Goal: Task Accomplishment & Management: Manage account settings

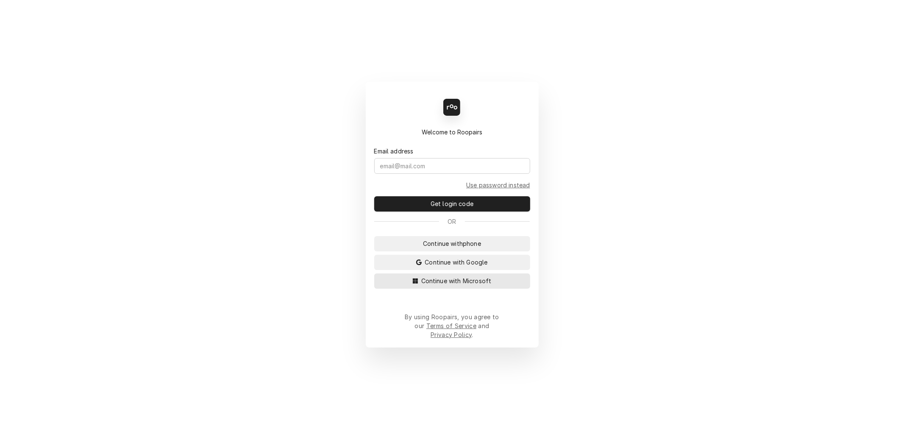
click at [465, 285] on span "Continue with Microsoft" at bounding box center [456, 280] width 74 height 9
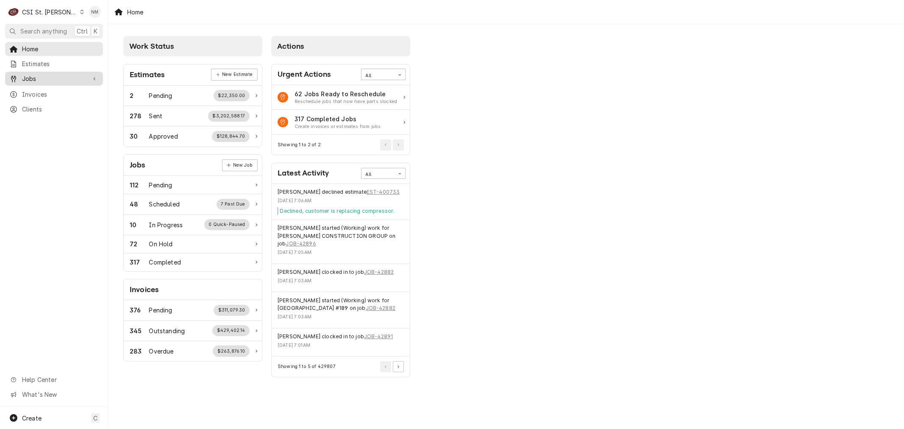
click at [42, 77] on span "Jobs" at bounding box center [54, 78] width 64 height 9
click at [41, 89] on span "Jobs" at bounding box center [60, 93] width 77 height 9
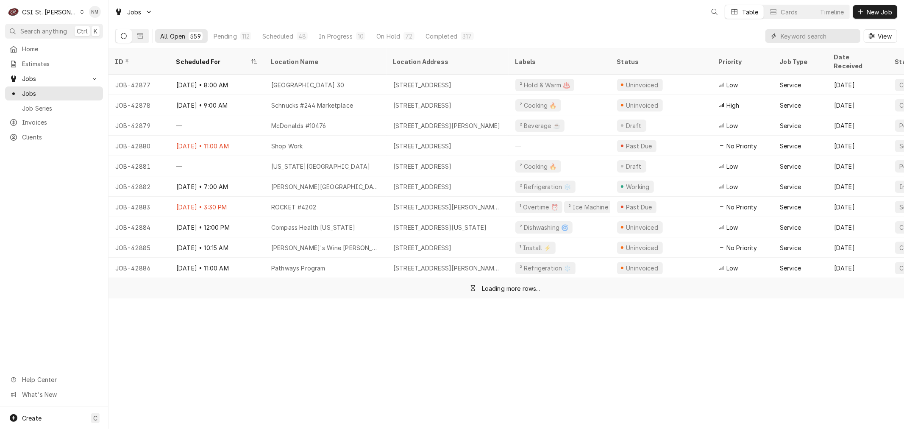
click at [812, 35] on input "Dynamic Content Wrapper" at bounding box center [817, 36] width 75 height 14
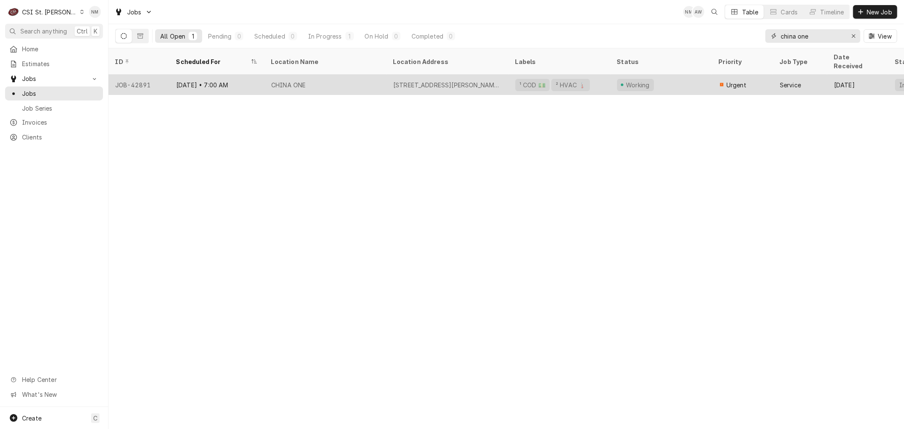
type input "china one"
click at [365, 75] on div "CHINA ONE" at bounding box center [325, 85] width 122 height 20
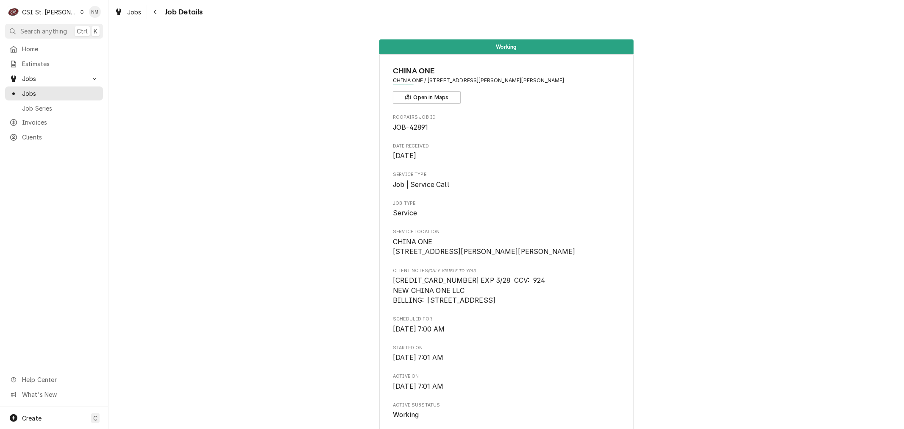
click at [80, 11] on div "Dynamic Content Wrapper" at bounding box center [82, 12] width 5 height 6
click at [118, 16] on div "CSI Kansas City" at bounding box center [130, 16] width 112 height 9
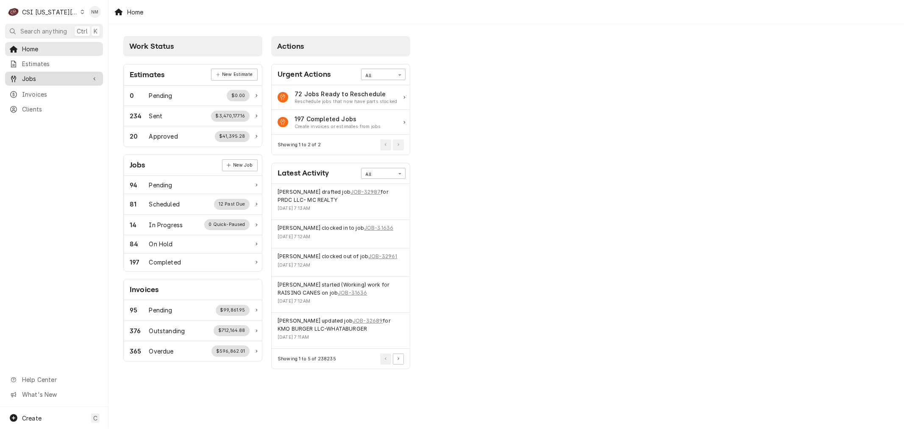
click at [37, 74] on span "Jobs" at bounding box center [54, 78] width 64 height 9
click at [32, 89] on span "Jobs" at bounding box center [60, 93] width 77 height 9
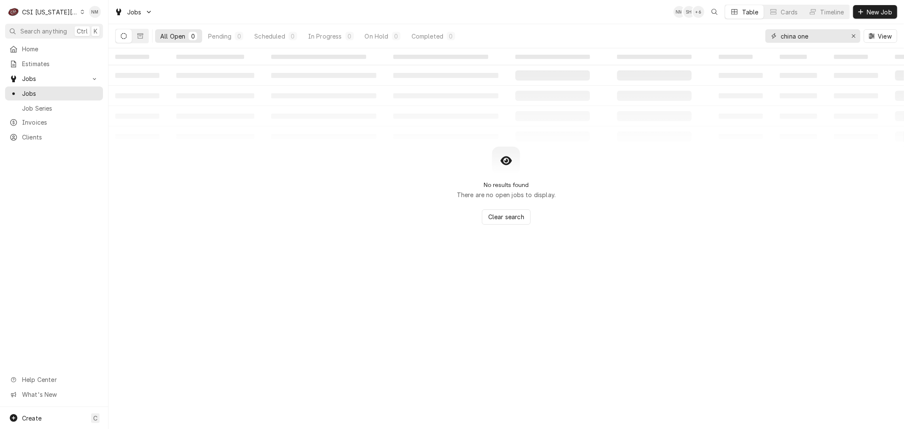
drag, startPoint x: 810, startPoint y: 33, endPoint x: 776, endPoint y: 36, distance: 34.1
click at [776, 36] on div "china one" at bounding box center [812, 36] width 95 height 14
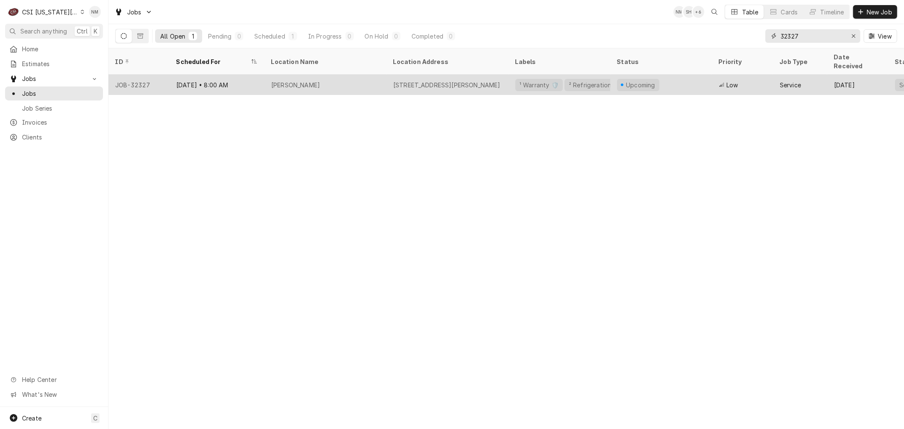
type input "32327"
click at [369, 78] on div "Jose Peppers" at bounding box center [325, 85] width 122 height 20
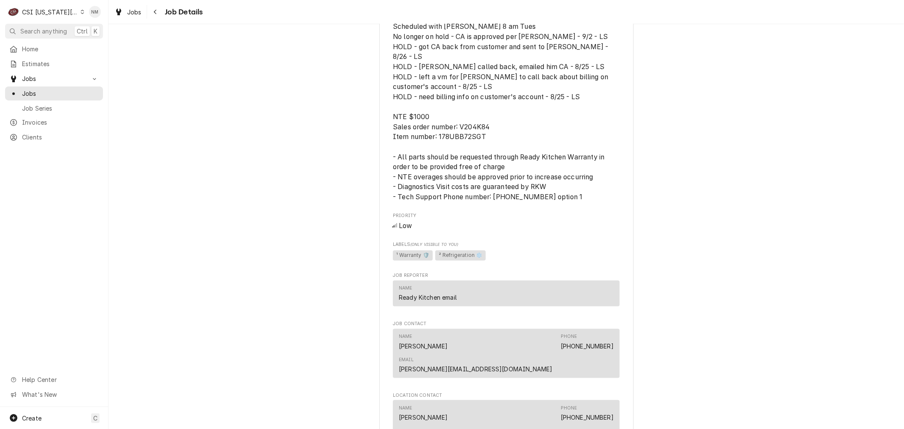
scroll to position [941, 0]
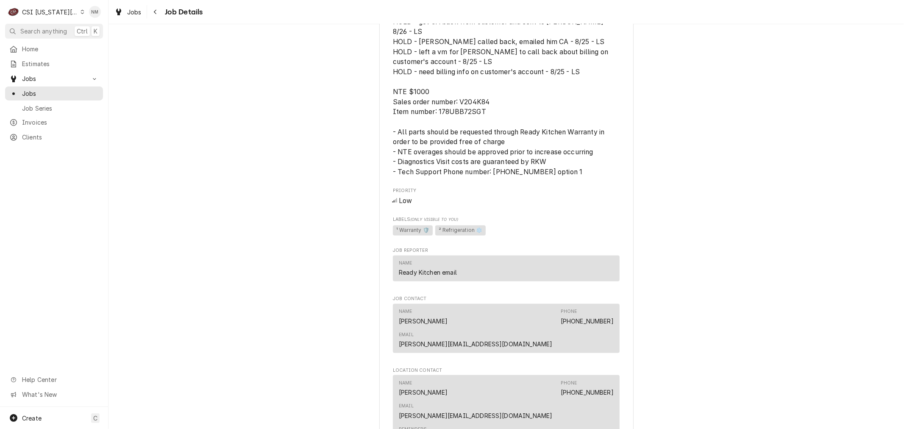
click at [552, 412] on link "[PERSON_NAME][EMAIL_ADDRESS][DOMAIN_NAME]" at bounding box center [476, 415] width 154 height 7
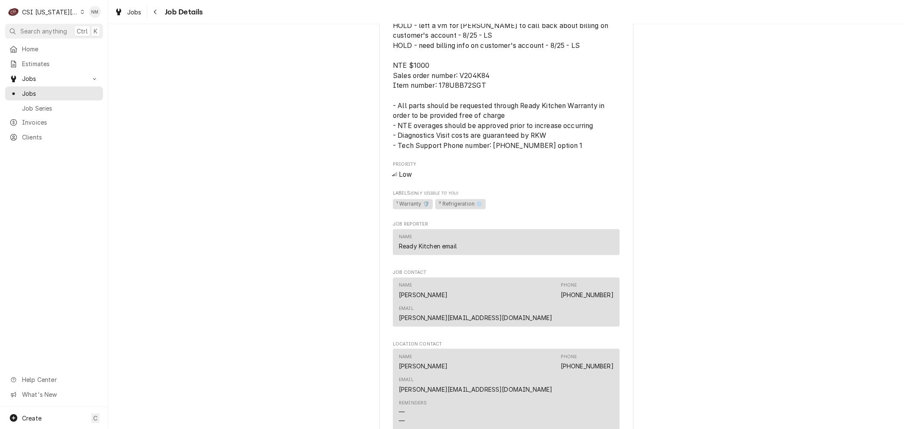
scroll to position [1035, 0]
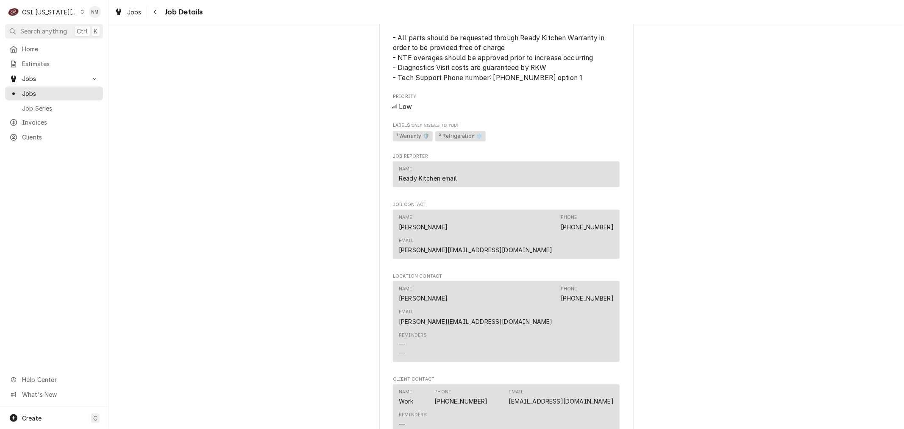
click at [552, 318] on link "BResner@JosePeppers.com" at bounding box center [476, 321] width 154 height 7
click at [36, 89] on span "Jobs" at bounding box center [60, 93] width 77 height 9
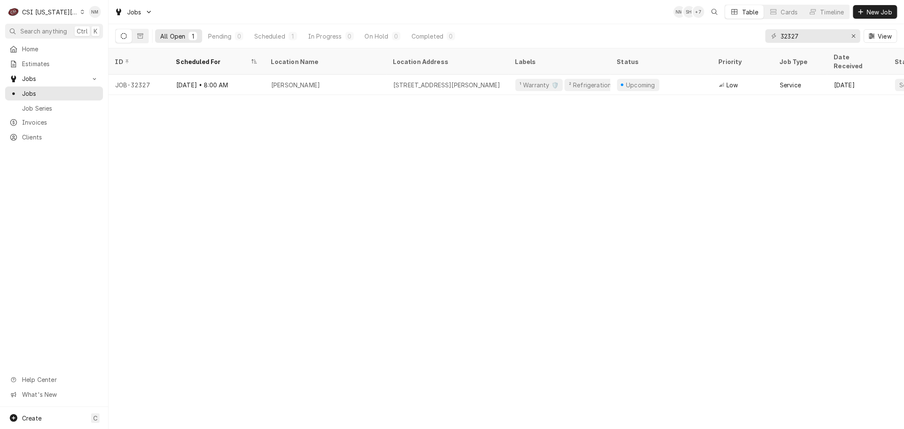
drag, startPoint x: 643, startPoint y: 341, endPoint x: 722, endPoint y: 295, distance: 91.5
click at [649, 334] on div "ID Scheduled For Location Name Location Address Labels Status Priority Job Type…" at bounding box center [505, 238] width 795 height 380
drag, startPoint x: 795, startPoint y: 33, endPoint x: 751, endPoint y: 33, distance: 44.1
click at [751, 33] on div "All Open 1 Pending 0 Scheduled 1 In Progress 0 On Hold 0 Completed 0 32327 View" at bounding box center [506, 36] width 782 height 24
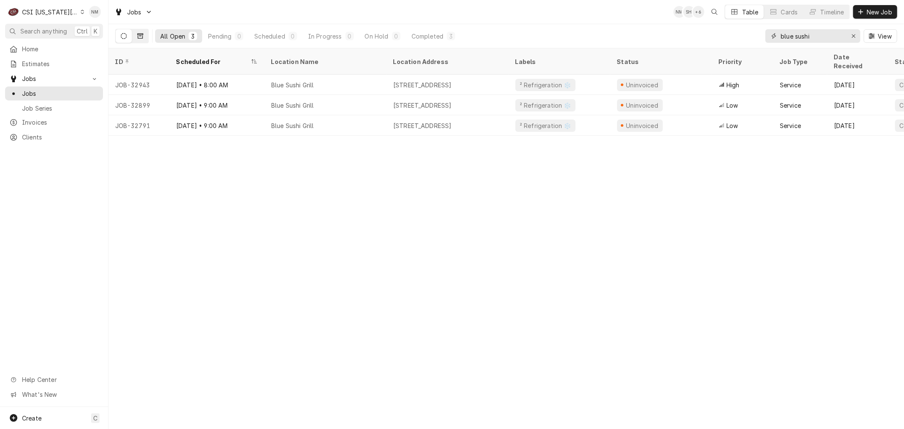
type input "blue sushi"
click at [142, 35] on icon "Dynamic Content Wrapper" at bounding box center [140, 35] width 6 height 5
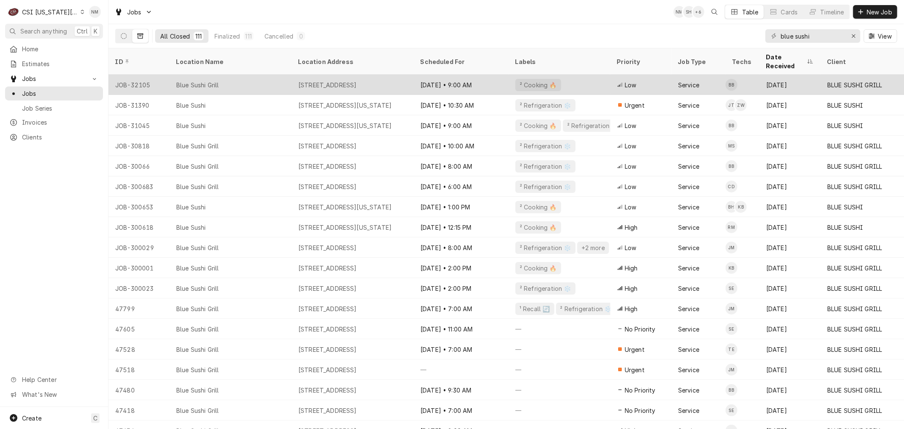
click at [276, 75] on div "Blue Sushi Grill" at bounding box center [230, 85] width 122 height 20
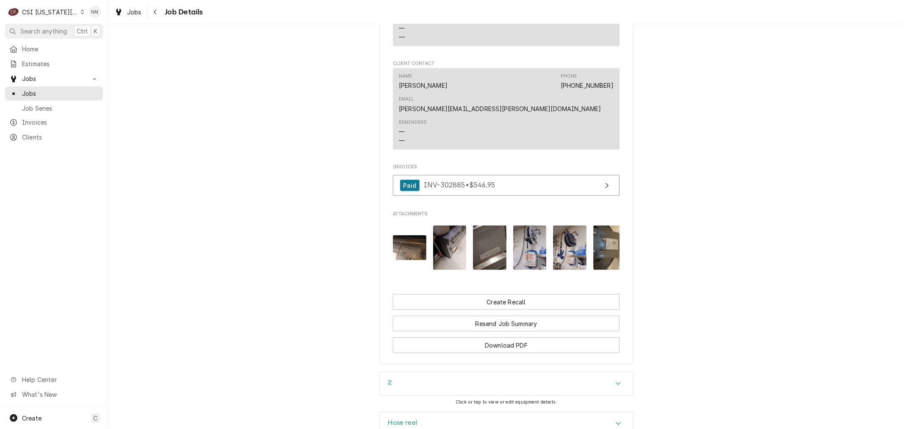
scroll to position [894, 0]
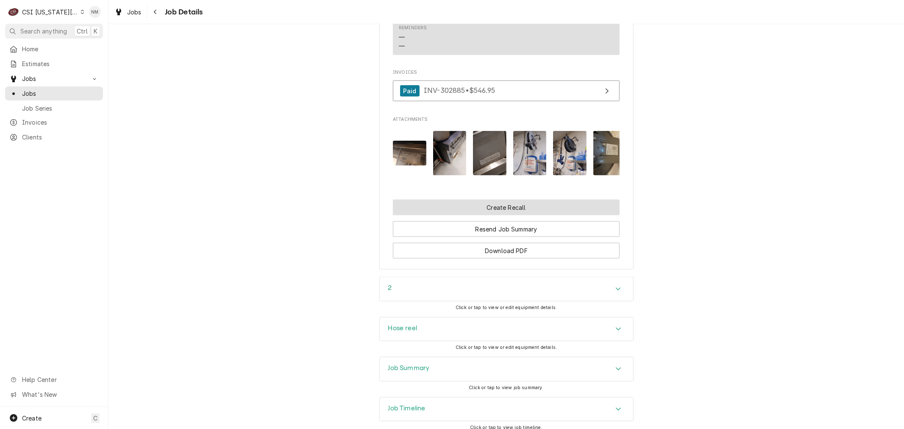
click at [502, 200] on button "Create Recall" at bounding box center [506, 208] width 227 height 16
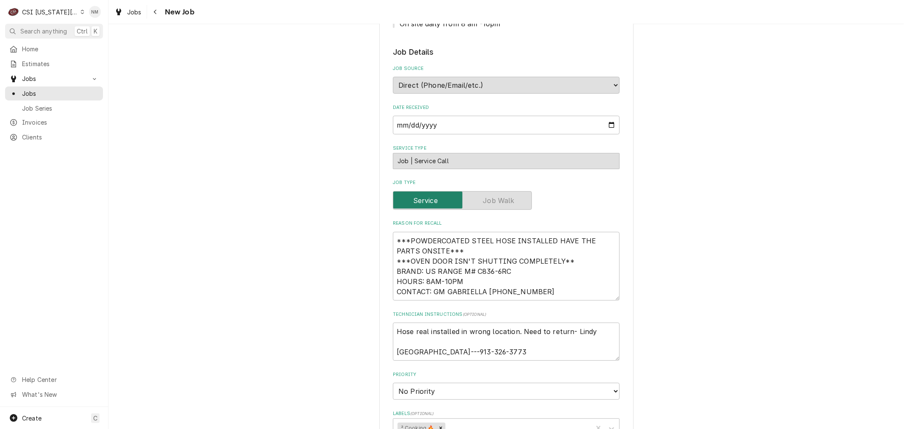
scroll to position [188, 0]
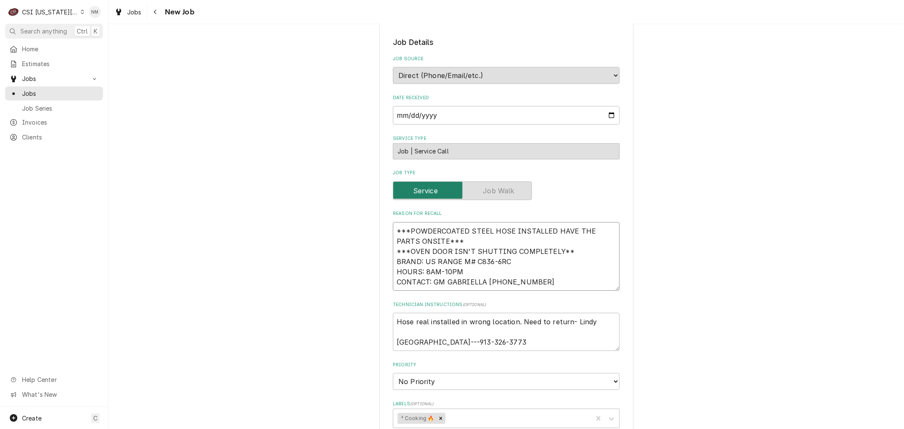
click at [394, 226] on textarea "***POWDERCOATED STEEL HOSE INSTALLED HAVE THE PARTS ONSITE*** ***OVEN DOOR ISN'…" at bounding box center [506, 256] width 227 height 69
type textarea "x"
type textarea "***POWDERCOATED STEEL HOSE INSTALLED HAVE THE PARTS ONSITE*** ***OVEN DOOR ISN'…"
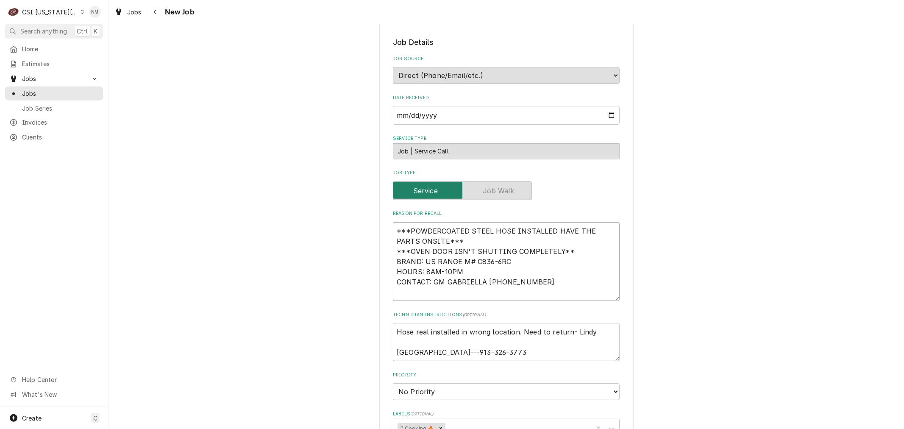
type textarea "x"
type textarea "***POWDERCOATED STEEL HOSE INSTALLED HAVE THE PARTS ONSITE*** ***OVEN DOOR ISN'…"
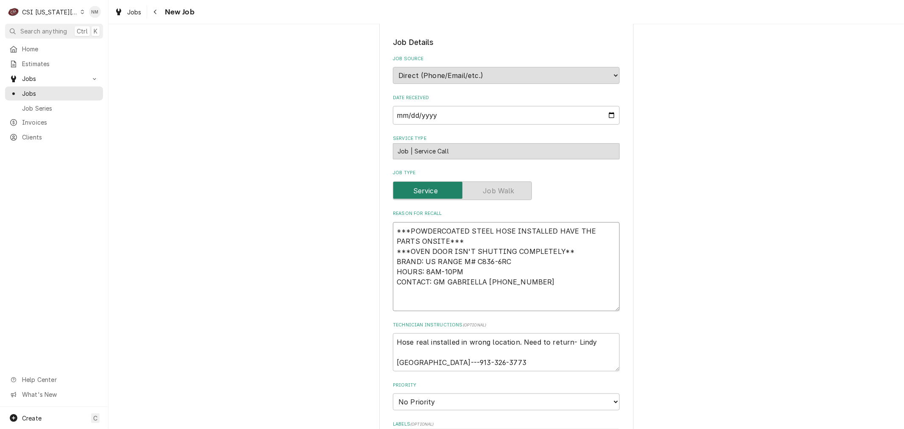
click at [399, 239] on textarea "***POWDERCOATED STEEL HOSE INSTALLED HAVE THE PARTS ONSITE*** ***OVEN DOOR ISN'…" at bounding box center [506, 266] width 227 height 89
type textarea "x"
type textarea "_ ***POWDERCOATED STEEL HOSE INSTALLED HAVE THE PARTS ONSITE*** ***OVEN DOOR IS…"
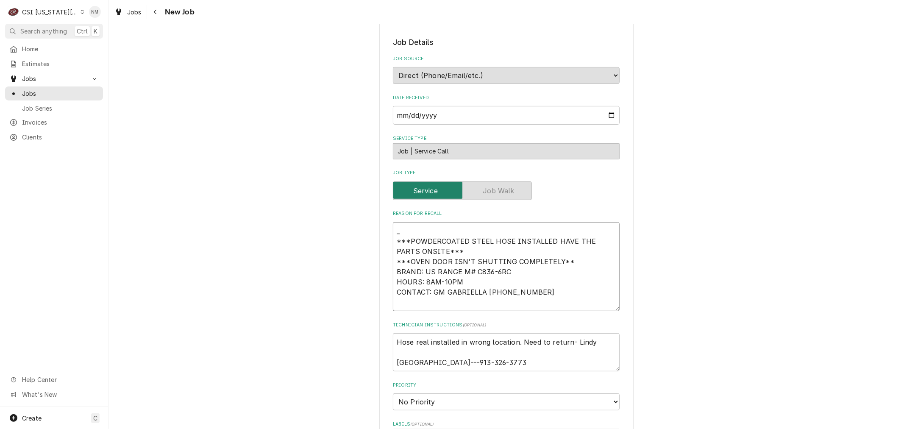
type textarea "x"
type textarea "__ ***POWDERCOATED STEEL HOSE INSTALLED HAVE THE PARTS ONSITE*** ***OVEN DOOR I…"
type textarea "x"
type textarea "___ ***POWDERCOATED STEEL HOSE INSTALLED HAVE THE PARTS ONSITE*** ***OVEN DOOR …"
type textarea "x"
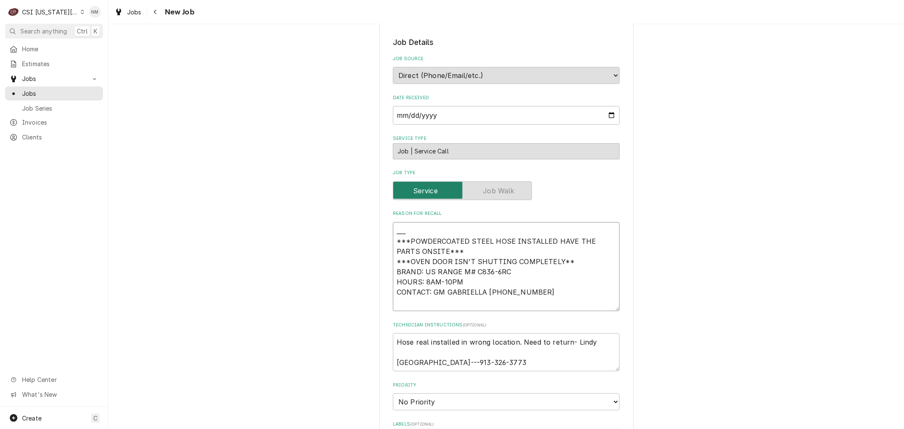
type textarea "____ ***POWDERCOATED STEEL HOSE INSTALLED HAVE THE PARTS ONSITE*** ***OVEN DOOR…"
type textarea "x"
type textarea "_____ ***POWDERCOATED STEEL HOSE INSTALLED HAVE THE PARTS ONSITE*** ***OVEN DOO…"
type textarea "x"
type textarea "______ ***POWDERCOATED STEEL HOSE INSTALLED HAVE THE PARTS ONSITE*** ***OVEN DO…"
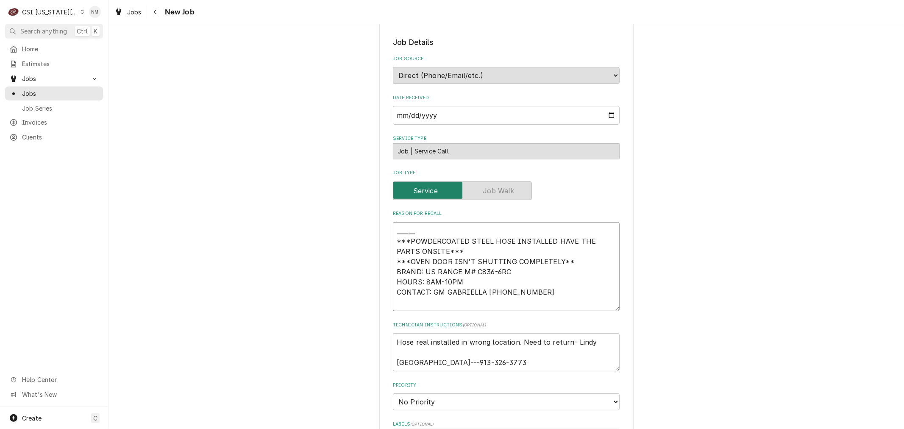
type textarea "x"
type textarea "_______ ***POWDERCOATED STEEL HOSE INSTALLED HAVE THE PARTS ONSITE*** ***OVEN D…"
type textarea "x"
type textarea "________ ***POWDERCOATED STEEL HOSE INSTALLED HAVE THE PARTS ONSITE*** ***OVEN …"
type textarea "x"
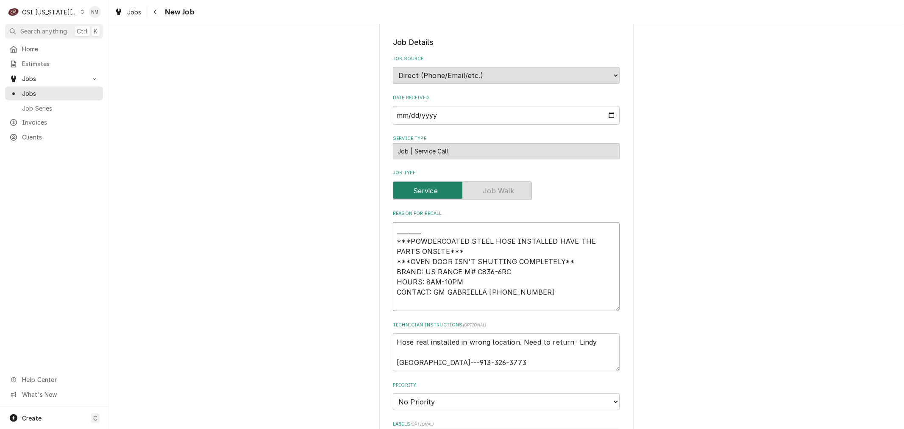
type textarea "_________ ***POWDERCOATED STEEL HOSE INSTALLED HAVE THE PARTS ONSITE*** ***OVEN…"
type textarea "x"
type textarea "__________ ***POWDERCOATED STEEL HOSE INSTALLED HAVE THE PARTS ONSITE*** ***OVE…"
type textarea "x"
type textarea "___________ ***POWDERCOATED STEEL HOSE INSTALLED HAVE THE PARTS ONSITE*** ***OV…"
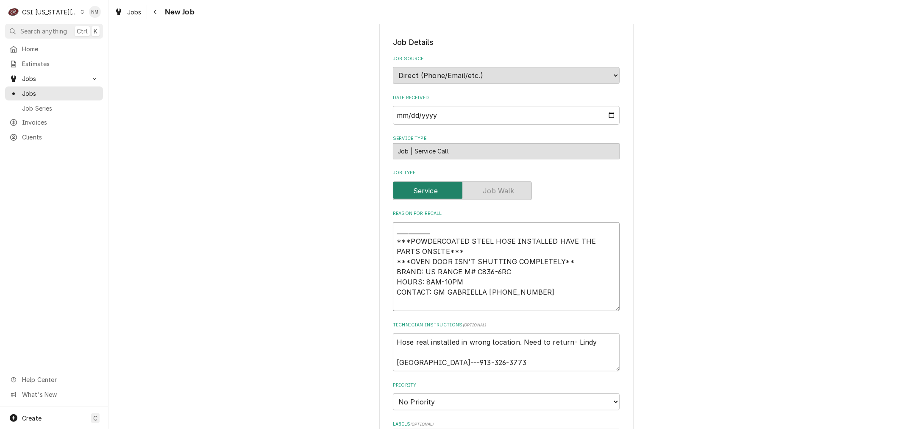
type textarea "x"
type textarea "____________ ***POWDERCOATED STEEL HOSE INSTALLED HAVE THE PARTS ONSITE*** ***O…"
type textarea "x"
type textarea "_____________ ***POWDERCOATED STEEL HOSE INSTALLED HAVE THE PARTS ONSITE*** ***…"
type textarea "x"
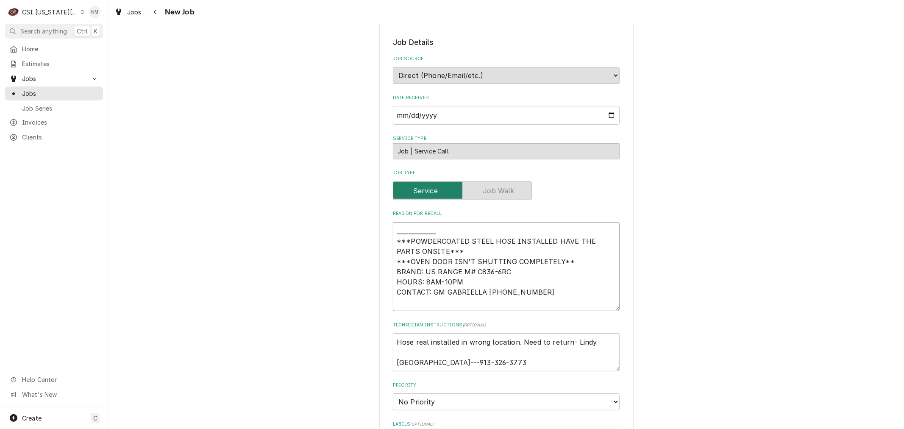
type textarea "______________ ***POWDERCOATED STEEL HOSE INSTALLED HAVE THE PARTS ONSITE*** **…"
type textarea "x"
type textarea "_______________ ***POWDERCOATED STEEL HOSE INSTALLED HAVE THE PARTS ONSITE*** *…"
type textarea "x"
type textarea "________________ ***POWDERCOATED STEEL HOSE INSTALLED HAVE THE PARTS ONSITE*** …"
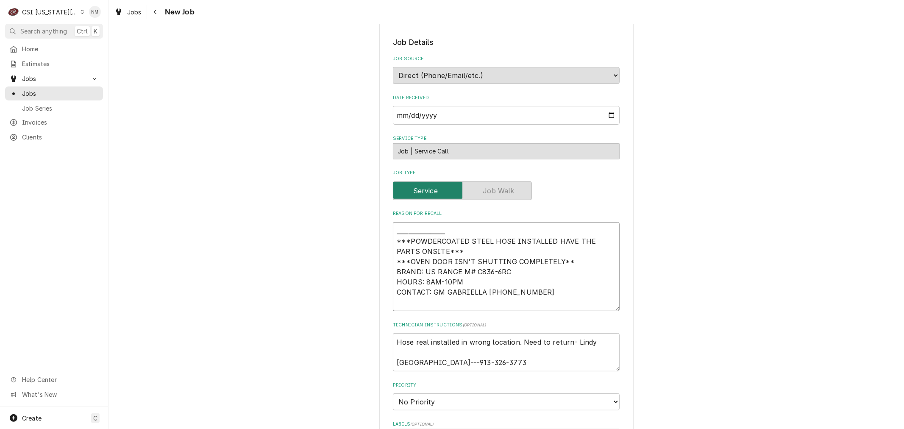
type textarea "x"
type textarea "_________________ ***POWDERCOATED STEEL HOSE INSTALLED HAVE THE PARTS ONSITE***…"
type textarea "x"
type textarea "__________________ ***POWDERCOATED STEEL HOSE INSTALLED HAVE THE PARTS ONSITE**…"
type textarea "x"
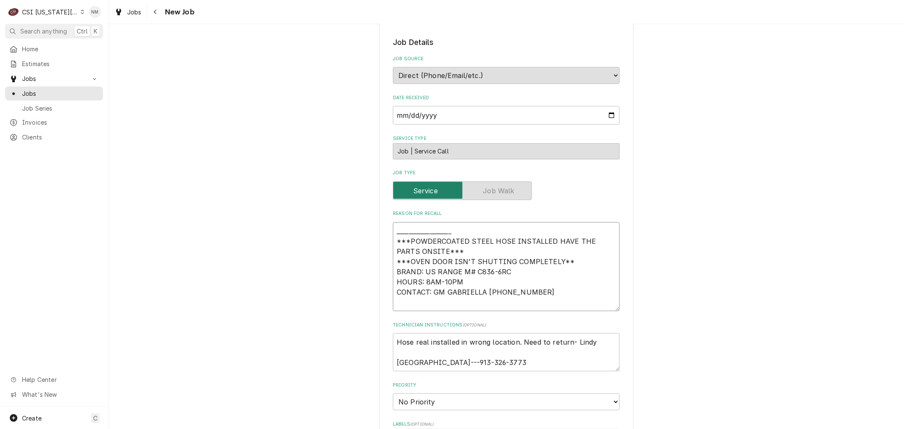
type textarea "___________________ ***POWDERCOATED STEEL HOSE INSTALLED HAVE THE PARTS ONSITE*…"
type textarea "x"
type textarea "____________________ ***POWDERCOATED STEEL HOSE INSTALLED HAVE THE PARTS ONSITE…"
type textarea "x"
type textarea "_____________________ ***POWDERCOATED STEEL HOSE INSTALLED HAVE THE PARTS ONSIT…"
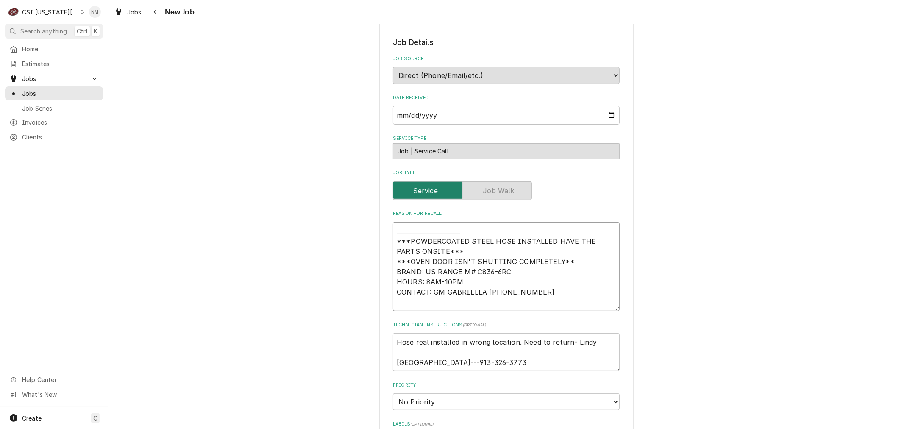
type textarea "x"
type textarea "______________________ ***POWDERCOATED STEEL HOSE INSTALLED HAVE THE PARTS ONSI…"
type textarea "x"
type textarea "_______________________ ***POWDERCOATED STEEL HOSE INSTALLED HAVE THE PARTS ONS…"
type textarea "x"
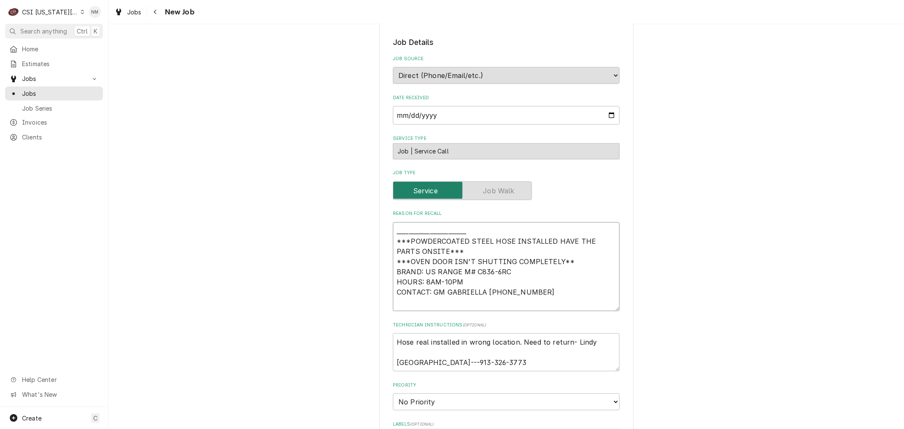
type textarea "________________________ ***POWDERCOATED STEEL HOSE INSTALLED HAVE THE PARTS ON…"
type textarea "x"
type textarea "_________________________ ***POWDERCOATED STEEL HOSE INSTALLED HAVE THE PARTS O…"
type textarea "x"
type textarea "__________________________ ***POWDERCOATED STEEL HOSE INSTALLED HAVE THE PARTS …"
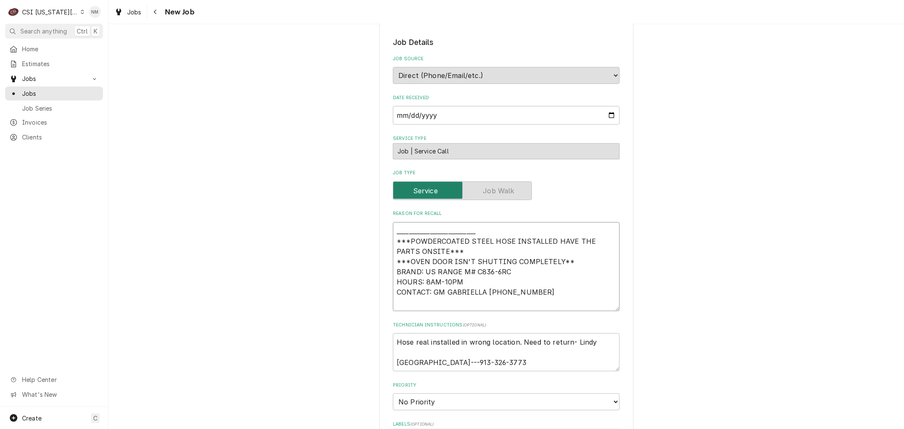
type textarea "x"
type textarea "___________________________ ***POWDERCOATED STEEL HOSE INSTALLED HAVE THE PARTS…"
type textarea "x"
type textarea "____________________________ ***POWDERCOATED STEEL HOSE INSTALLED HAVE THE PART…"
type textarea "x"
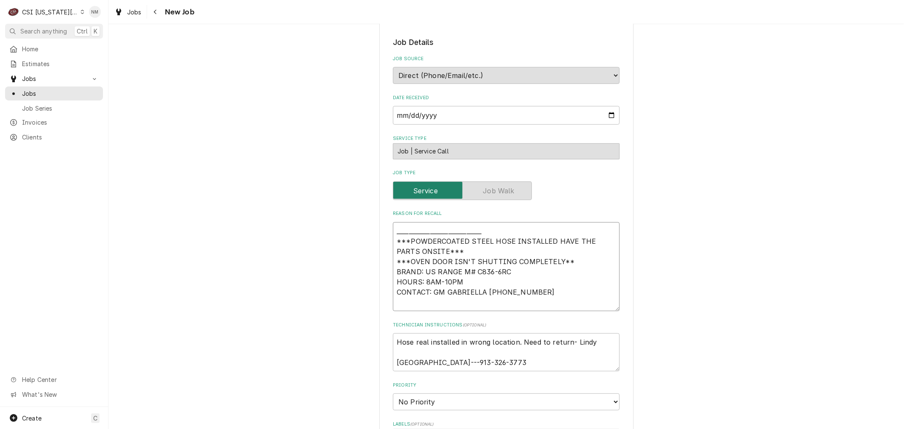
type textarea "_____________________________ ***POWDERCOATED STEEL HOSE INSTALLED HAVE THE PAR…"
type textarea "x"
type textarea "______________________________ ***POWDERCOATED STEEL HOSE INSTALLED HAVE THE PA…"
type textarea "x"
type textarea "_______________________________ ***POWDERCOATED STEEL HOSE INSTALLED HAVE THE P…"
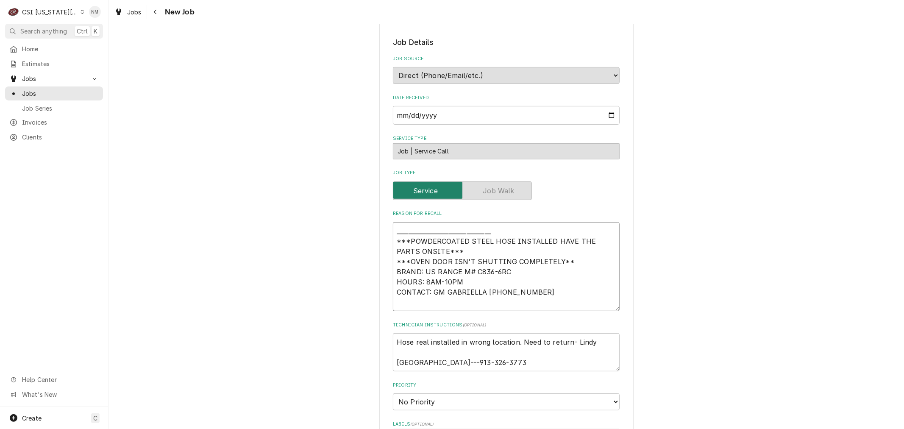
type textarea "x"
type textarea "________________________________ ***POWDERCOATED STEEL HOSE INSTALLED HAVE THE …"
type textarea "x"
type textarea "_________________________________ ***POWDERCOATED STEEL HOSE INSTALLED HAVE THE…"
type textarea "x"
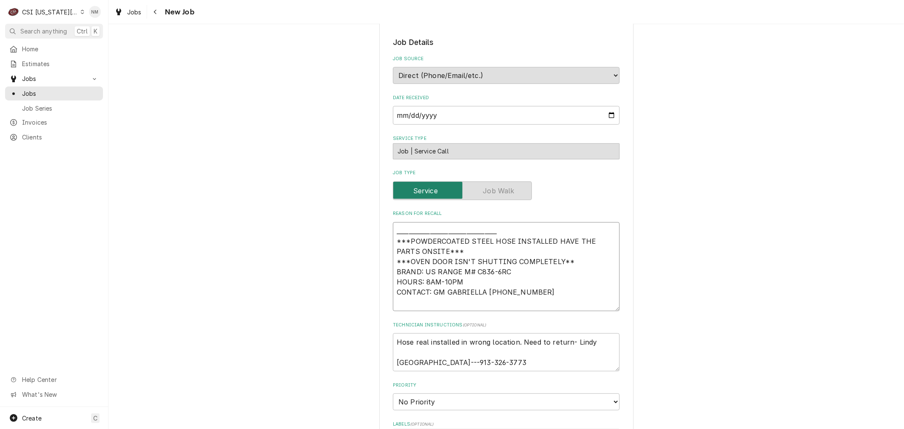
type textarea "__________________________________ ***POWDERCOATED STEEL HOSE INSTALLED HAVE TH…"
type textarea "x"
type textarea "___________________________________ ***POWDERCOATED STEEL HOSE INSTALLED HAVE T…"
type textarea "x"
type textarea "____________________________________ ***POWDERCOATED STEEL HOSE INSTALLED HAVE …"
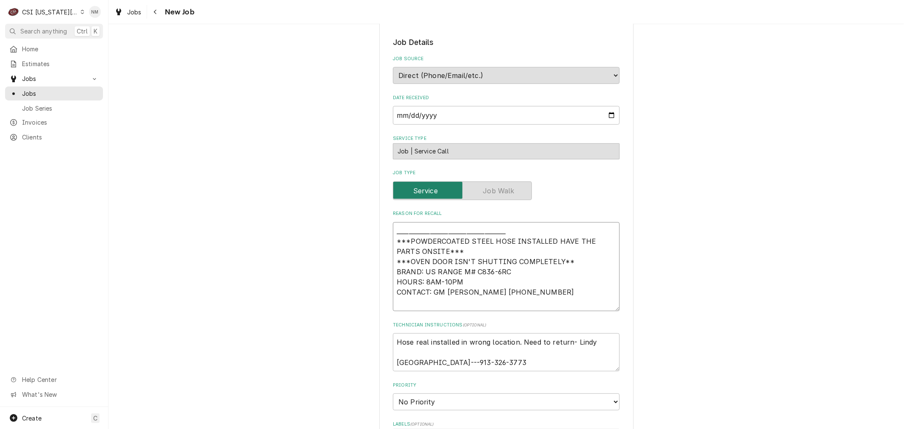
type textarea "x"
type textarea "_____________________________________ ***POWDERCOATED STEEL HOSE INSTALLED HAVE…"
type textarea "x"
type textarea "______________________________________ ***POWDERCOATED STEEL HOSE INSTALLED HAV…"
type textarea "x"
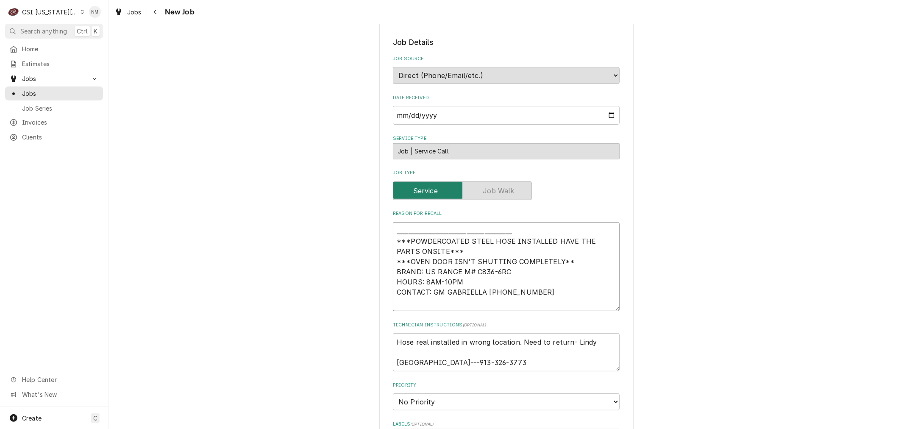
type textarea "_______________________________________ ***POWDERCOATED STEEL HOSE INSTALLED HA…"
type textarea "x"
type textarea "________________________________________ ***POWDERCOATED STEEL HOSE INSTALLED H…"
type textarea "x"
type textarea "_________________________________________ ***POWDERCOATED STEEL HOSE INSTALLED …"
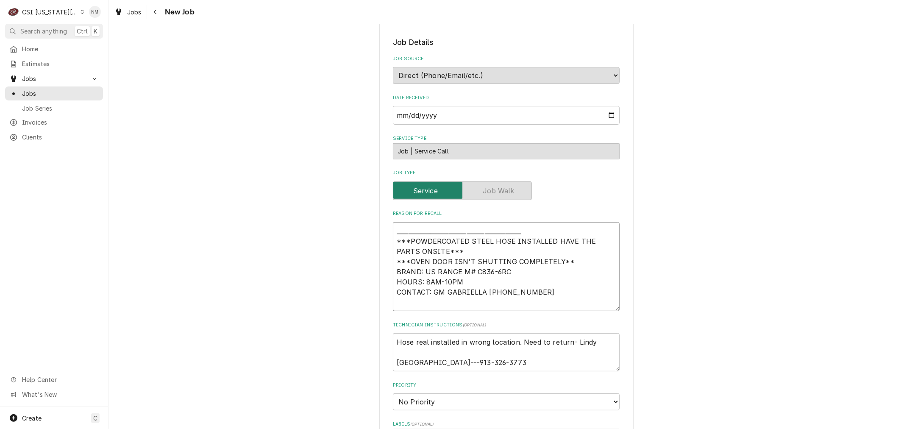
type textarea "x"
type textarea "__________________________________________ ***POWDERCOATED STEEL HOSE INSTALLED…"
type textarea "x"
type textarea "___________________________________________ ***POWDERCOATED STEEL HOSE INSTALLE…"
type textarea "x"
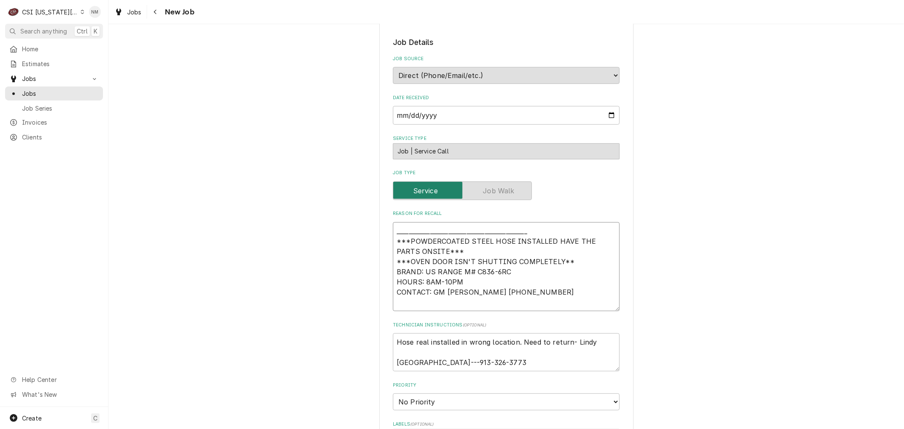
type textarea "____________________________________________ ***POWDERCOATED STEEL HOSE INSTALL…"
type textarea "x"
type textarea "_____________________________________________ ***POWDERCOATED STEEL HOSE INSTAL…"
type textarea "x"
type textarea "______________________________________________ ***POWDERCOATED STEEL HOSE INSTA…"
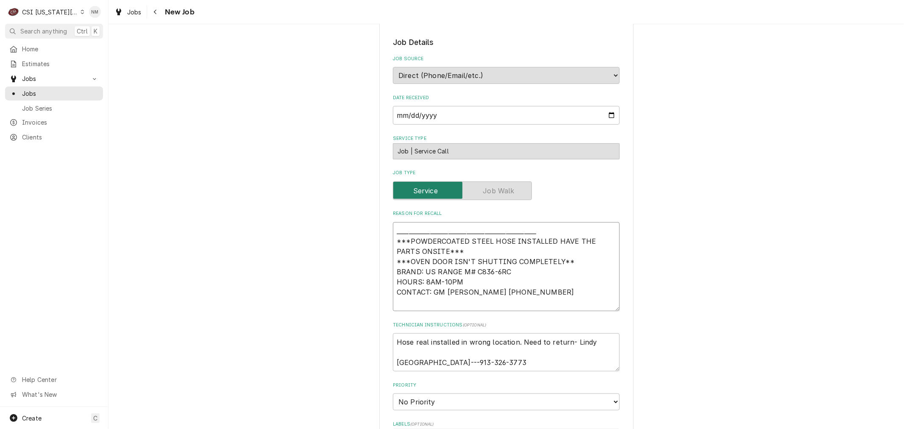
type textarea "x"
type textarea "_______________________________________________ ***POWDERCOATED STEEL HOSE INST…"
type textarea "x"
type textarea "________________________________________________ ***POWDERCOATED STEEL HOSE INS…"
type textarea "x"
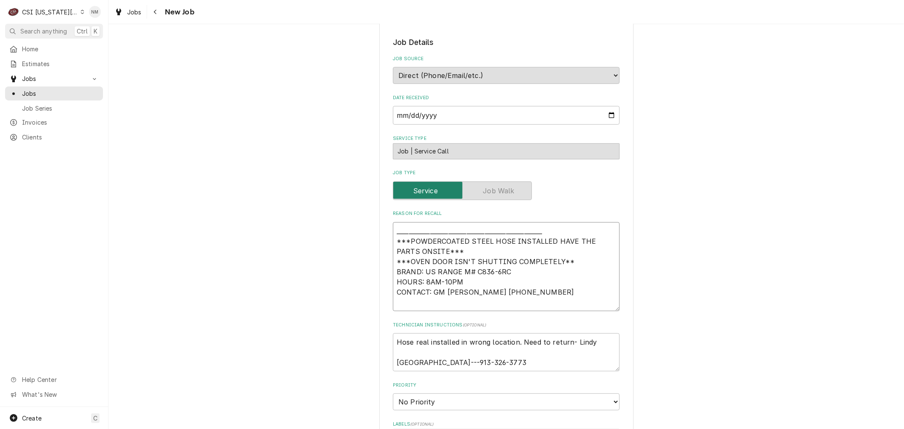
type textarea "_________________________________________________ ***POWDERCOATED STEEL HOSE IN…"
type textarea "x"
type textarea "__________________________________________________ ***POWDERCOATED STEEL HOSE I…"
type textarea "x"
type textarea "___________________________________________________ ***POWDERCOATED STEEL HOSE …"
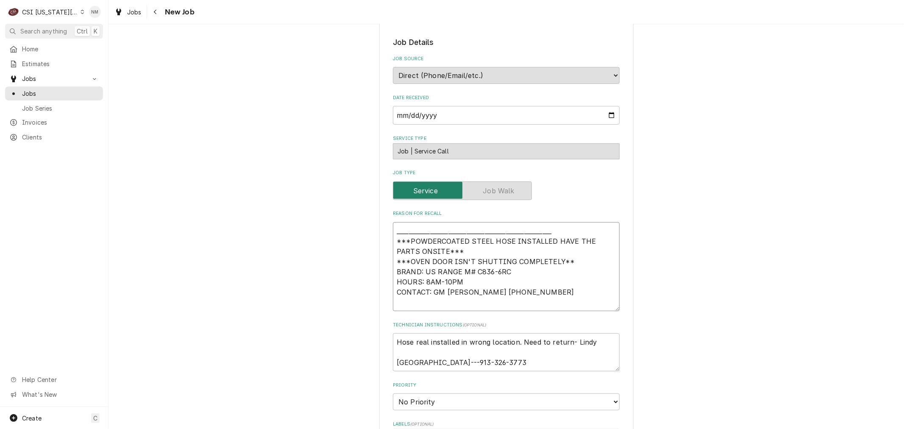
type textarea "x"
type textarea "____________________________________________________ ***POWDERCOATED STEEL HOSE…"
type textarea "x"
type textarea "_____________________________________________________ ***POWDERCOATED STEEL HOS…"
type textarea "x"
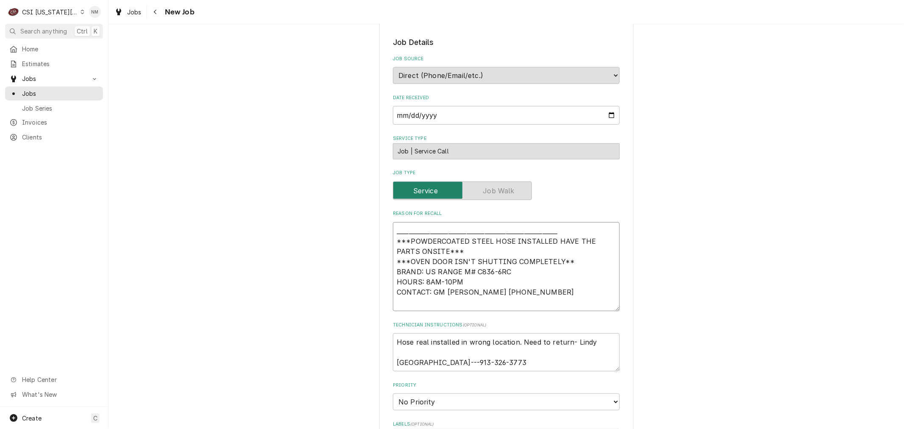
type textarea "______________________________________________________ ***POWDERCOATED STEEL HO…"
type textarea "x"
type textarea "_______________________________________________________ ***POWDERCOATED STEEL H…"
type textarea "x"
type textarea "________________________________________________________ ***POWDERCOATED STEEL …"
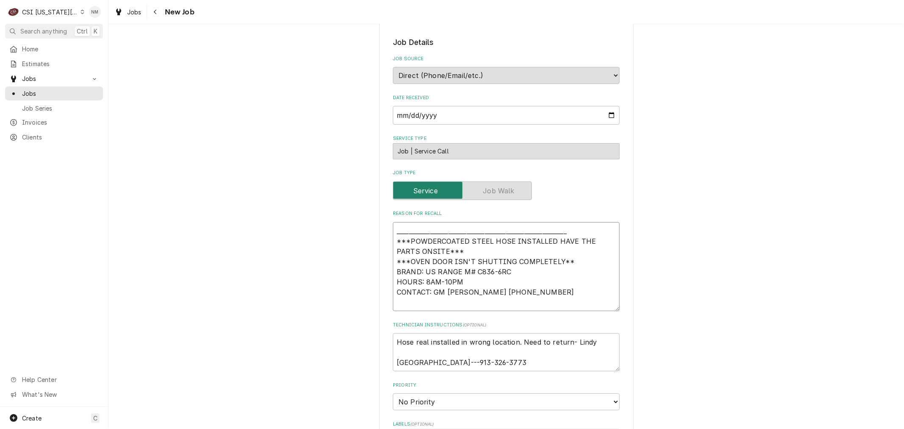
type textarea "x"
type textarea "_________________________________________________________ ***POWDERCOATED STEEL…"
type textarea "x"
type textarea "__________________________________________________________ ***POWDERCOATED STEE…"
type textarea "x"
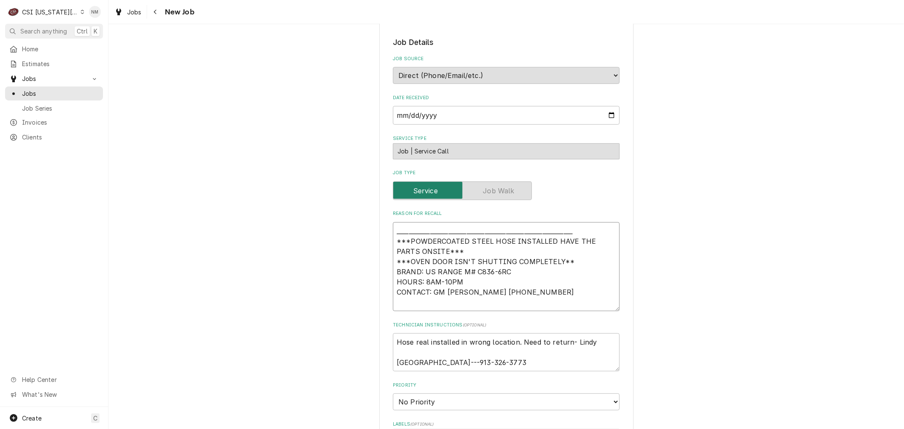
type textarea "___________________________________________________________ ***POWDERCOATED STE…"
type textarea "x"
type textarea "____________________________________________________________ ***POWDERCOATED ST…"
type textarea "x"
type textarea "_____________________________________________________________ ***POWDERCOATED S…"
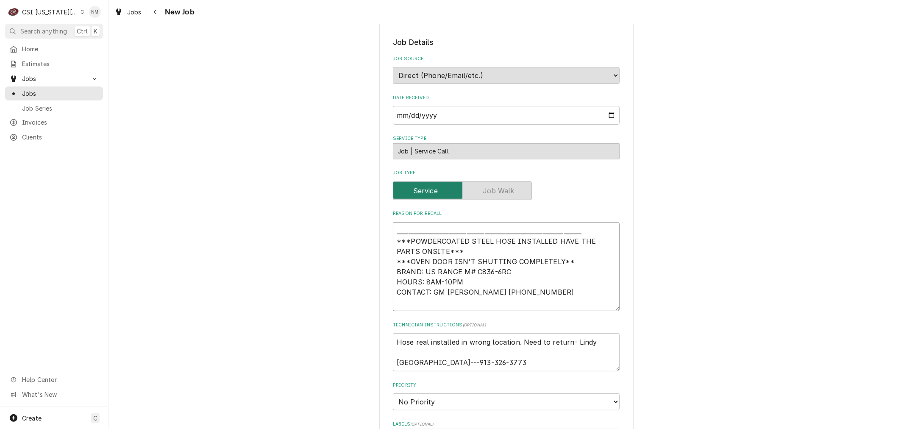
type textarea "x"
type textarea "______________________________________________________________ ***POWDERCOATED …"
type textarea "x"
type textarea "________________________________________________________________ ***POWDERCOATE…"
click at [400, 225] on textarea "________________________________________________________________ ***POWDERCOATE…" at bounding box center [506, 266] width 227 height 89
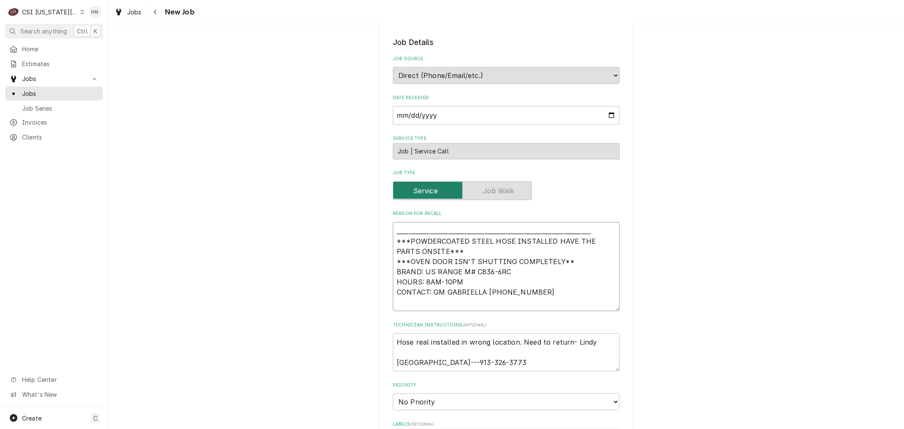
type textarea "x"
type textarea "N ________________________________________________________________ ***POWDERCOA…"
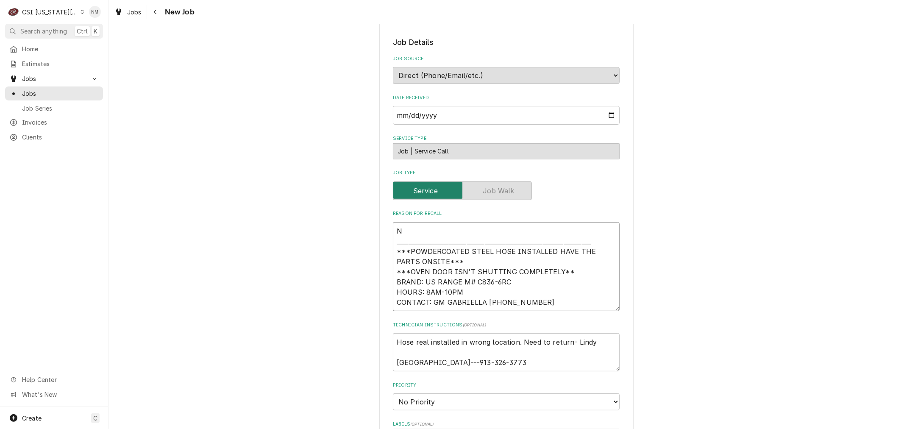
type textarea "x"
type textarea "Ne ________________________________________________________________ ***POWDERCO…"
type textarea "x"
type textarea "New ________________________________________________________________ ***POWDERC…"
type textarea "x"
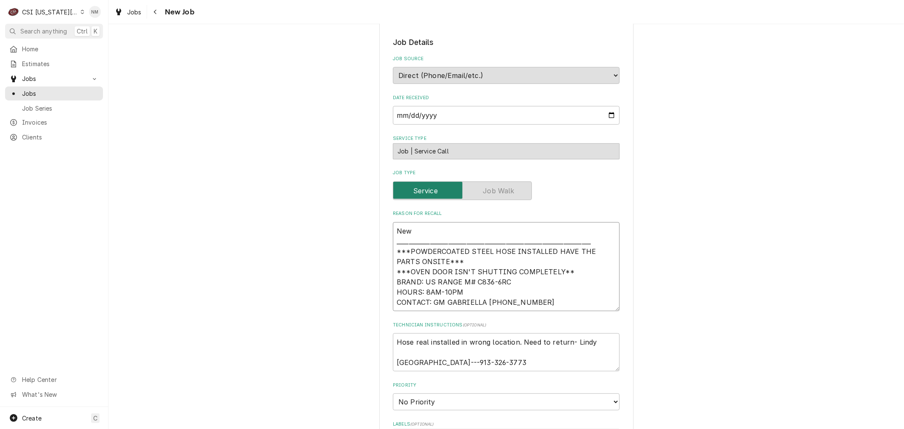
type textarea "New ________________________________________________________________ ***POWDERC…"
type textarea "x"
type textarea "New i ________________________________________________________________ ***POWDE…"
type textarea "x"
type textarea "New is ________________________________________________________________ ***POWD…"
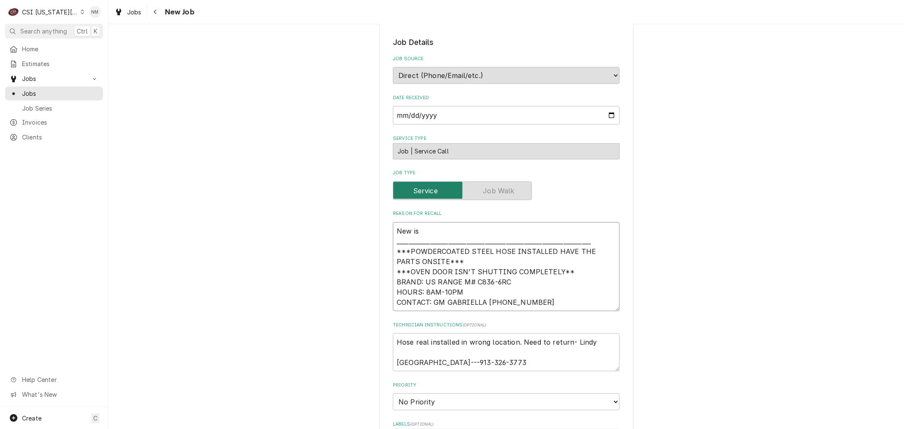
type textarea "x"
type textarea "New iss ________________________________________________________________ ***POW…"
type textarea "x"
type textarea "New issu ________________________________________________________________ ***PO…"
type textarea "x"
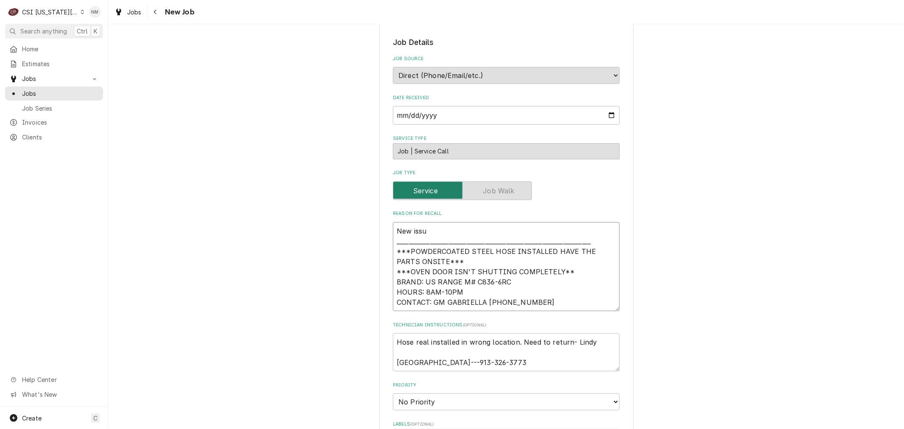
type textarea "New issue ________________________________________________________________ ***P…"
type textarea "x"
type textarea "New issu ________________________________________________________________ ***PO…"
type textarea "x"
type textarea "New iss ________________________________________________________________ ***POW…"
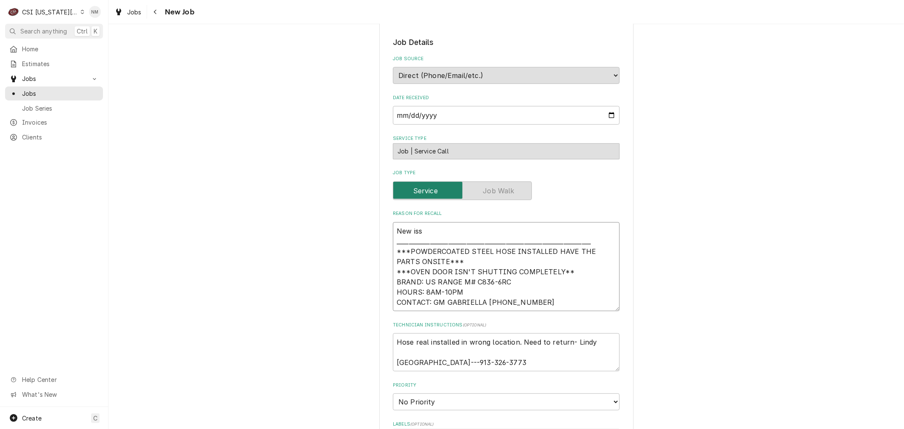
type textarea "x"
type textarea "New is ________________________________________________________________ ***POWD…"
type textarea "x"
type textarea "New i ________________________________________________________________ ***POWDE…"
type textarea "x"
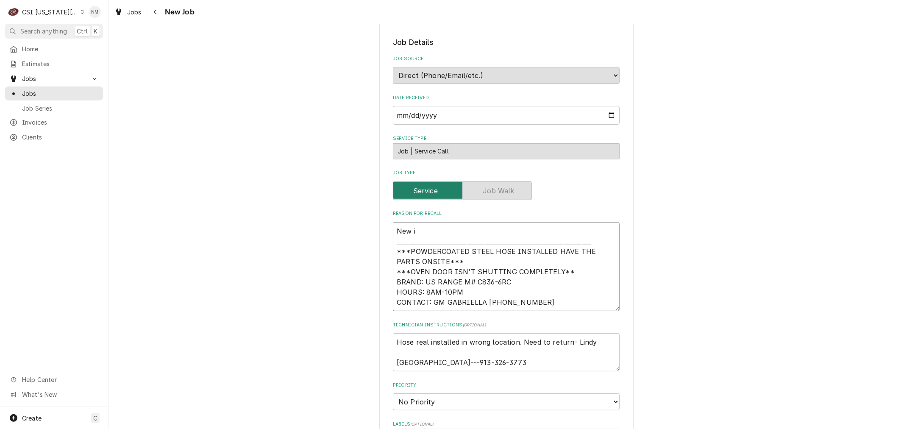
type textarea "New ________________________________________________________________ ***POWDERC…"
type textarea "x"
type textarea "New ________________________________________________________________ ***POWDERC…"
type textarea "x"
type textarea "Ne ________________________________________________________________ ***POWDERCO…"
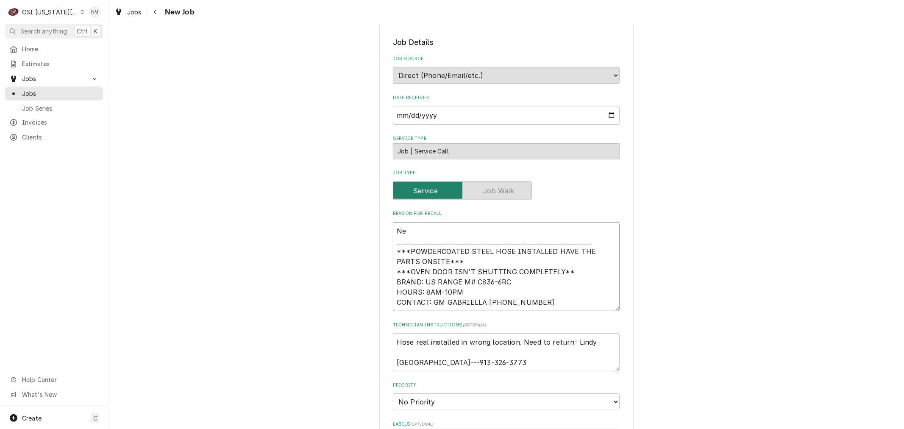
type textarea "x"
type textarea "N ________________________________________________________________ ***POWDERCOA…"
type textarea "x"
type textarea "________________________________________________________________ ***POWDERCOATE…"
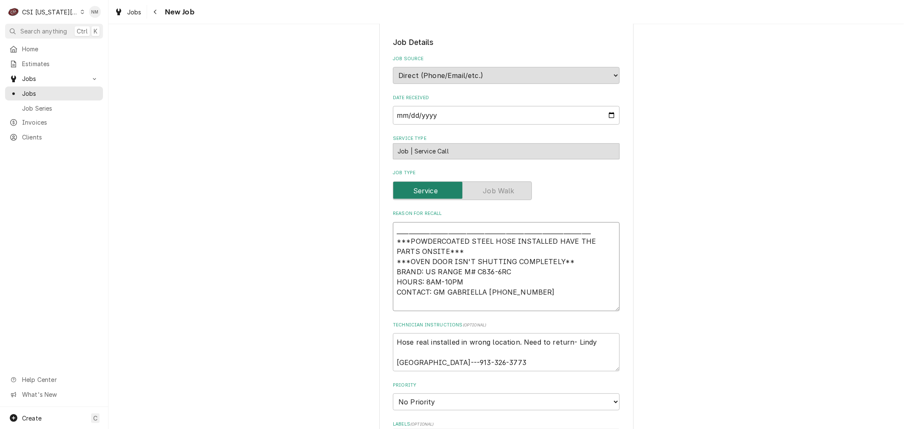
type textarea "x"
type textarea "O ________________________________________________________________ ***POWDERCOA…"
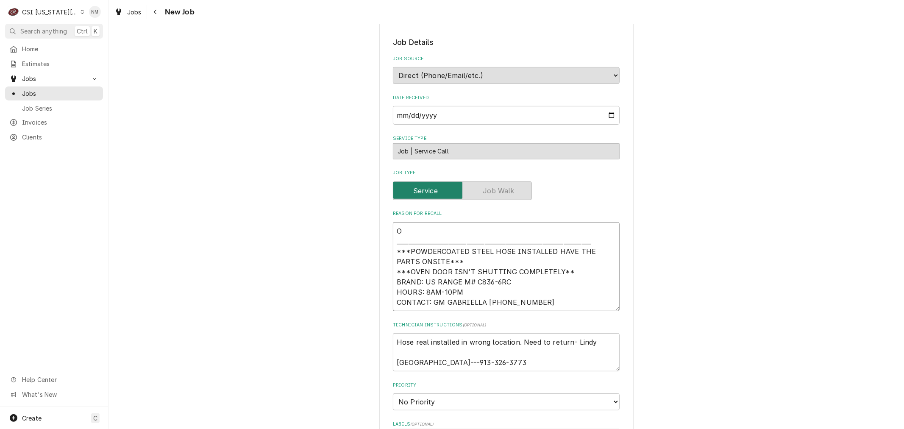
type textarea "x"
type textarea "Ov ________________________________________________________________ ***POWDERCO…"
type textarea "x"
type textarea "Ove ________________________________________________________________ ***POWDERC…"
type textarea "x"
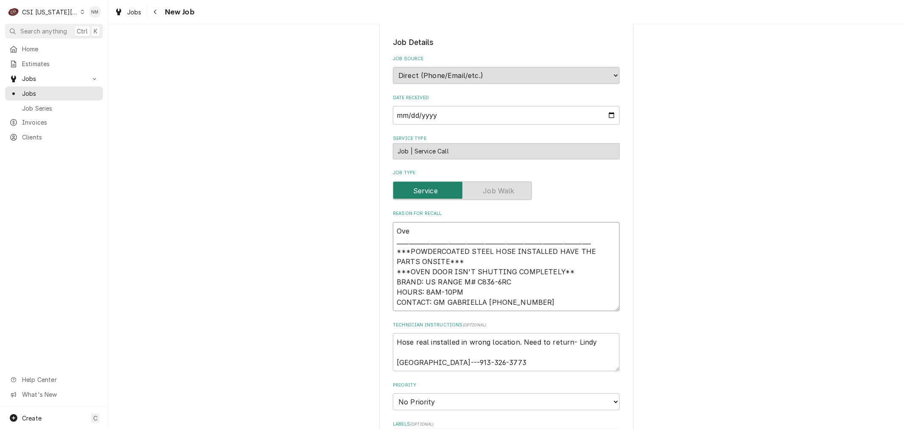
type textarea "Oven ________________________________________________________________ ***POWDER…"
type textarea "x"
type textarea "Oven ________________________________________________________________ ***POWDER…"
type textarea "x"
type textarea "Oven d ________________________________________________________________ ***POWD…"
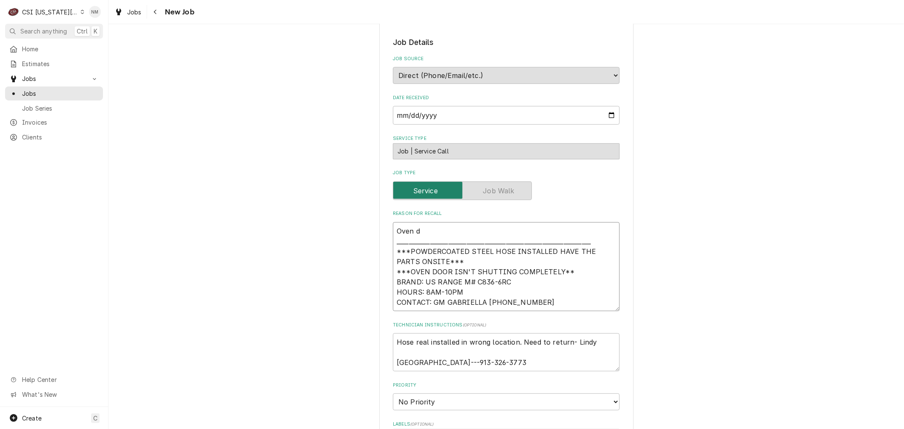
type textarea "x"
type textarea "Oven do ________________________________________________________________ ***POW…"
type textarea "x"
type textarea "Oven doo ________________________________________________________________ ***PO…"
type textarea "x"
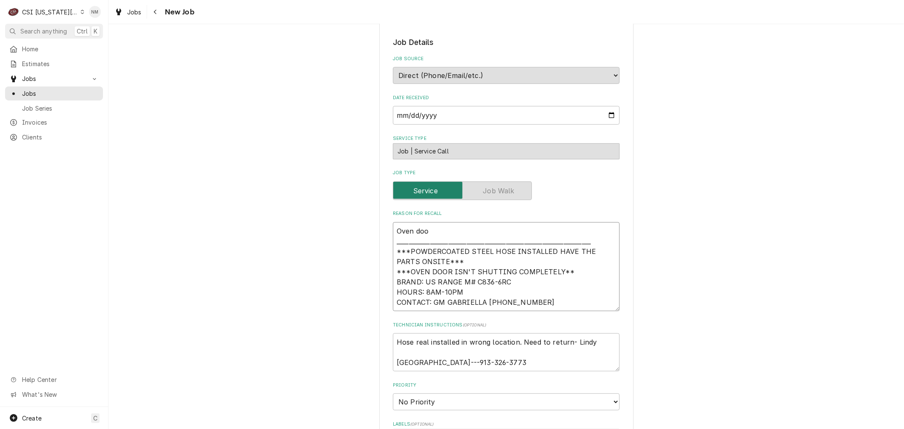
type textarea "Oven door ________________________________________________________________ ***P…"
type textarea "x"
type textarea "Oven door ________________________________________________________________ ***P…"
type textarea "x"
type textarea "Oven door i ________________________________________________________________ **…"
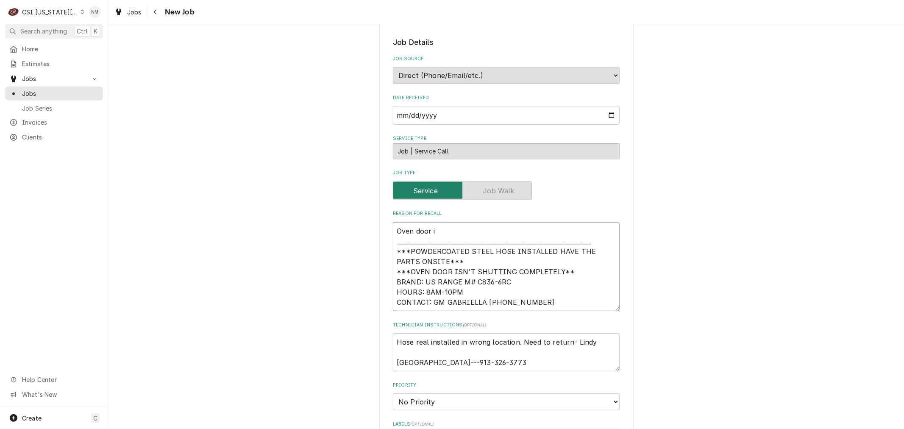
type textarea "x"
type textarea "Oven door is ________________________________________________________________ *…"
type textarea "x"
type textarea "Oven door is ________________________________________________________________ *…"
type textarea "x"
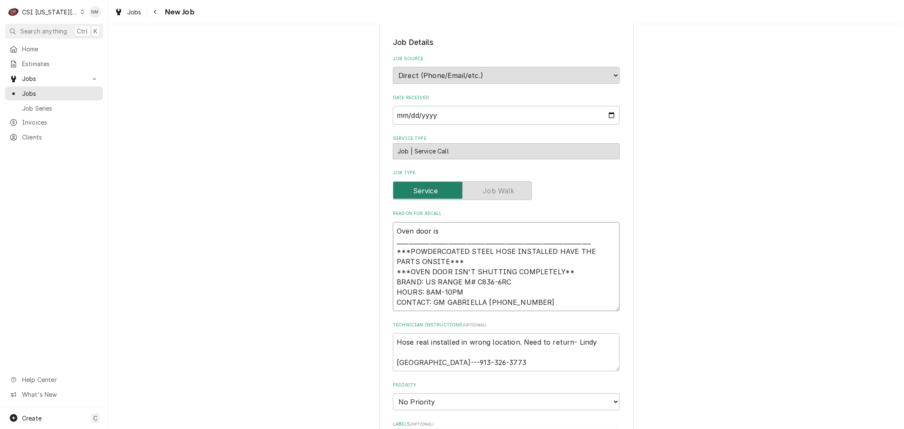
type textarea "Oven door is s ________________________________________________________________…"
type textarea "x"
type textarea "Oven door is st _______________________________________________________________…"
type textarea "x"
type textarea "Oven door is sti ______________________________________________________________…"
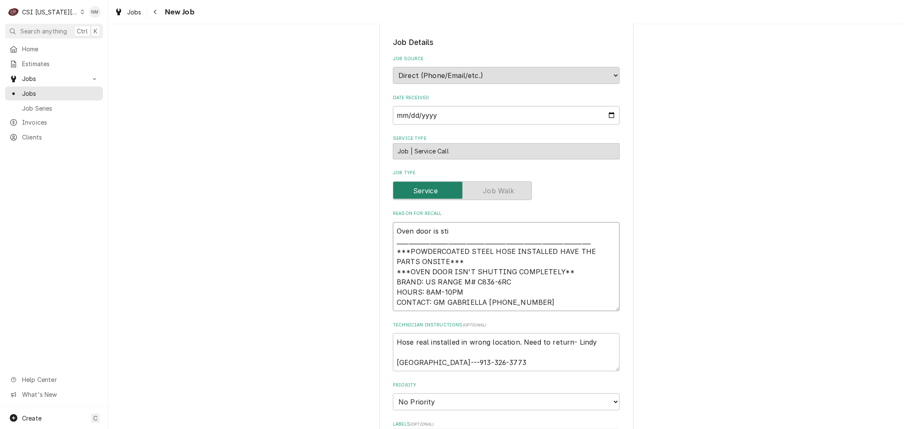
type textarea "x"
type textarea "Oven door is stil _____________________________________________________________…"
click at [393, 340] on textarea "Hose real installed in wrong location. Need to return- Lindy GABRIELLA---913-32…" at bounding box center [506, 352] width 227 height 38
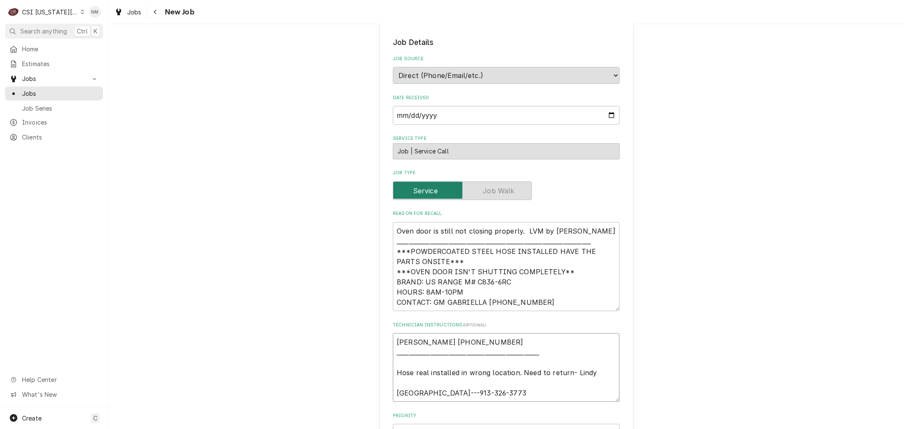
click at [502, 338] on textarea "Courtney cell 817-253-4260 _______________________________________________ Hose…" at bounding box center [506, 367] width 227 height 69
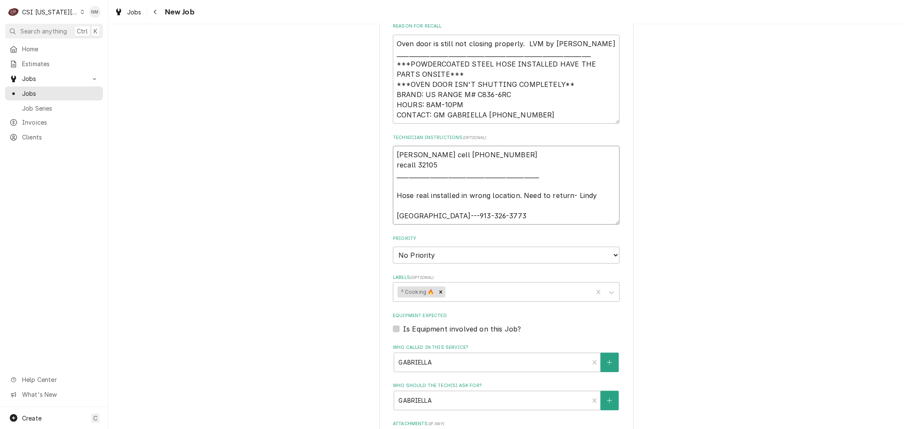
scroll to position [376, 0]
click at [493, 255] on select "No Priority Urgent High Medium Low" at bounding box center [506, 254] width 227 height 17
click at [393, 246] on select "No Priority Urgent High Medium Low" at bounding box center [506, 254] width 227 height 17
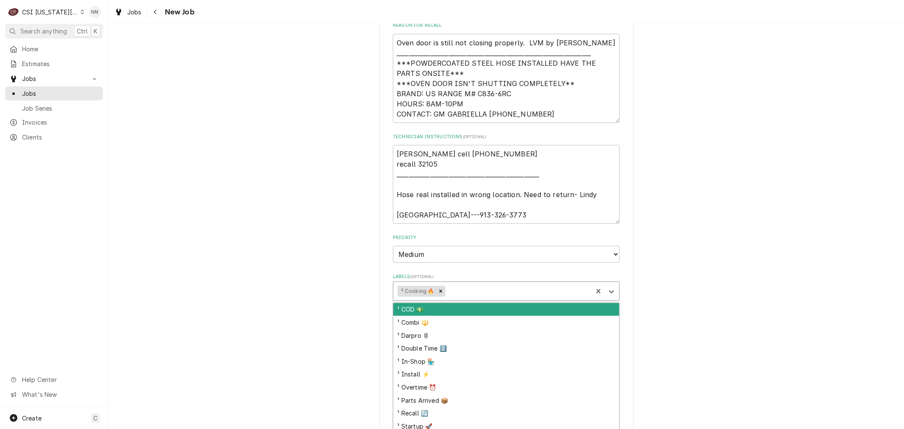
click at [468, 287] on div "Labels" at bounding box center [516, 290] width 141 height 15
click at [466, 303] on div "¹ Recall 🔄" at bounding box center [506, 309] width 226 height 13
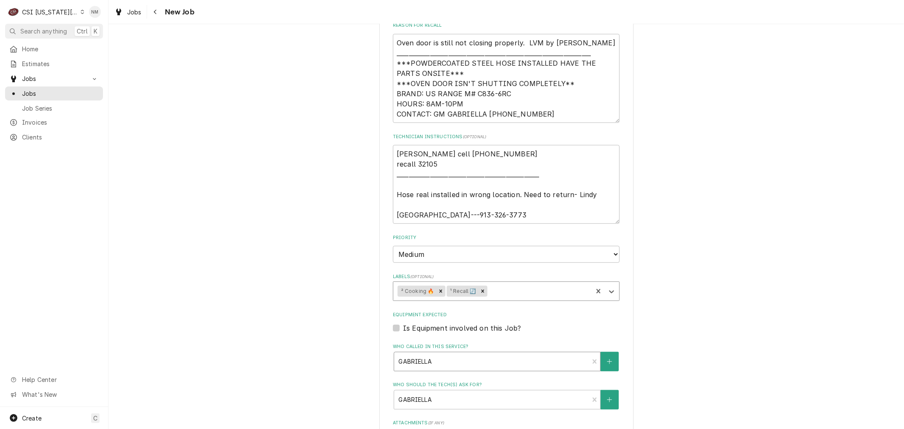
click at [494, 358] on div "Who called in this service?" at bounding box center [491, 361] width 186 height 15
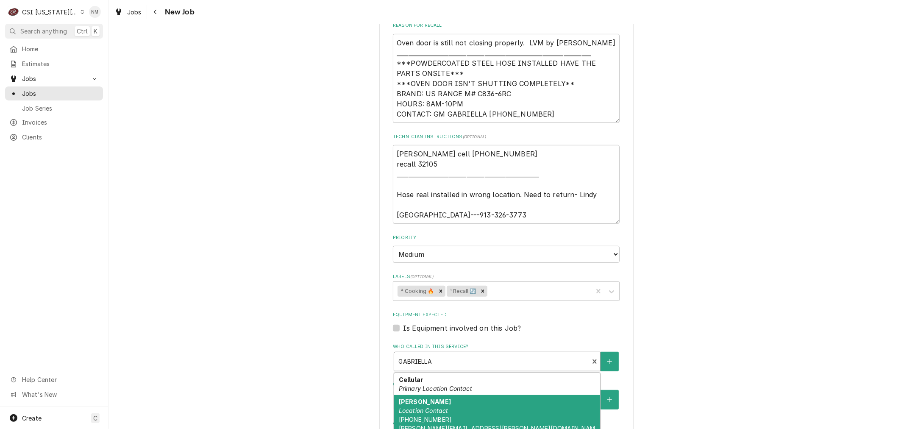
click at [474, 399] on div "Courtney Location Contact (817) 253-4260 courtney.brown@bluesushisakegrill.com" at bounding box center [497, 419] width 206 height 49
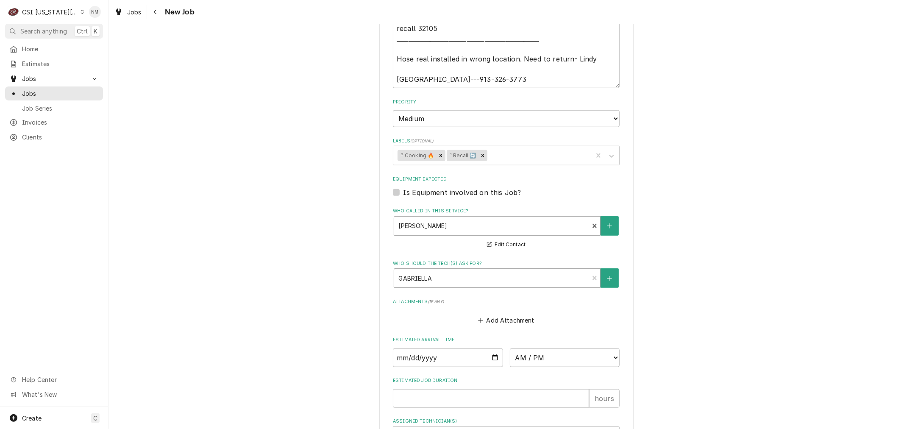
scroll to position [518, 0]
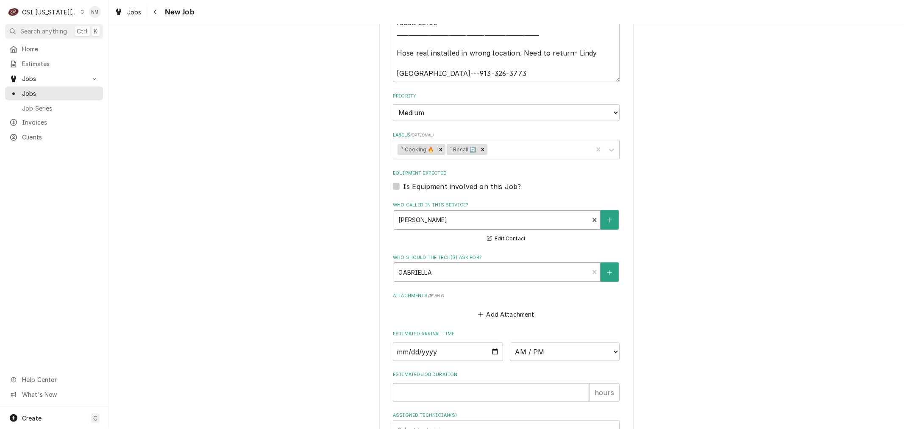
click at [465, 276] on div "Who should the tech(s) ask for?" at bounding box center [491, 271] width 186 height 15
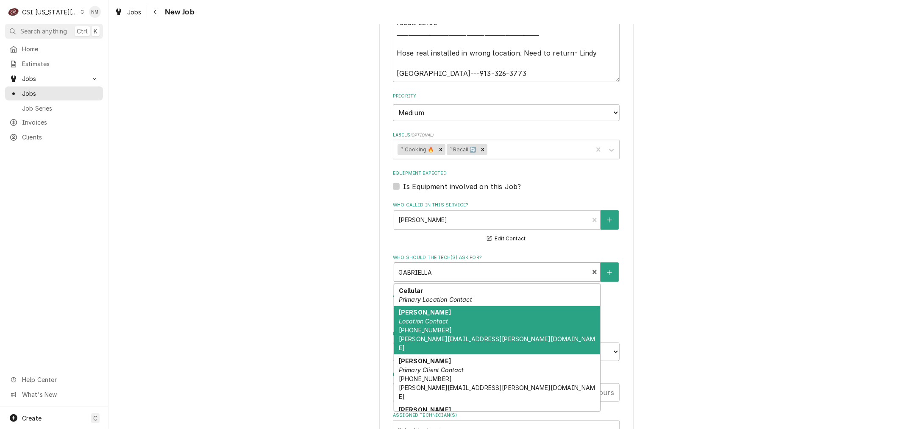
click at [458, 320] on div "Courtney Location Contact (817) 253-4260 courtney.brown@bluesushisakegrill.com" at bounding box center [497, 330] width 206 height 49
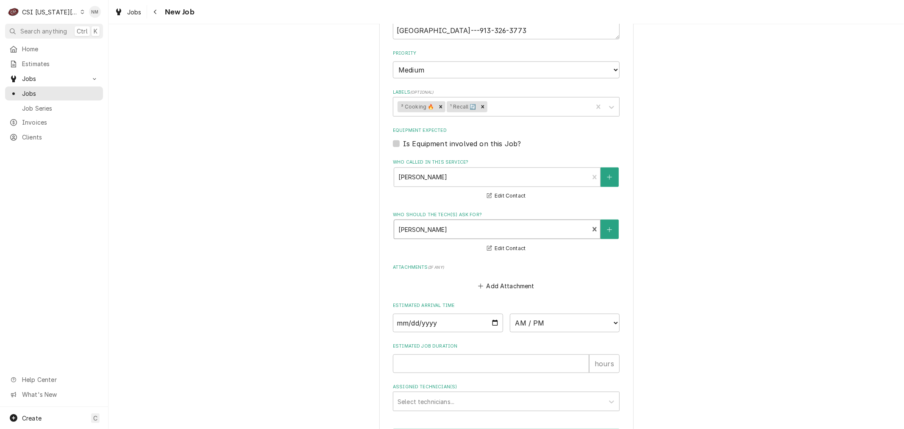
scroll to position [614, 0]
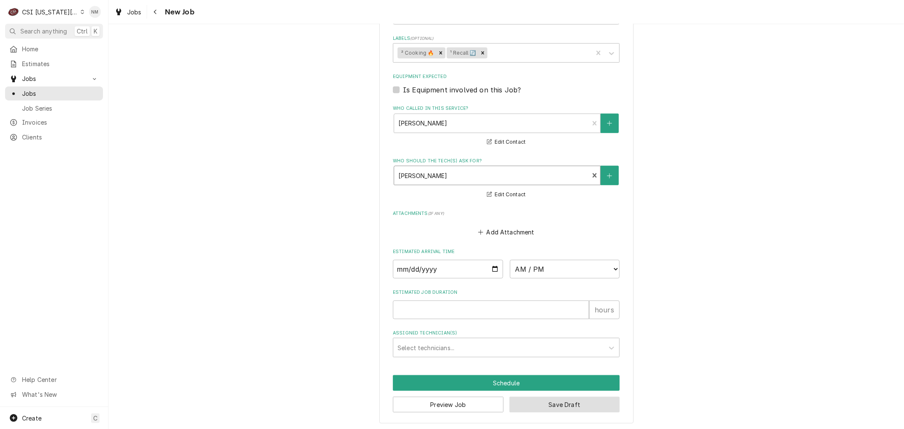
click at [568, 401] on button "Save Draft" at bounding box center [564, 405] width 111 height 16
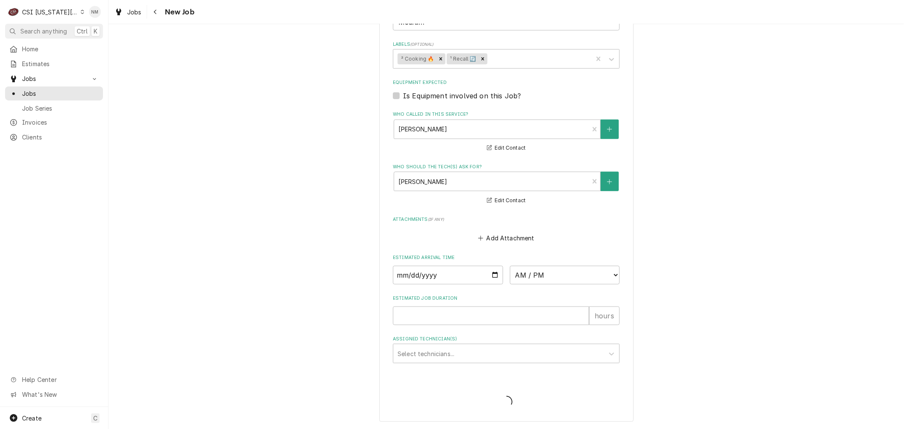
scroll to position [606, 0]
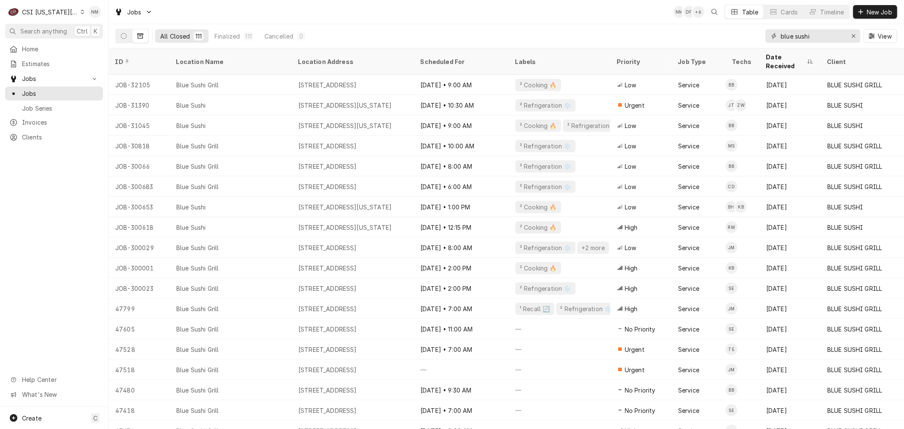
drag, startPoint x: 818, startPoint y: 36, endPoint x: 758, endPoint y: 35, distance: 59.7
click at [758, 35] on div "All Closed 111 Finalized 111 Cancelled 0 blue sushi View" at bounding box center [506, 36] width 782 height 24
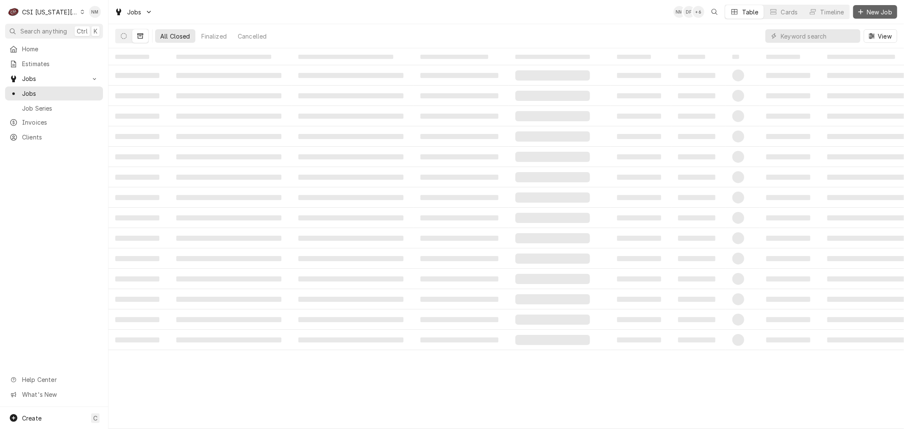
click at [875, 7] on button "New Job" at bounding box center [875, 12] width 44 height 14
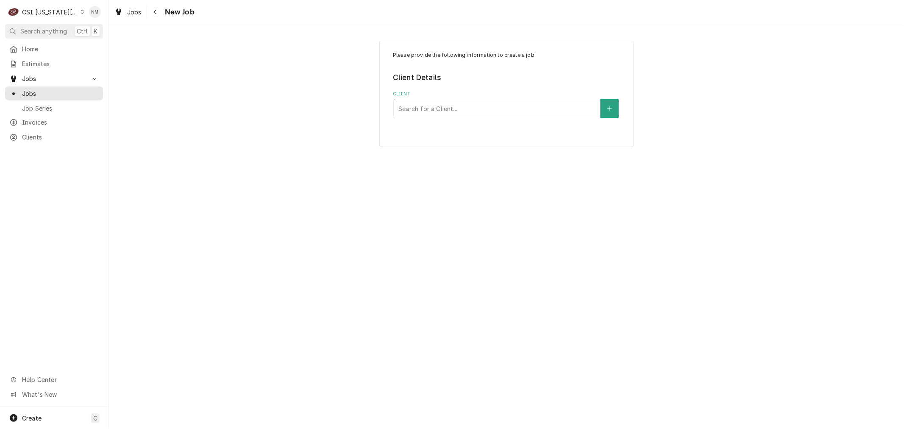
click at [474, 106] on div "Client" at bounding box center [496, 108] width 197 height 15
type input "shadow [PERSON_NAME] golf club"
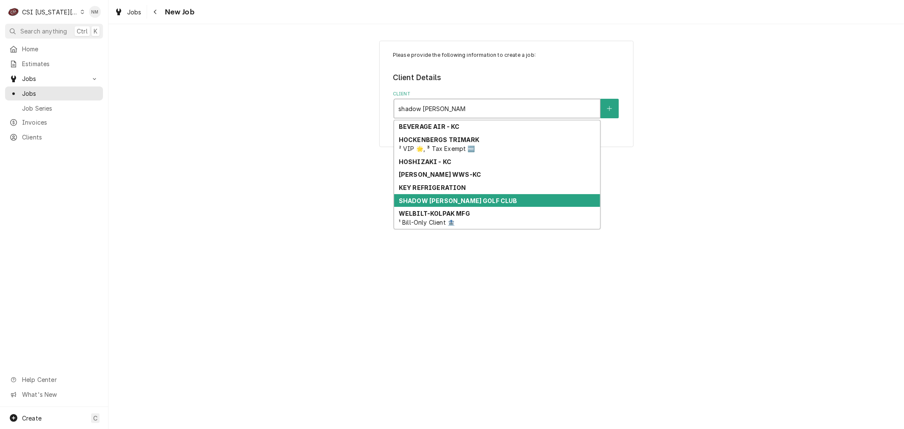
click at [468, 197] on strong "SHADOW GLEN GOLF CLUB" at bounding box center [458, 200] width 119 height 7
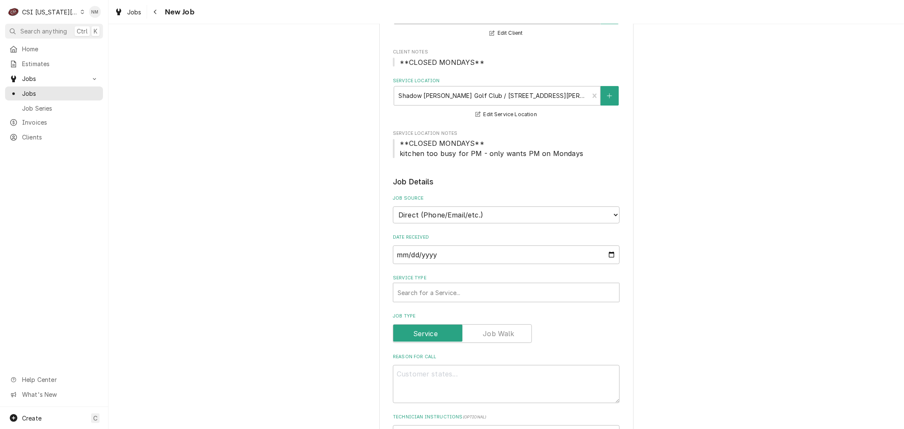
scroll to position [141, 0]
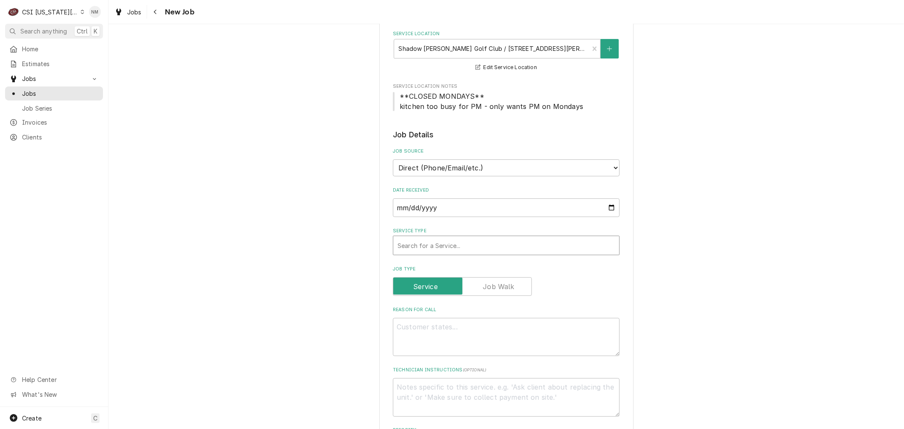
click at [501, 244] on div "Service Type" at bounding box center [505, 245] width 217 height 15
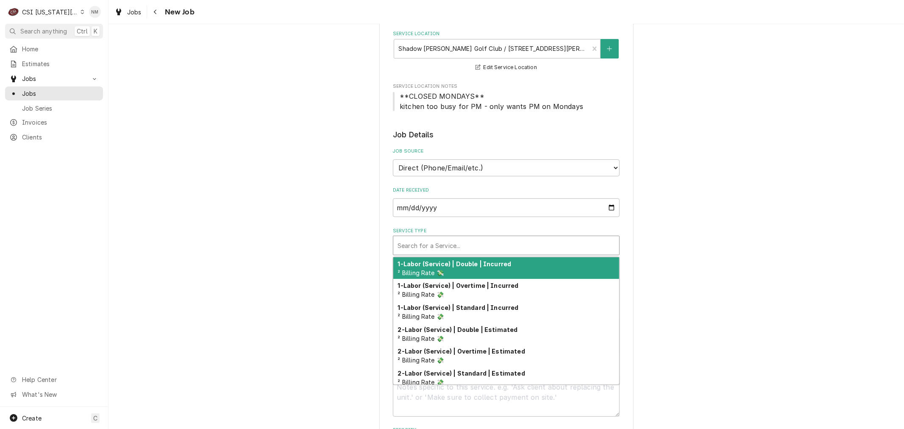
type textarea "x"
type input "s"
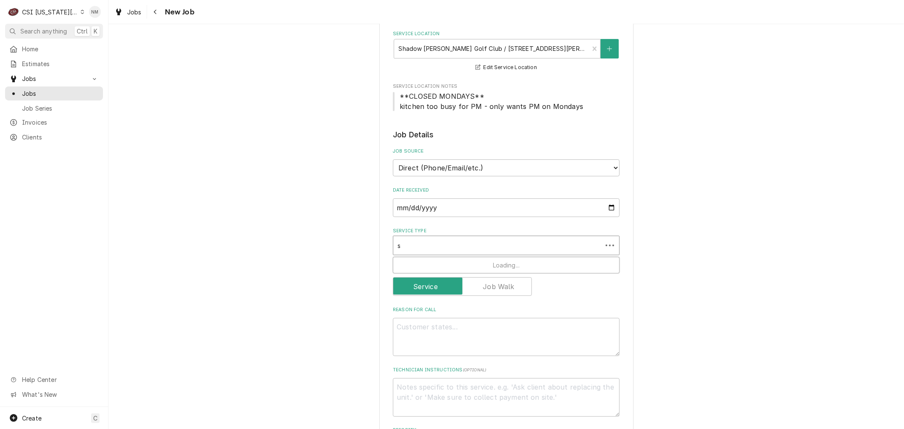
type textarea "x"
type input "se"
type textarea "x"
type input "ser"
type textarea "x"
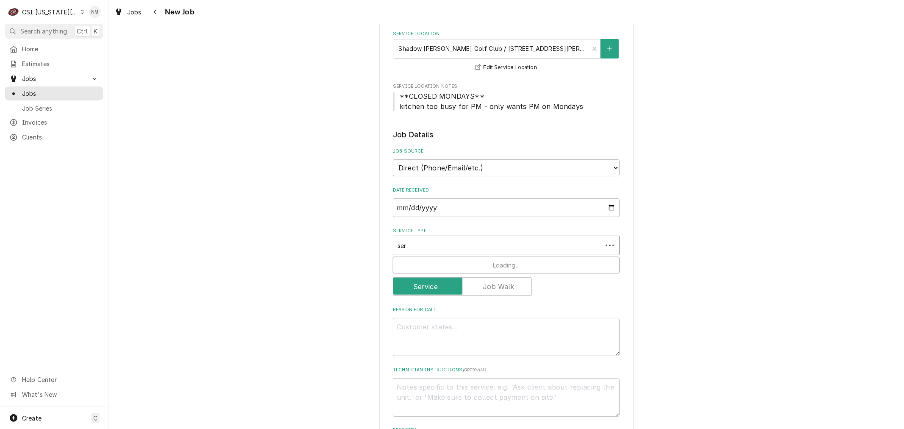
type input "serv"
type textarea "x"
type input "servi"
type textarea "x"
type input "servic"
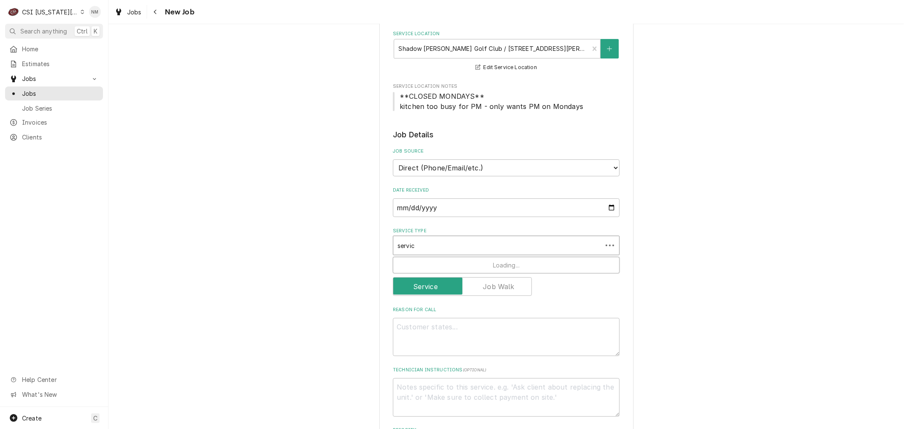
type textarea "x"
type input "service"
type textarea "x"
type input "service"
type textarea "x"
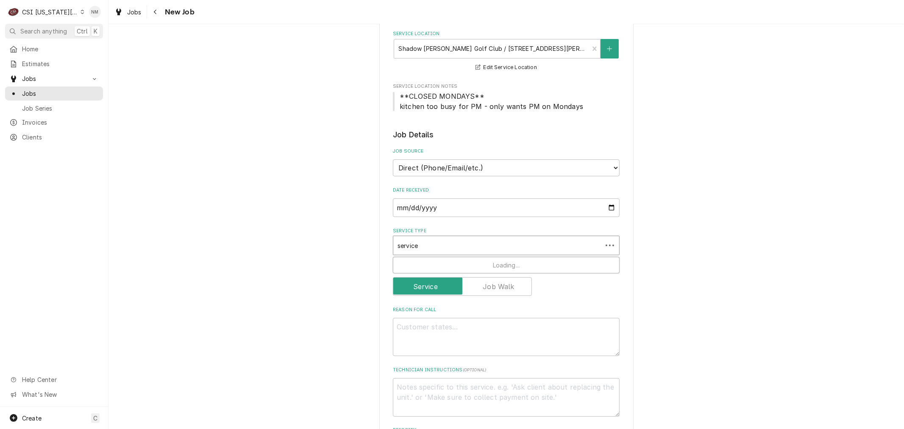
type input "service c"
type textarea "x"
type input "service ca"
type textarea "x"
type input "service cal"
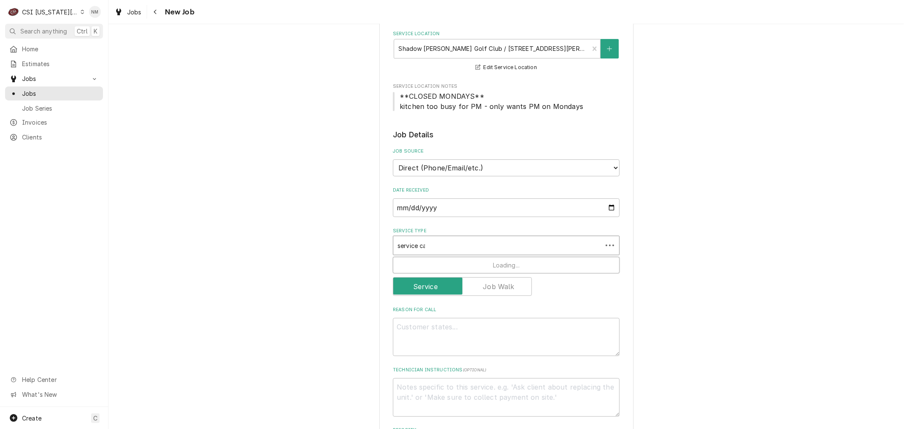
type textarea "x"
type input "service call"
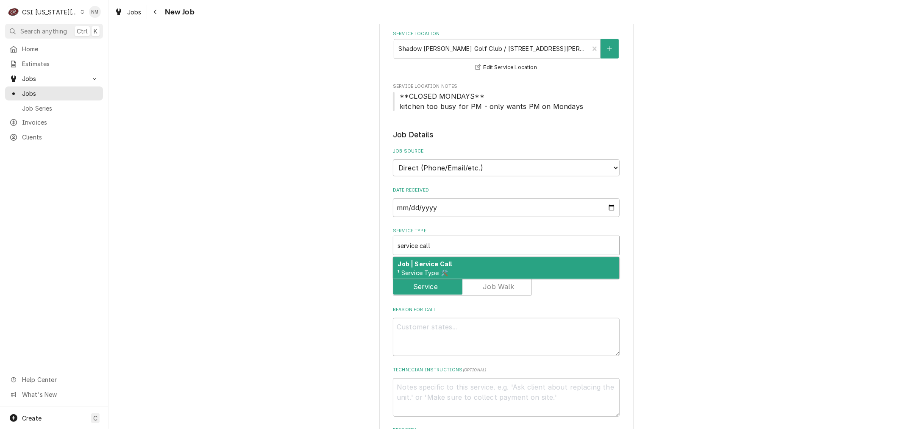
click at [499, 270] on div "Job | Service Call ¹ Service Type 🛠️" at bounding box center [506, 268] width 226 height 22
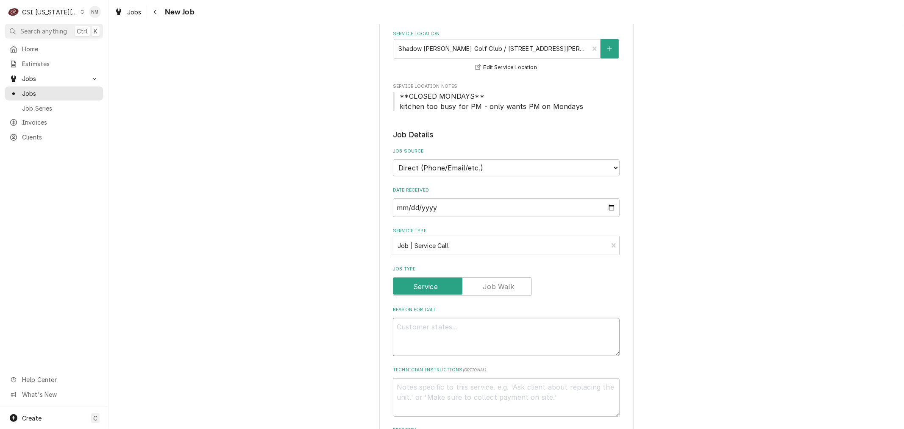
click at [443, 331] on textarea "Reason For Call" at bounding box center [506, 337] width 227 height 38
type textarea "x"
type textarea "L"
type textarea "x"
type textarea "LV"
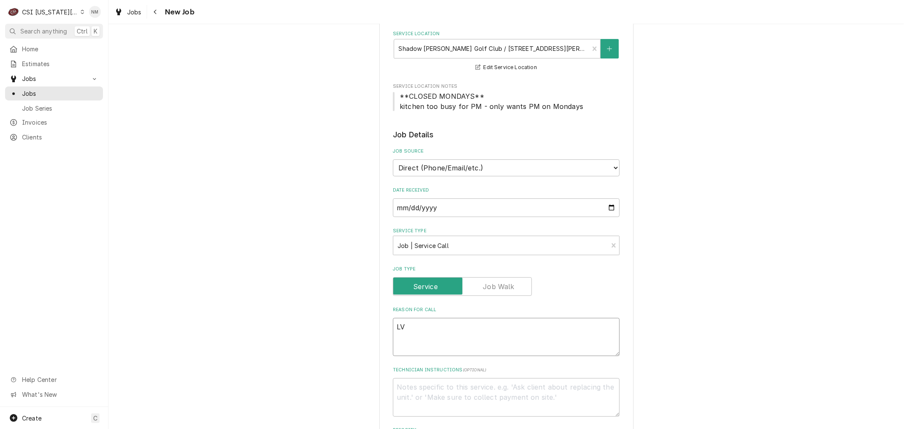
type textarea "x"
type textarea "LVM"
type textarea "x"
type textarea "LVM"
type textarea "x"
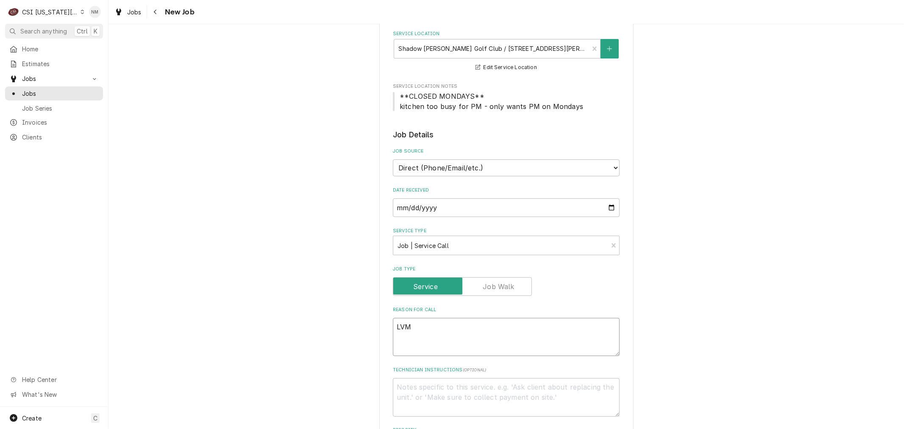
type textarea "LVM f"
type textarea "x"
type textarea "LVM fo"
type textarea "x"
type textarea "LVM for"
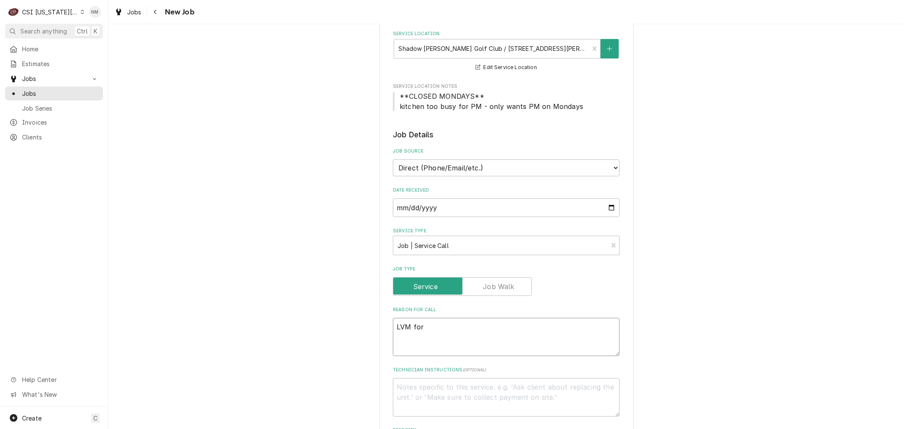
type textarea "x"
type textarea "LVM for"
type textarea "x"
type textarea "LVM for R"
type textarea "x"
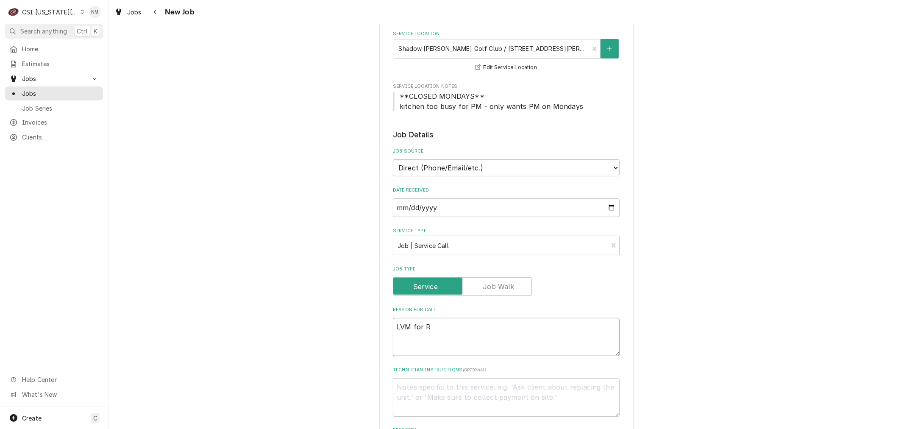
type textarea "LVM for RI"
type textarea "x"
type textarea "LVM for RIC"
type textarea "x"
type textarea "LVM for RIC"
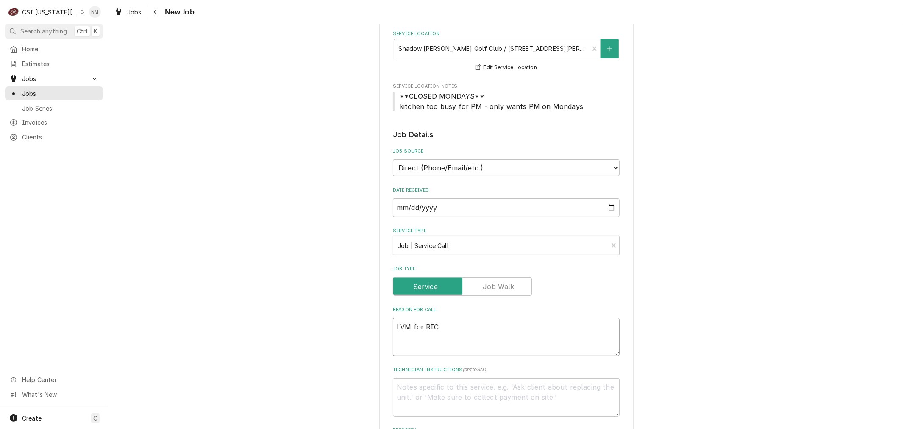
type textarea "x"
type textarea "LVM for RIC i"
type textarea "x"
type textarea "LVM for RIC in"
type textarea "x"
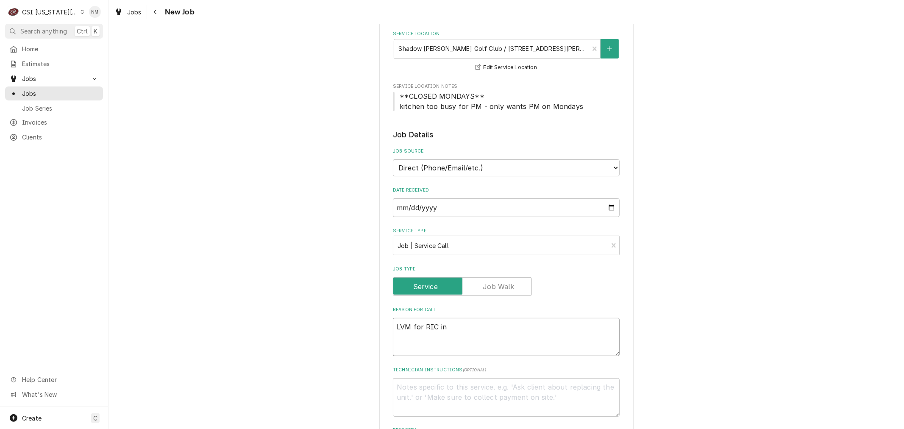
type textarea "LVM for RIC in"
type textarea "x"
type textarea "LVM for RIC in t"
type textarea "x"
type textarea "LVM for RIC in th"
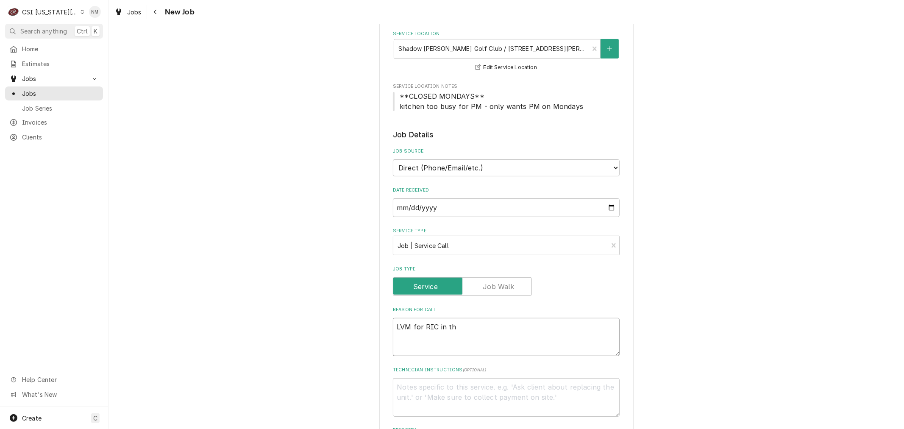
type textarea "x"
type textarea "LVM for RIC in the"
type textarea "x"
type textarea "LVM for RIC in the"
type textarea "x"
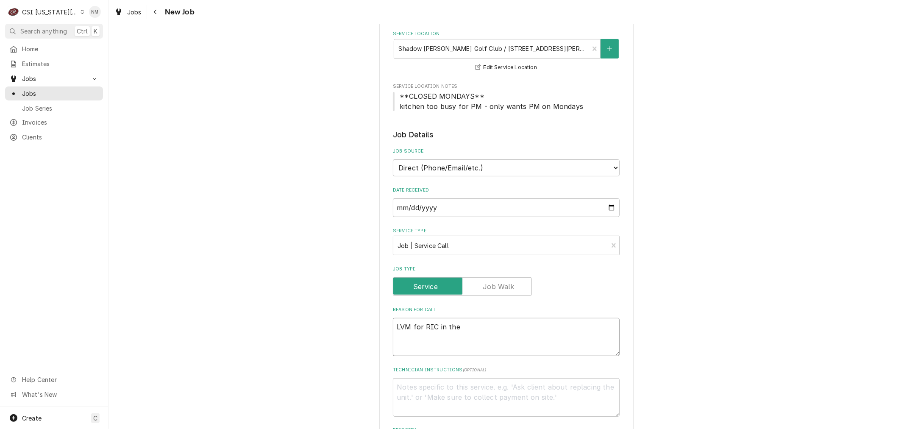
type textarea "LVM for RIC in the k"
type textarea "x"
type textarea "LVM for RIC in the ki"
type textarea "x"
type textarea "LVM for RIC in the kit"
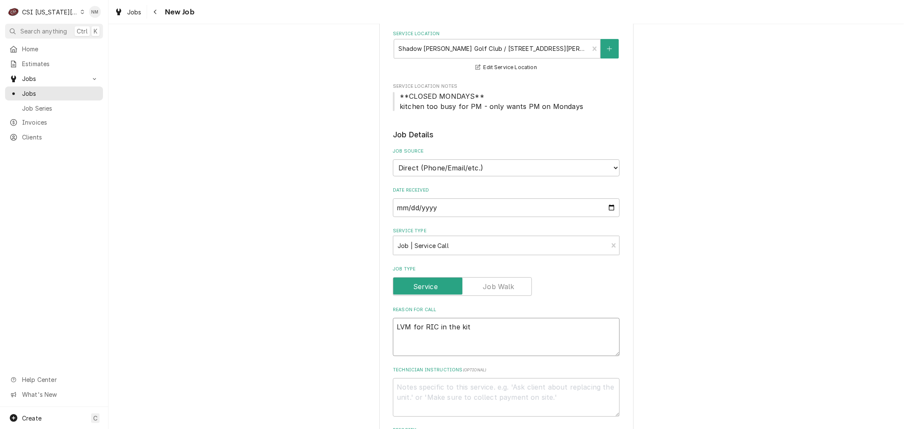
type textarea "x"
type textarea "LVM for RIC in the kitc"
type textarea "x"
type textarea "LVM for RIC in the kitch"
type textarea "x"
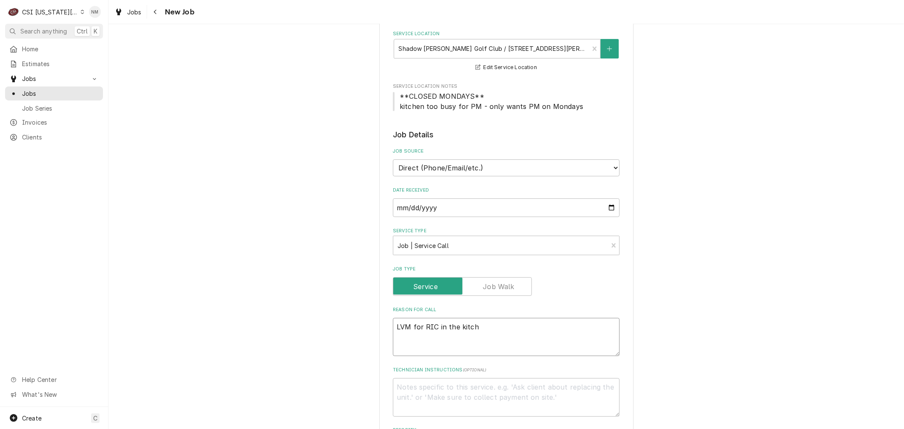
type textarea "LVM for RIC in the kitche"
type textarea "x"
type textarea "LVM for RIC in the kitchen"
type textarea "x"
type textarea "LVM for RIC in the kitchen"
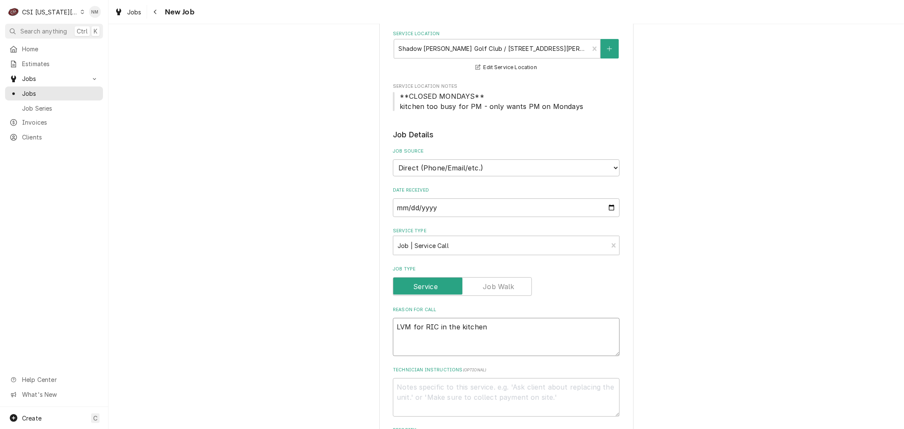
type textarea "x"
type textarea "LVM for RIC in the kitchen f"
type textarea "x"
type textarea "LVM for RIC in the kitchen fo"
type textarea "x"
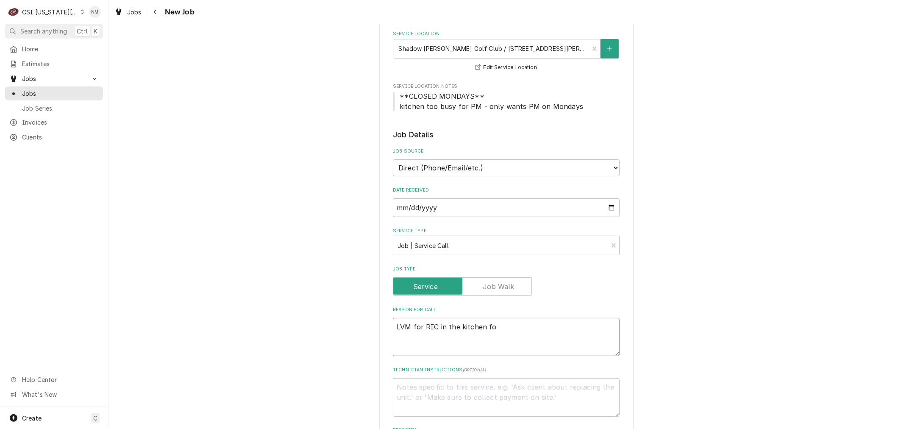
type textarea "LVM for RIC in the kitchen for"
type textarea "x"
type textarea "LVM for RIC in the kitchen for"
type textarea "x"
type textarea "LVM for RIC in the kitchen for b"
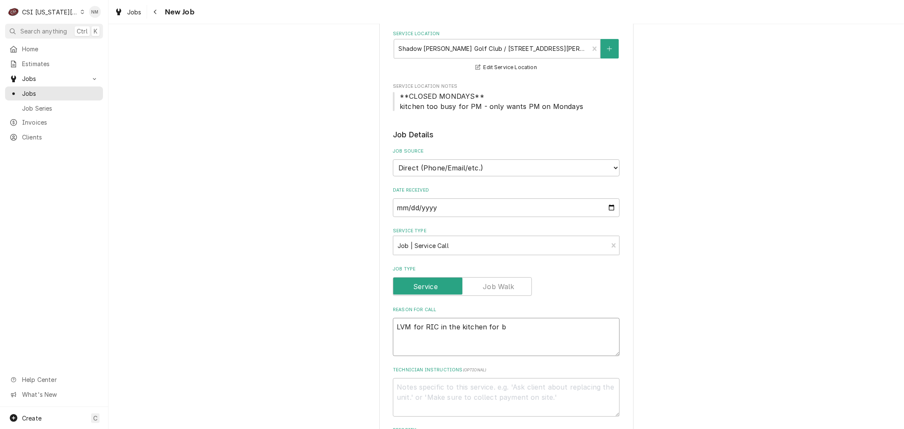
type textarea "x"
type textarea "LVM for RIC in the kitchen for be"
type textarea "x"
type textarea "LVM for RIC in the kitchen for bee"
type textarea "x"
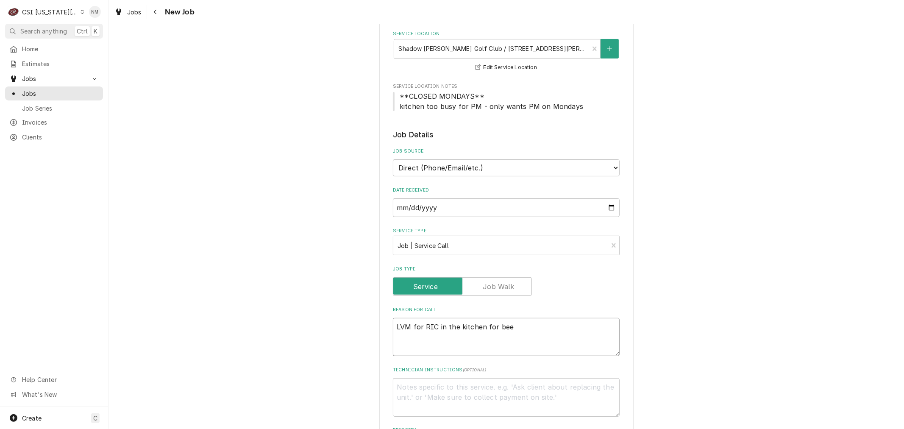
type textarea "LVM for RIC in the kitchen for beer"
type textarea "x"
type textarea "LVM for RIC in the kitchen for beer"
type textarea "x"
type textarea "LVM for RIC in the kitchen for beer i"
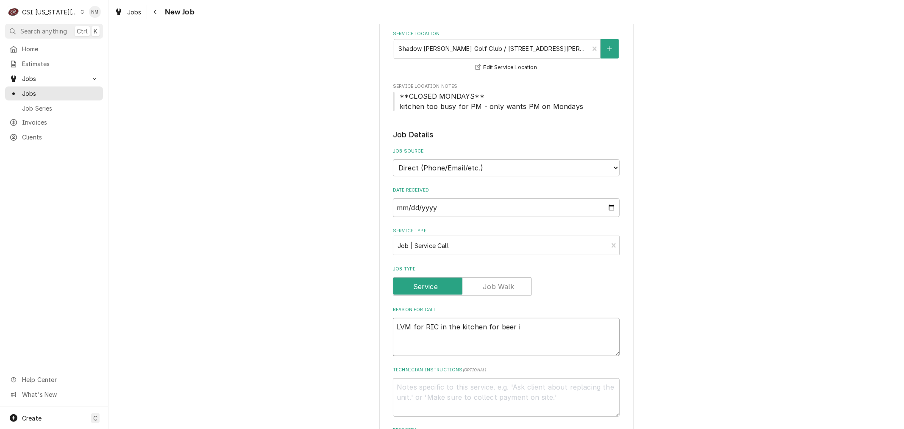
type textarea "x"
type textarea "LVM for RIC in the kitchen for beer is"
type textarea "x"
type textarea "LVM for RIC in the kitchen for beer is"
type textarea "x"
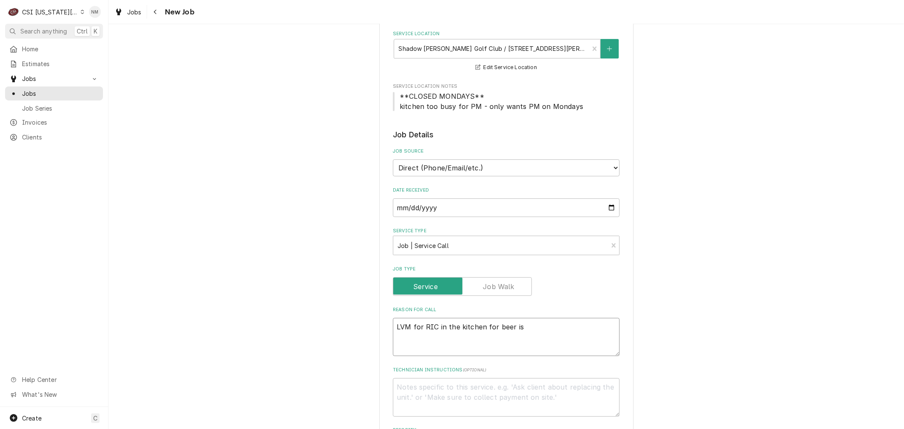
type textarea "LVM for RIC in the kitchen for beer is t"
type textarea "x"
type textarea "LVM for RIC in the kitchen for beer is te"
type textarea "x"
type textarea "LVM for RIC in the kitchen for beer is tem"
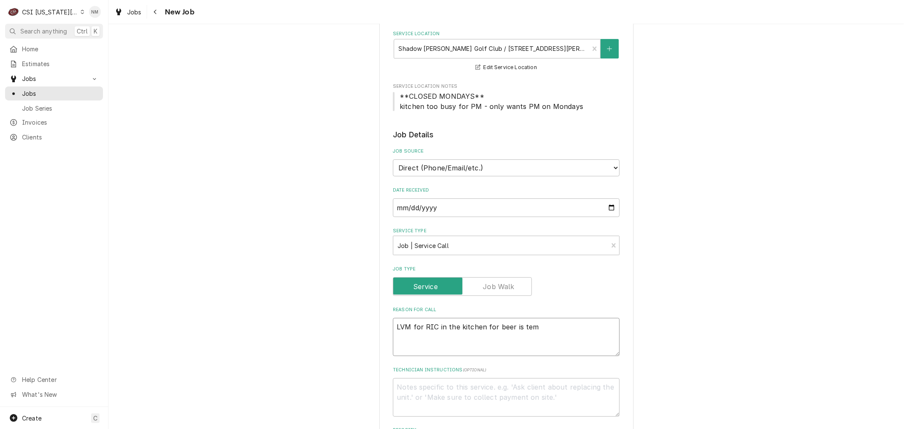
type textarea "x"
type textarea "LVM for RIC in the kitchen for beer is temp"
type textarea "x"
type textarea "LVM for RIC in the kitchen for beer is tempi"
type textarea "x"
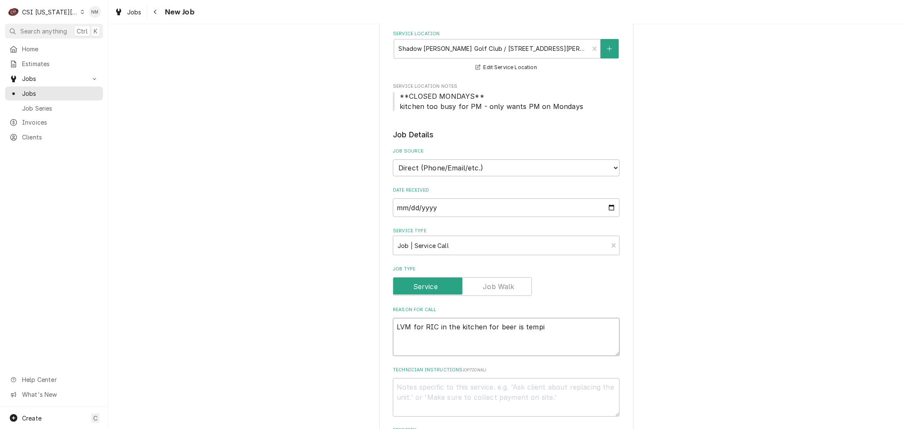
type textarea "LVM for RIC in the kitchen for beer is tempin"
type textarea "x"
type textarea "LVM for RIC in the kitchen for beer is temping"
type textarea "x"
type textarea "LVM for RIC in the kitchen for beer is temping"
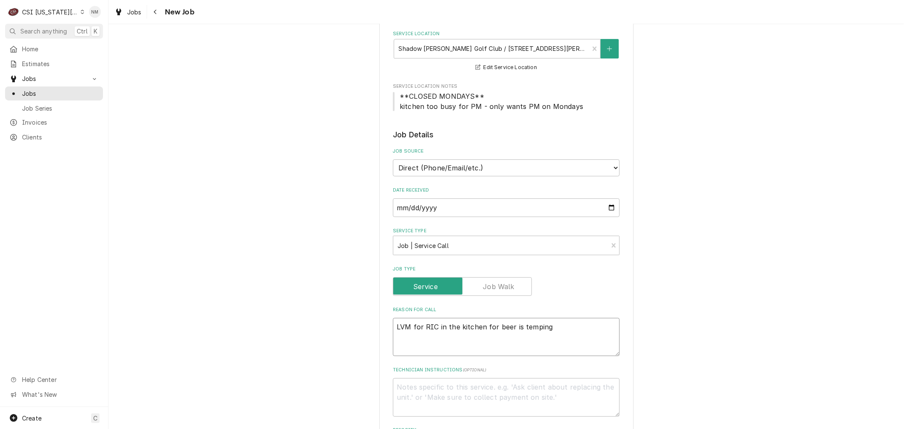
type textarea "x"
type textarea "LVM for RIC in the kitchen for beer is temping a"
type textarea "x"
type textarea "LVM for RIC in the kitchen for beer is temping at"
type textarea "x"
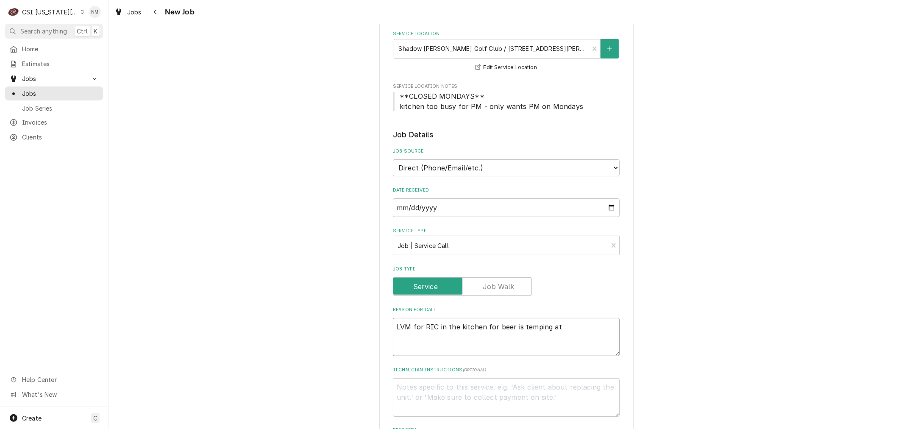
type textarea "LVM for RIC in the kitchen for beer is temping at"
type textarea "x"
type textarea "LVM for RIC in the kitchen for beer is temping at 6"
type textarea "x"
type textarea "LVM for RIC in the kitchen for beer is temping at 65"
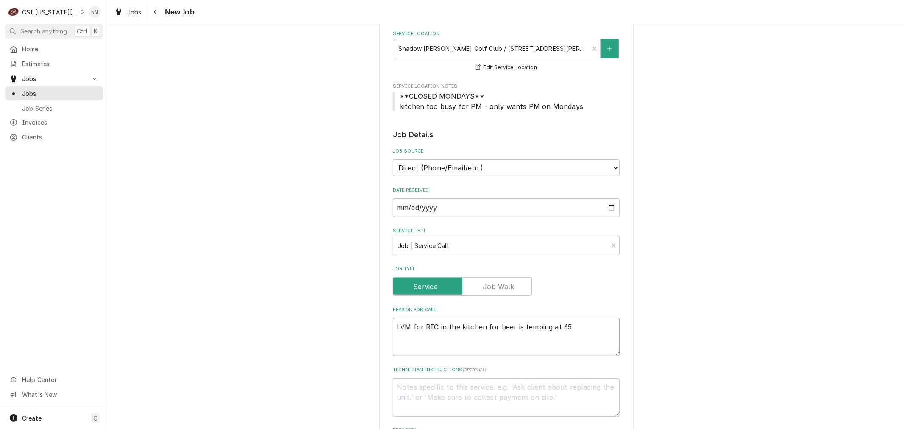
type textarea "x"
type textarea "LVM for RIC in the kitchen for beer is temping at 65"
click at [438, 391] on textarea "Technician Instructions ( optional )" at bounding box center [506, 397] width 227 height 38
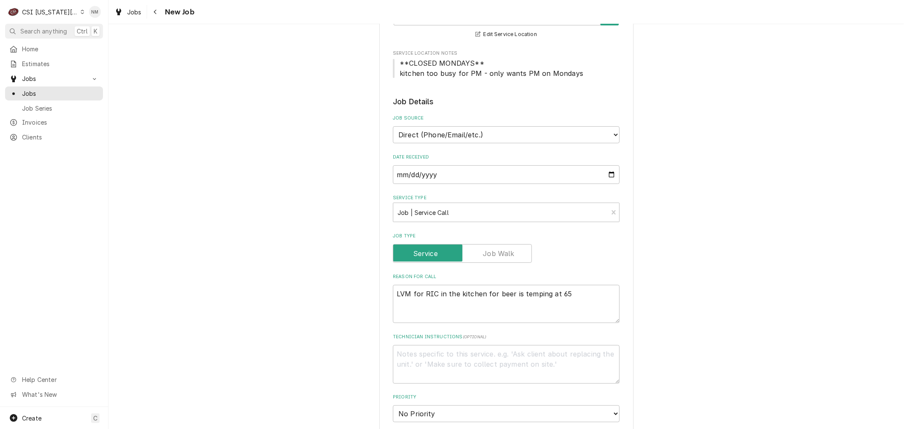
scroll to position [188, 0]
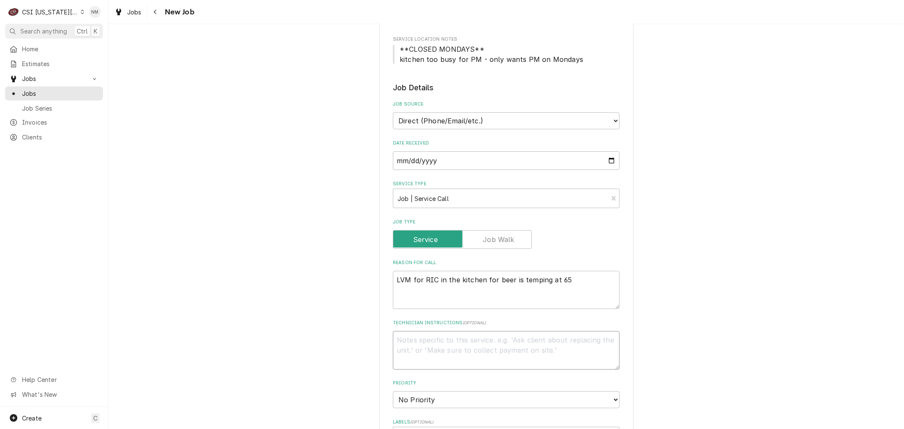
click at [449, 341] on textarea "Technician Instructions ( optional )" at bounding box center [506, 350] width 227 height 38
type textarea "x"
type textarea "S"
type textarea "x"
type textarea "SE"
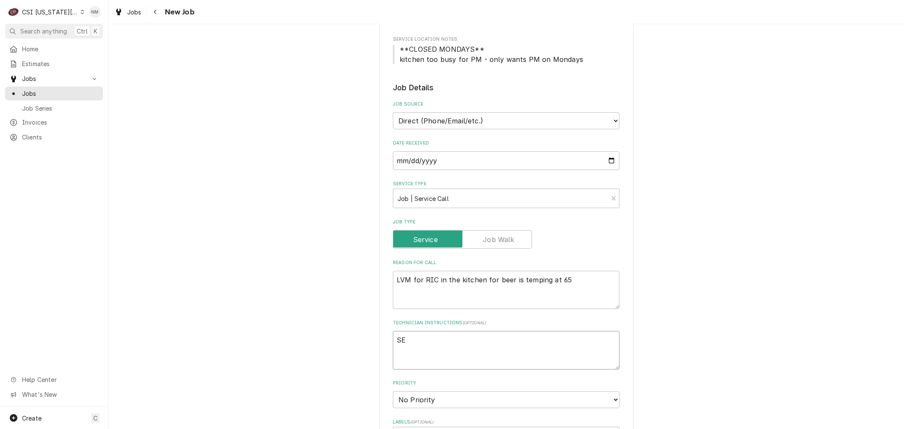
type textarea "x"
type textarea "SEr"
type textarea "x"
type textarea "SErg"
type textarea "x"
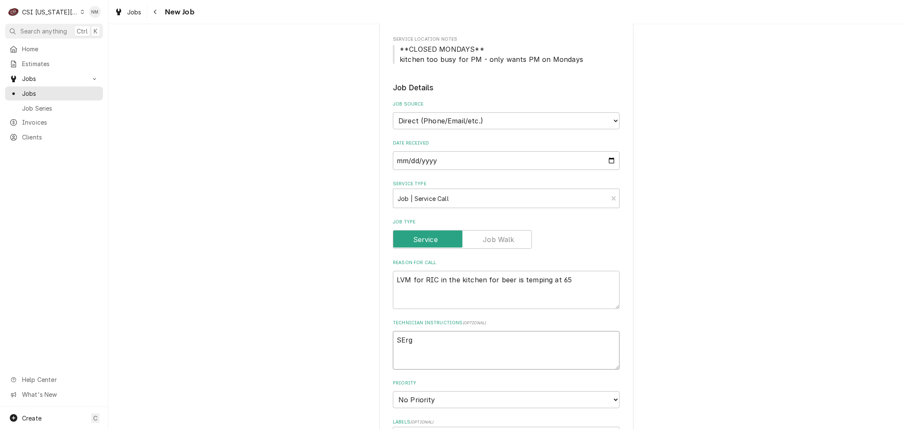
type textarea "SErgi"
type textarea "x"
type textarea "SErgi"
type textarea "x"
type textarea "SErgi 8"
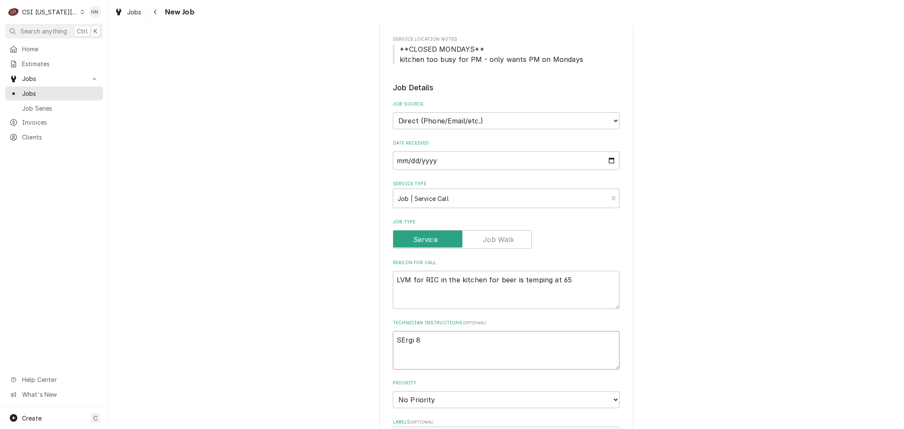
type textarea "x"
type textarea "SErgi 81"
type textarea "x"
type textarea "SErgi 812"
type textarea "x"
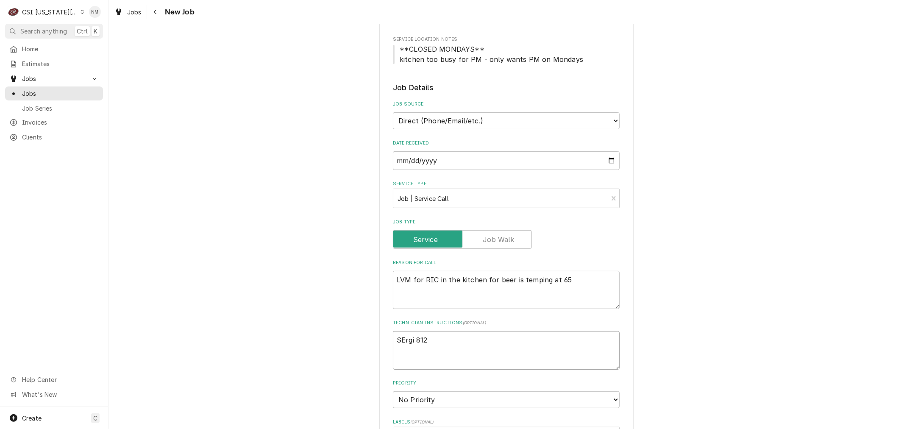
type textarea "SErgi 8126"
type textarea "x"
type textarea "SErgi 812"
type textarea "x"
type textarea "SErgi 81"
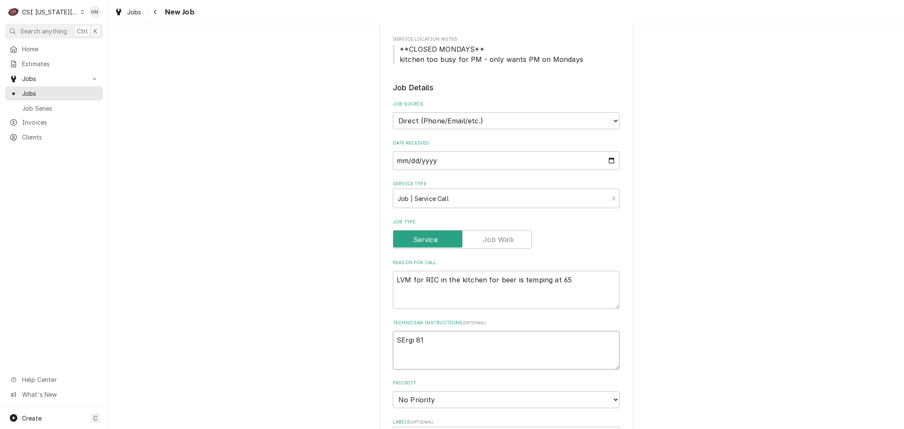
type textarea "x"
type textarea "SErgi 816"
type textarea "x"
type textarea "SErgi 816-"
type textarea "x"
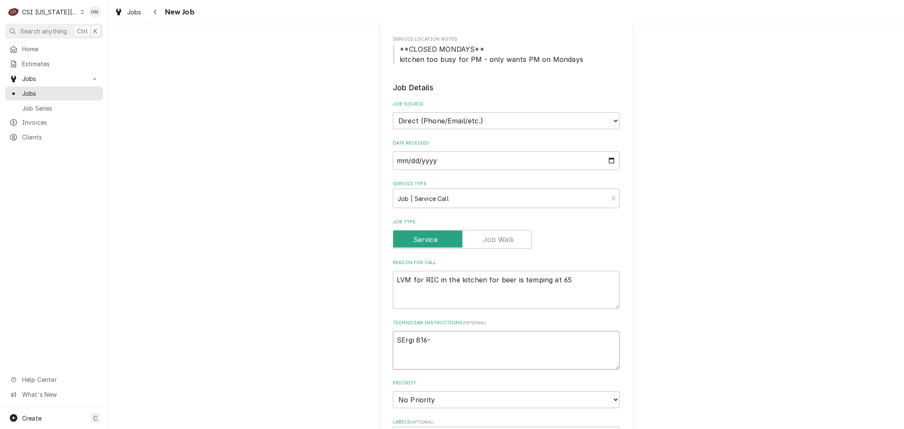
type textarea "SErgi 816-3"
type textarea "x"
type textarea "SErgi 816-37"
type textarea "x"
type textarea "SErgi 816-377"
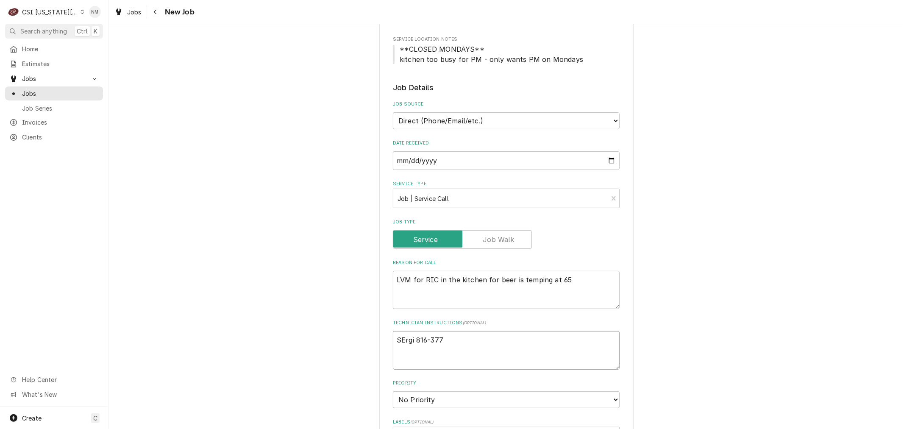
type textarea "x"
type textarea "SErgi 816-377-"
type textarea "x"
type textarea "SErgi 816-377-3"
type textarea "x"
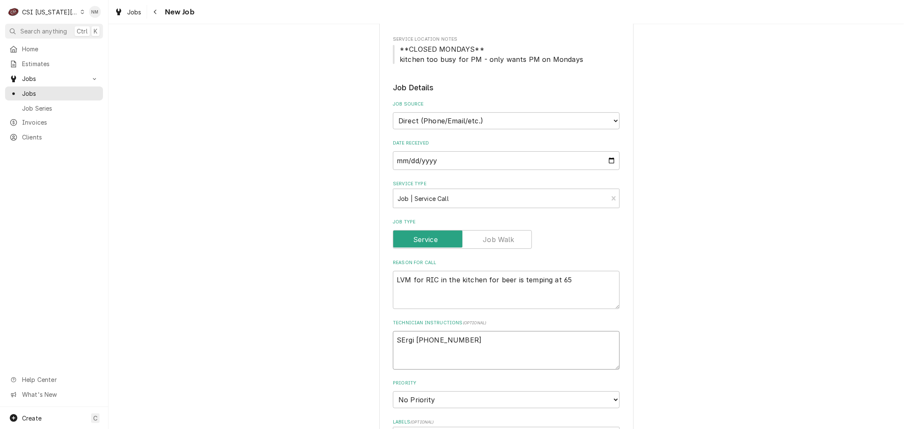
type textarea "SErgi 816-377-35"
type textarea "x"
type textarea "SErgi 816-377-359"
type textarea "x"
type textarea "SErgi 816-377-3591"
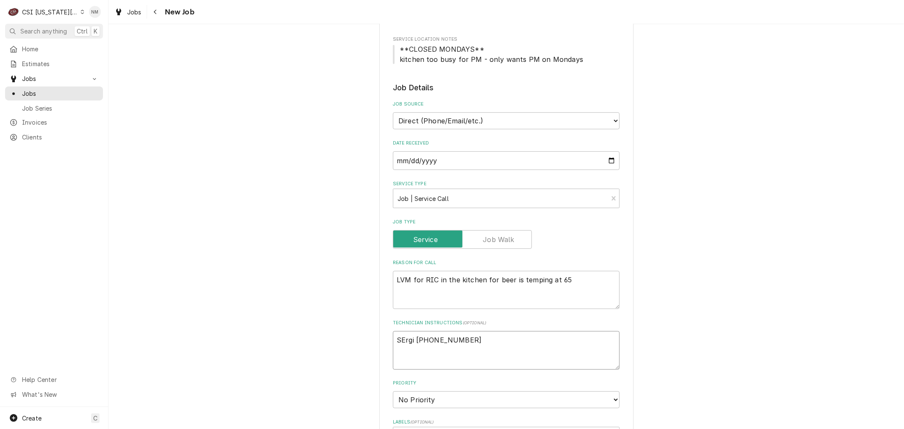
click at [400, 338] on textarea "SErgi 816-377-3591" at bounding box center [506, 350] width 227 height 38
type textarea "x"
type textarea "Srgi 816-377-3591"
type textarea "x"
type textarea "Sergi 816-377-3591"
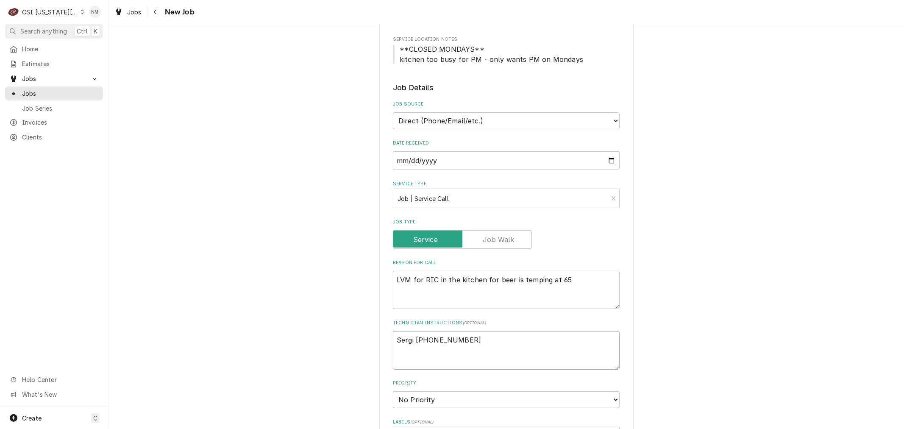
type textarea "x"
type textarea "Sergi 816-377-3591"
click at [482, 398] on select "No Priority Urgent High Medium Low" at bounding box center [506, 399] width 227 height 17
select select "3"
click at [393, 391] on select "No Priority Urgent High Medium Low" at bounding box center [506, 399] width 227 height 17
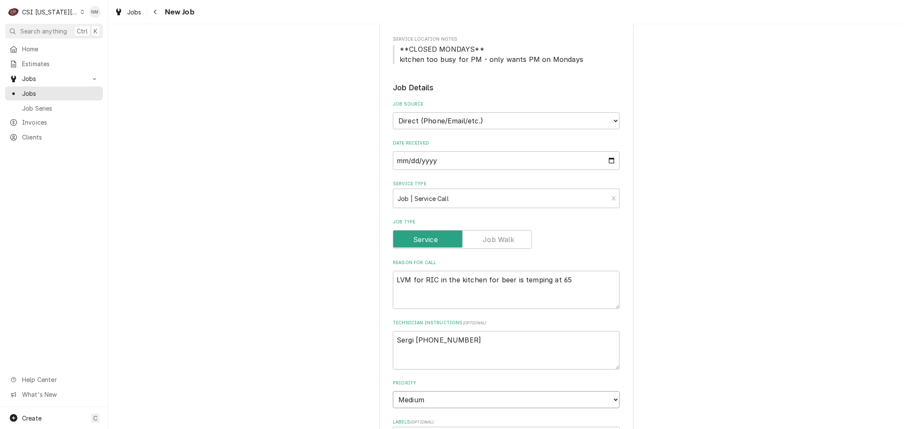
type textarea "x"
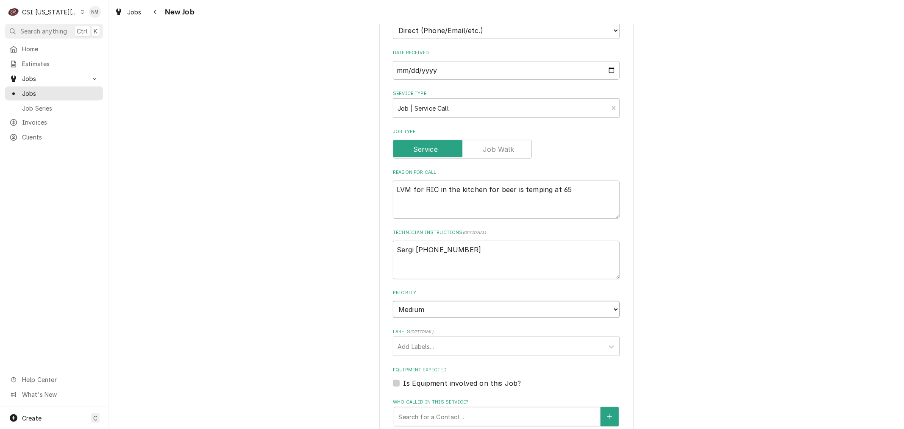
scroll to position [282, 0]
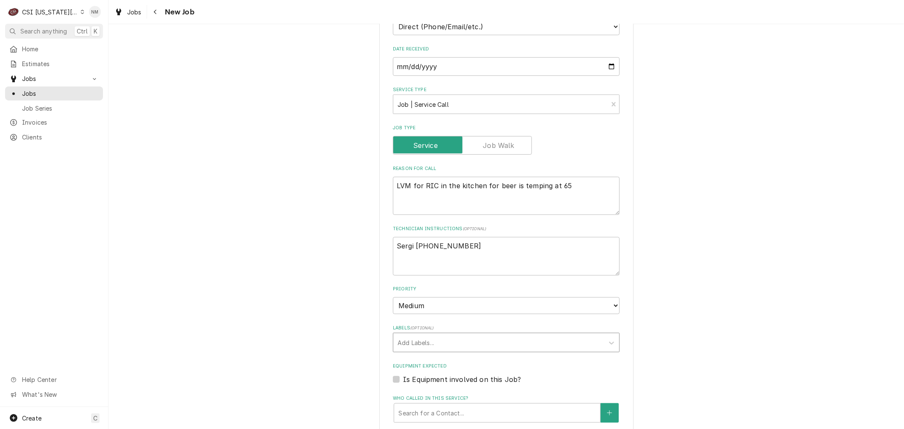
click at [466, 338] on div "Labels" at bounding box center [498, 342] width 202 height 15
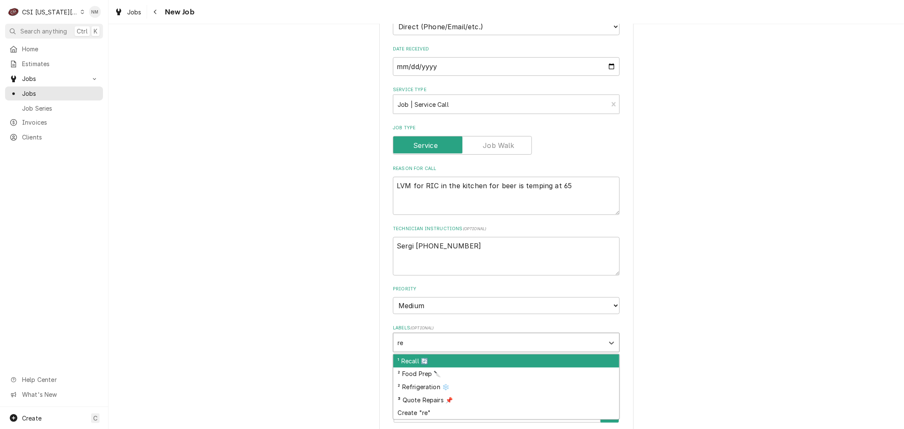
type input "ref"
click at [466, 355] on div "² Refrigeration ❄️" at bounding box center [506, 360] width 226 height 13
type textarea "x"
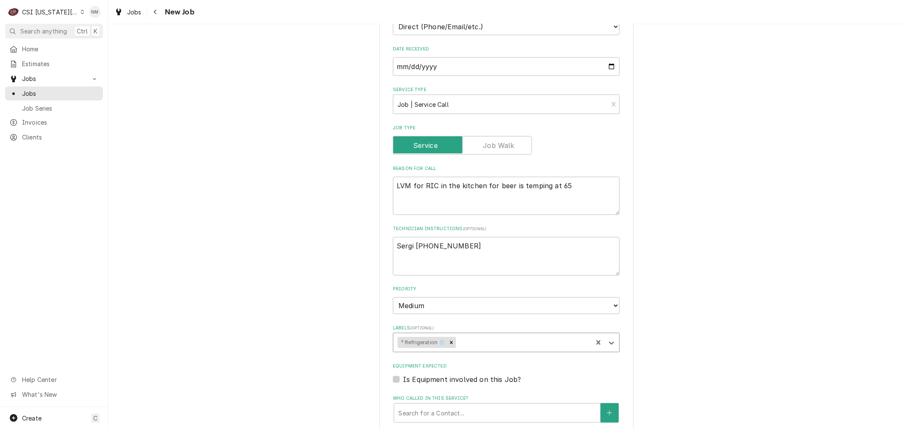
scroll to position [376, 0]
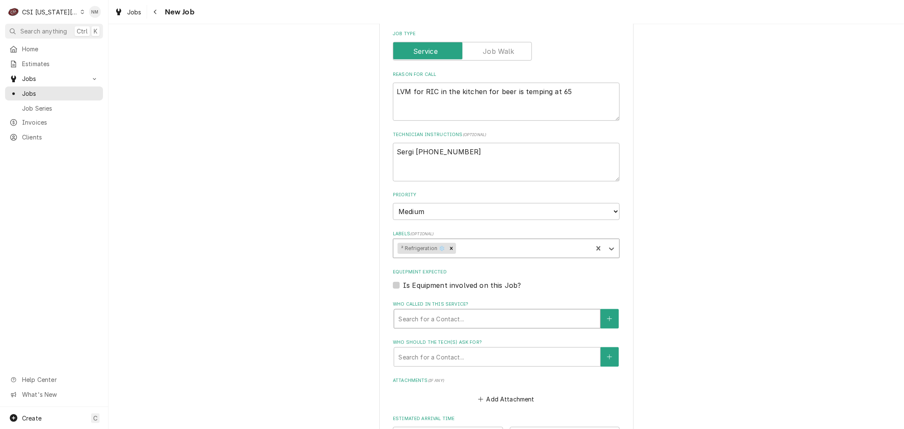
click at [467, 314] on div "Who called in this service?" at bounding box center [496, 318] width 197 height 15
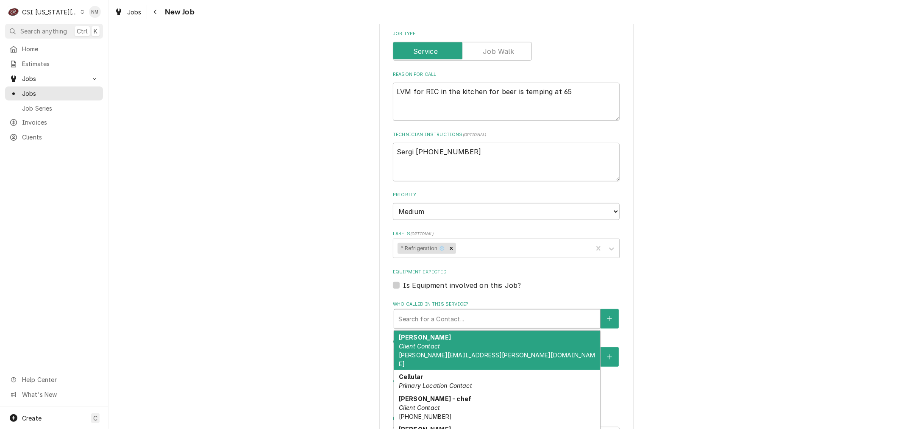
type textarea "x"
type input "se"
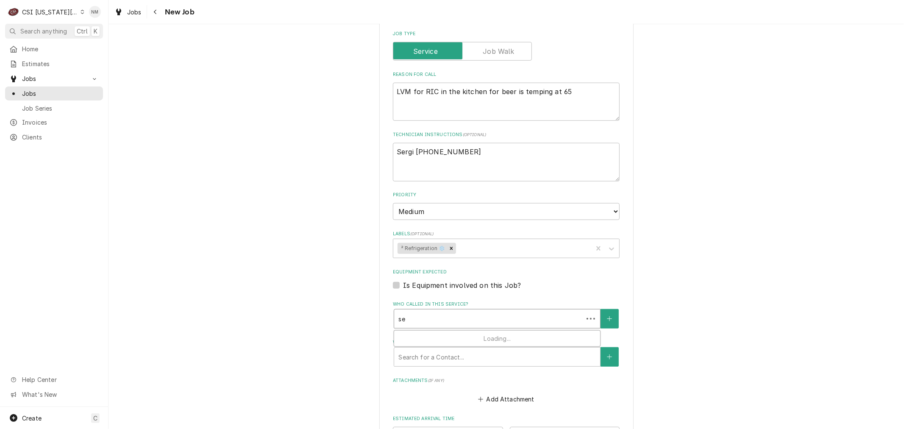
type textarea "x"
type input "ser"
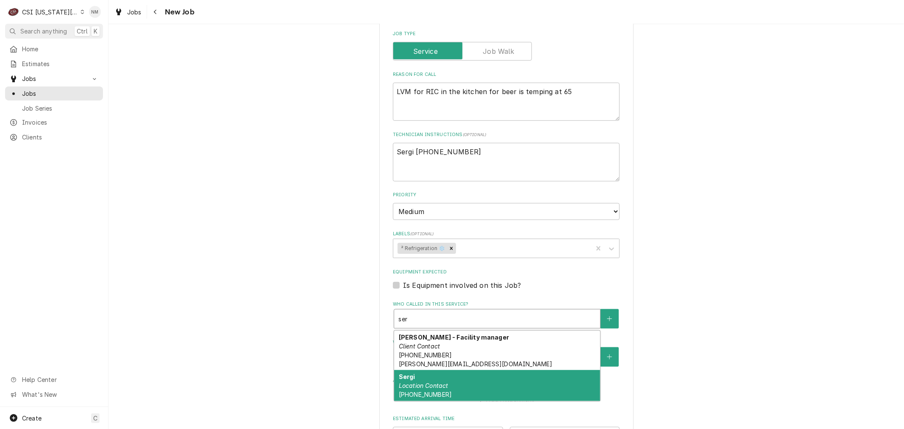
click at [490, 391] on div "Sergi Location Contact (816) 377-3591" at bounding box center [497, 385] width 206 height 31
type textarea "x"
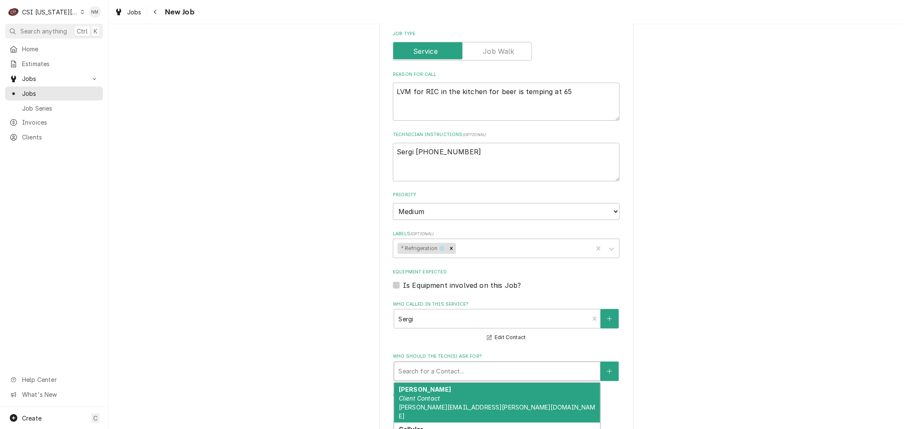
click at [480, 367] on div "Who should the tech(s) ask for?" at bounding box center [496, 370] width 197 height 15
type textarea "x"
type input "s"
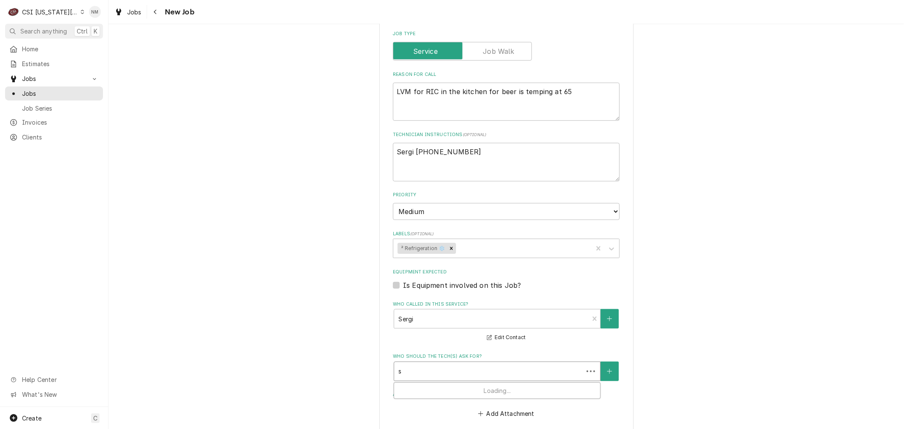
type textarea "x"
type input "se"
type textarea "x"
type input "ser"
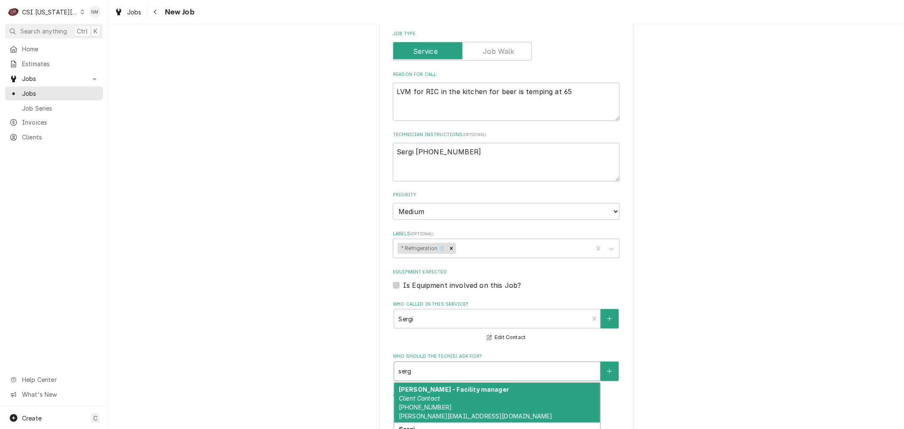
click at [463, 399] on div "Sergei - Facility manager Client Contact (816) 377-3591 sergei@shadowglen.org" at bounding box center [497, 403] width 206 height 40
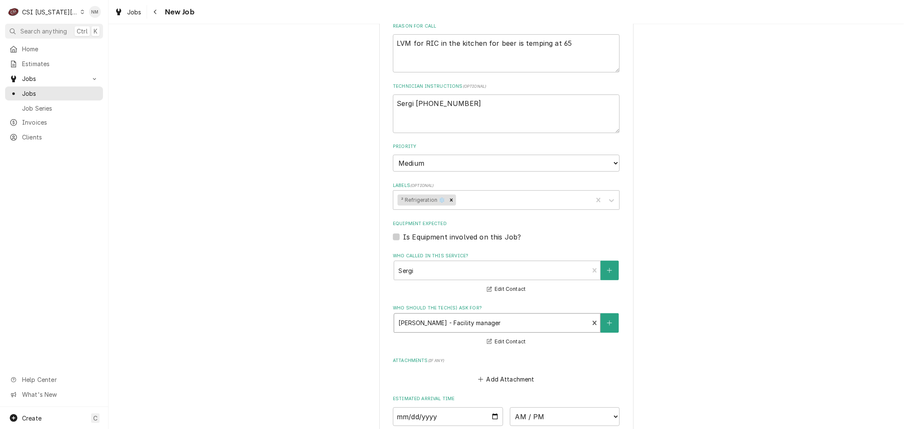
scroll to position [414, 0]
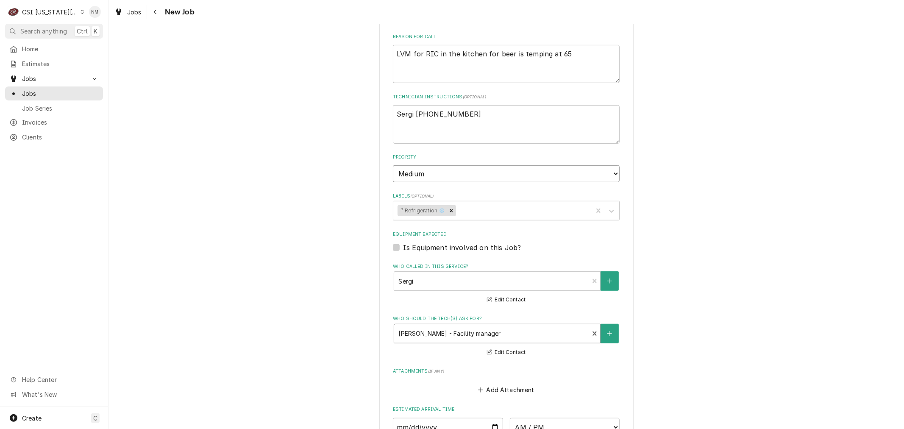
click at [568, 167] on select "No Priority Urgent High Medium Low" at bounding box center [506, 173] width 227 height 17
click at [393, 165] on select "No Priority Urgent High Medium Low" at bounding box center [506, 173] width 227 height 17
click at [565, 56] on textarea "LVM for RIC in the kitchen for beer is temping at 65" at bounding box center [506, 64] width 227 height 38
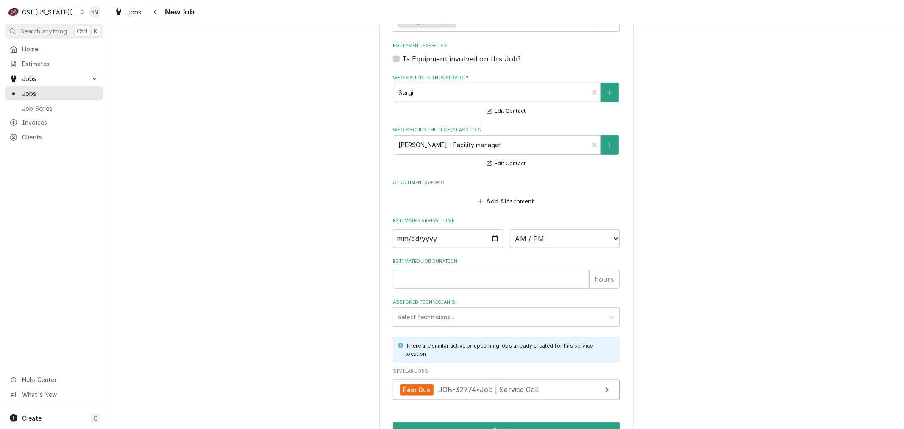
scroll to position [649, 0]
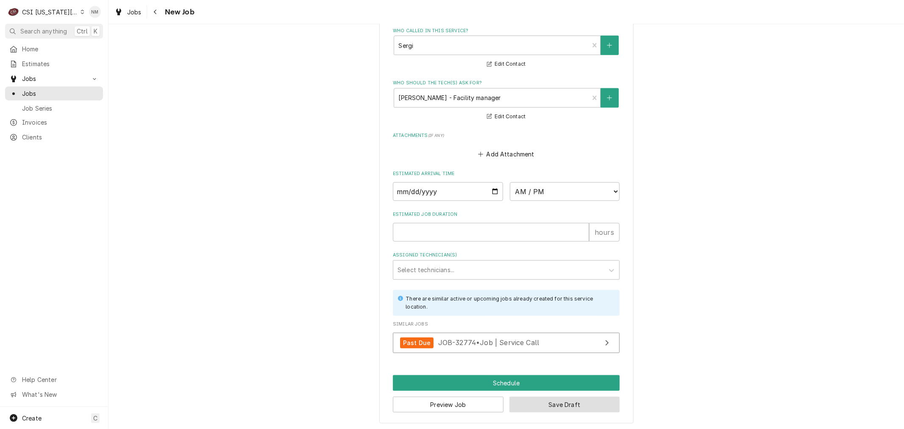
click at [559, 401] on button "Save Draft" at bounding box center [564, 405] width 111 height 16
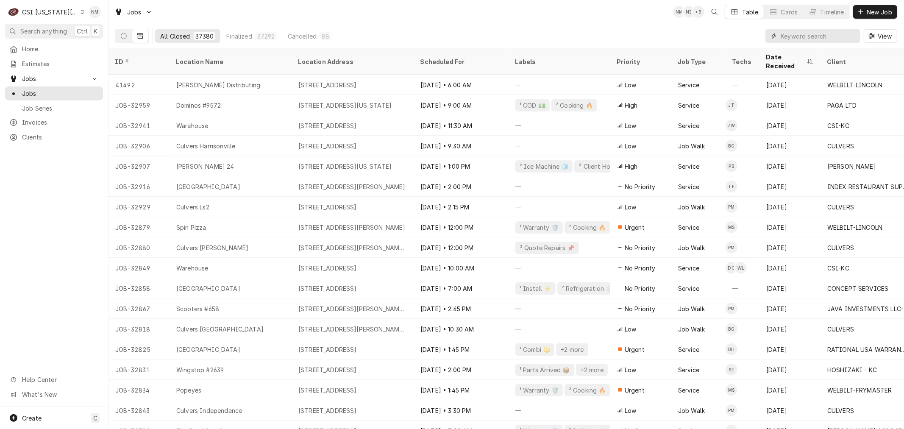
click at [815, 34] on input "Dynamic Content Wrapper" at bounding box center [817, 36] width 75 height 14
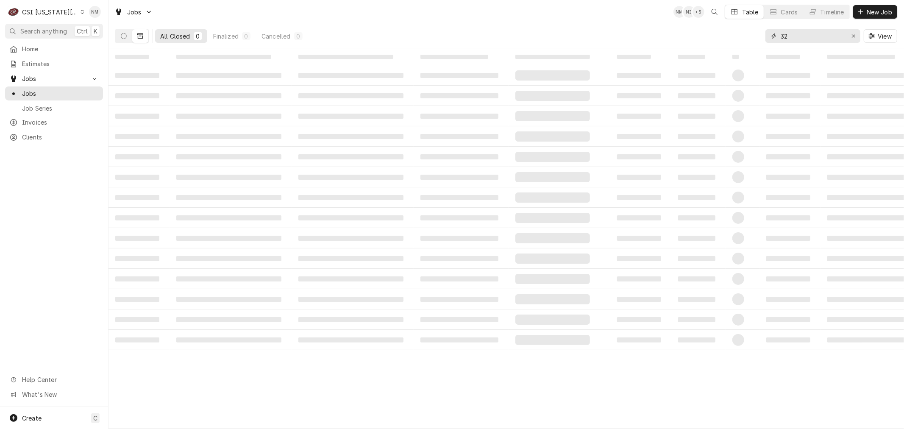
type input "3"
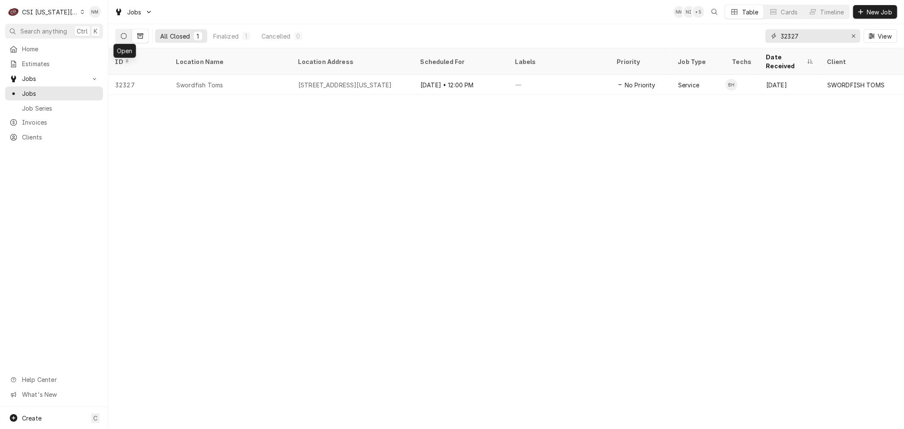
type input "32327"
click at [120, 36] on button "Dynamic Content Wrapper" at bounding box center [124, 36] width 16 height 14
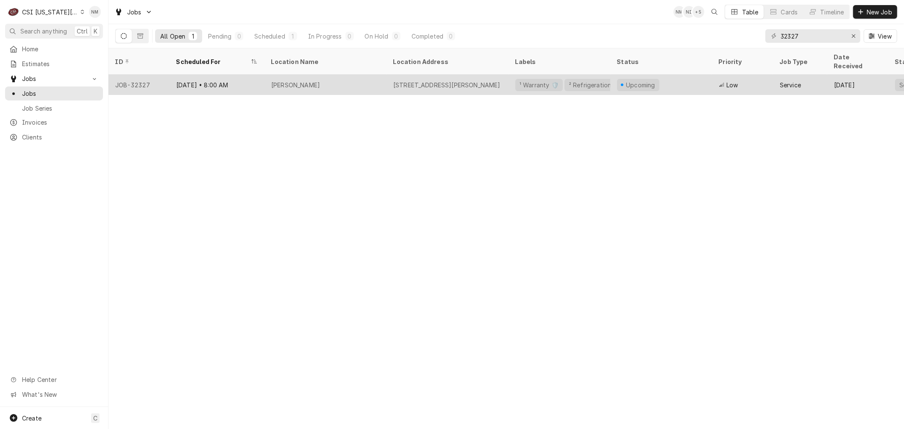
click at [339, 75] on div "Jose Peppers" at bounding box center [325, 85] width 122 height 20
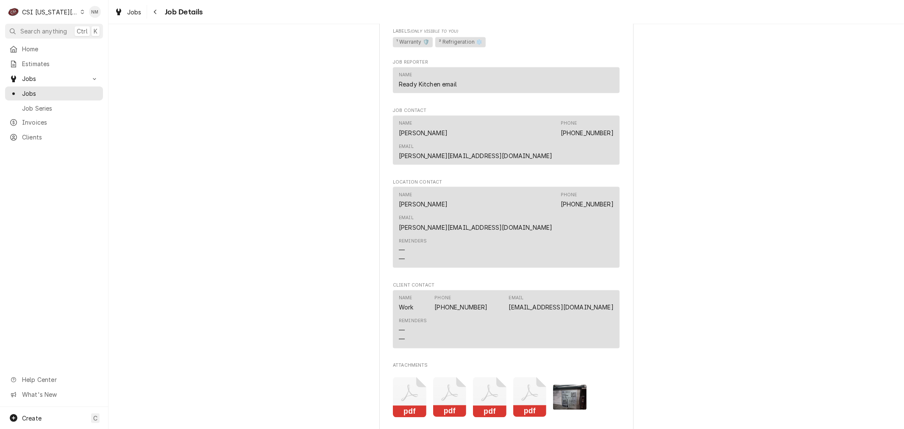
scroll to position [1176, 0]
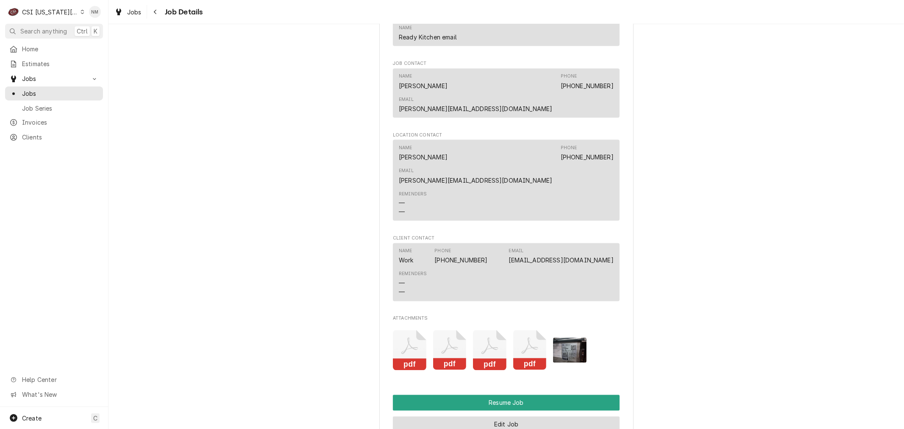
click at [538, 416] on button "Edit Job" at bounding box center [506, 424] width 227 height 16
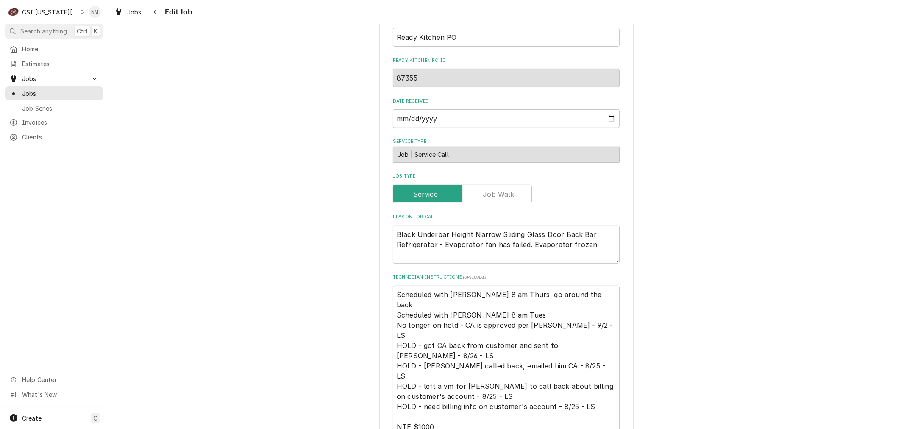
scroll to position [424, 0]
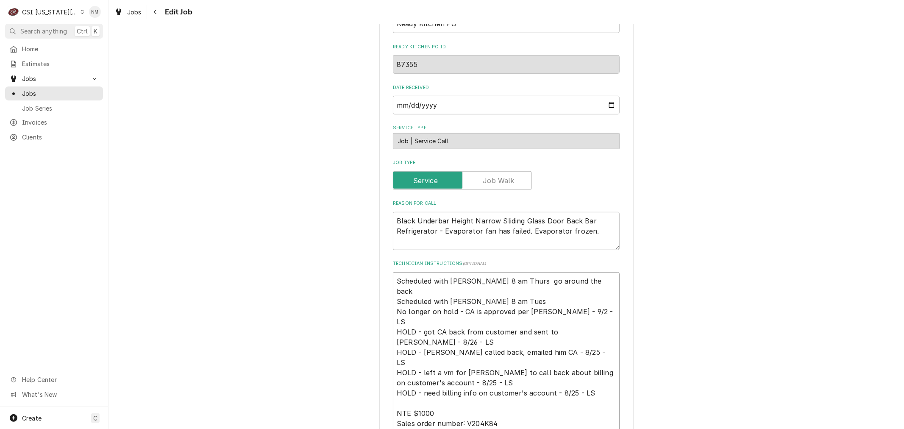
click at [394, 272] on textarea "Scheduled with [PERSON_NAME] 8 am Thurs go around the back Scheduled with [PERS…" at bounding box center [506, 367] width 227 height 191
type textarea "x"
type textarea "Scheduled with [PERSON_NAME] 8 am Thurs go around the back Scheduled with [PERS…"
type textarea "x"
type textarea "T Scheduled with [PERSON_NAME] 8 am Thurs go around the back Scheduled with [PE…"
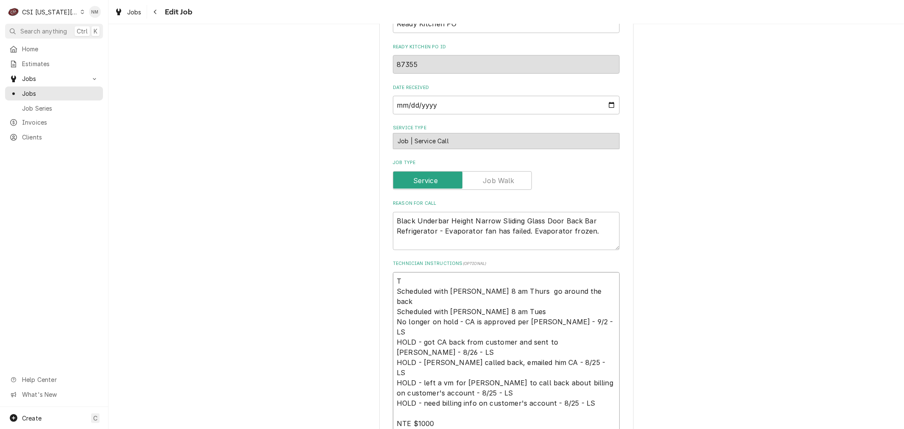
type textarea "x"
type textarea "Te Scheduled with [PERSON_NAME] 8 am Thurs go around the back Scheduled with [P…"
type textarea "x"
type textarea "Tec Scheduled with [PERSON_NAME] 8 am Thurs go around the back Scheduled with […"
type textarea "x"
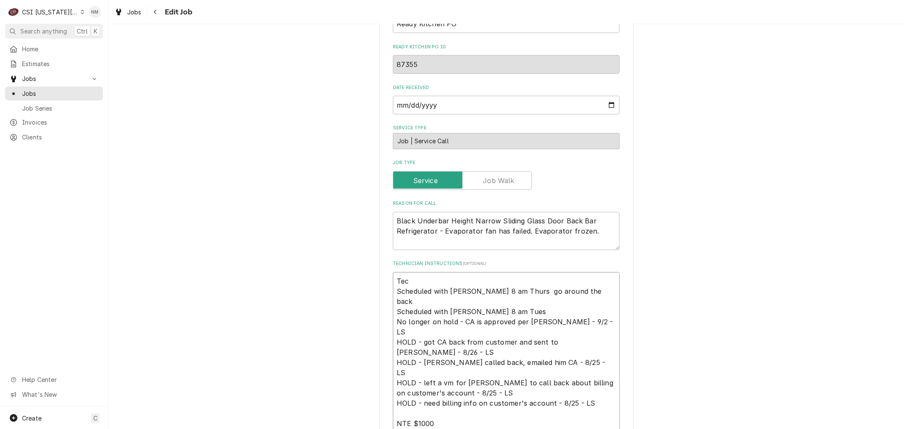
type textarea "Tech Scheduled with [PERSON_NAME] 8 am Thurs go around the back Scheduled with …"
type textarea "x"
type textarea "Tech Scheduled with [PERSON_NAME] 8 am Thurs go around the back Scheduled with …"
type textarea "x"
type textarea "Tech c Scheduled with Robert 8 am Thurs go around the back Scheduled with Rober…"
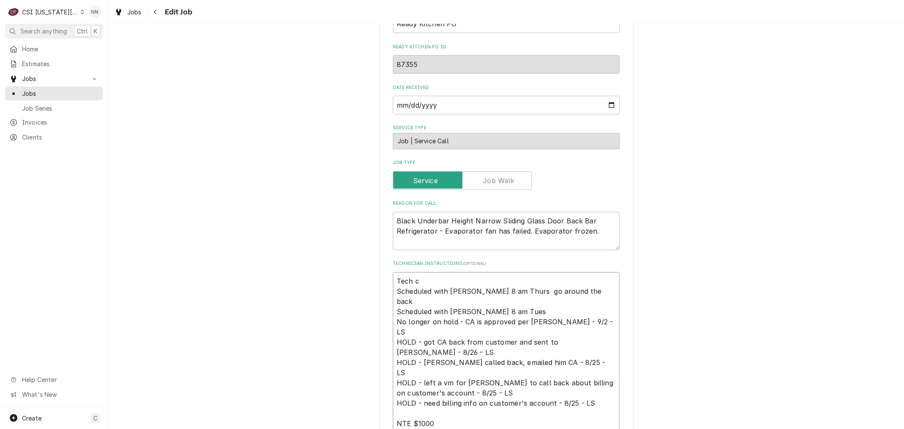
type textarea "x"
type textarea "Tech ca Scheduled with Robert 8 am Thurs go around the back Scheduled with Robe…"
type textarea "x"
type textarea "Tech cal Scheduled with Robert 8 am Thurs go around the back Scheduled with Rob…"
type textarea "x"
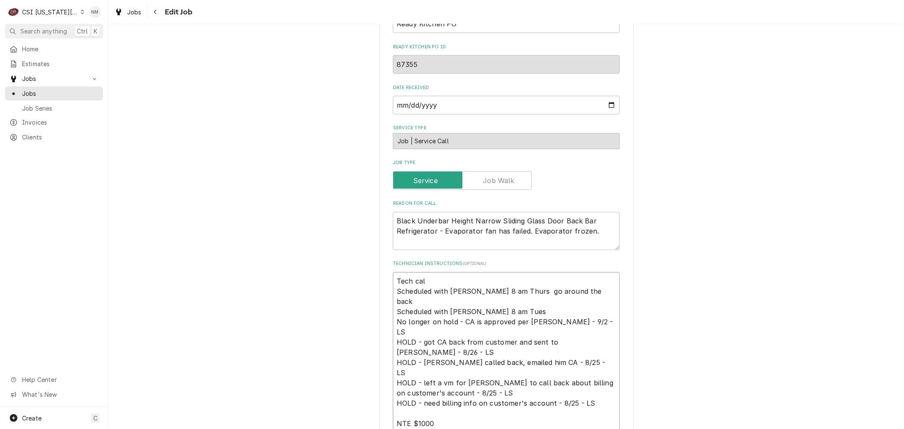
type textarea "Tech call Scheduled with Robert 8 am Thurs go around the back Scheduled with Ro…"
type textarea "x"
type textarea "Tech calle Scheduled with Robert 8 am Thurs go around the back Scheduled with R…"
type textarea "x"
type textarea "Tech called Scheduled with Robert 8 am Thurs go around the back Scheduled with …"
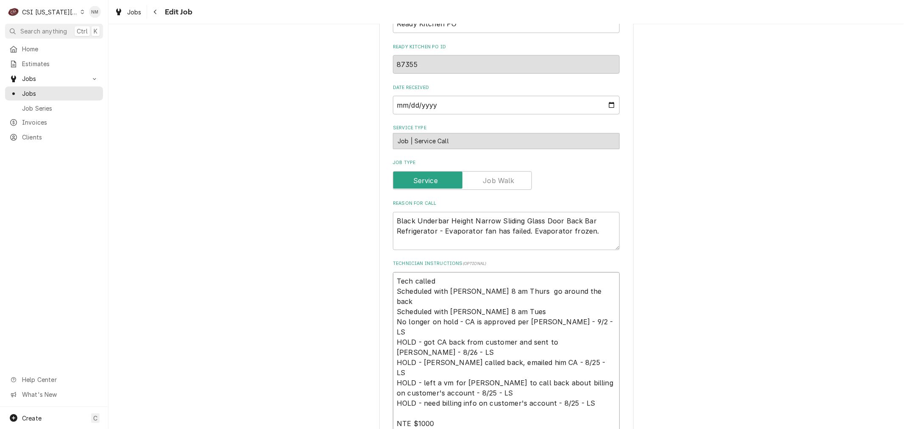
type textarea "x"
type textarea "Tech called Scheduled with Robert 8 am Thurs go around the back Scheduled with …"
type textarea "x"
type textarea "Tech called o Scheduled with Robert 8 am Thurs go around the back Scheduled wit…"
type textarea "x"
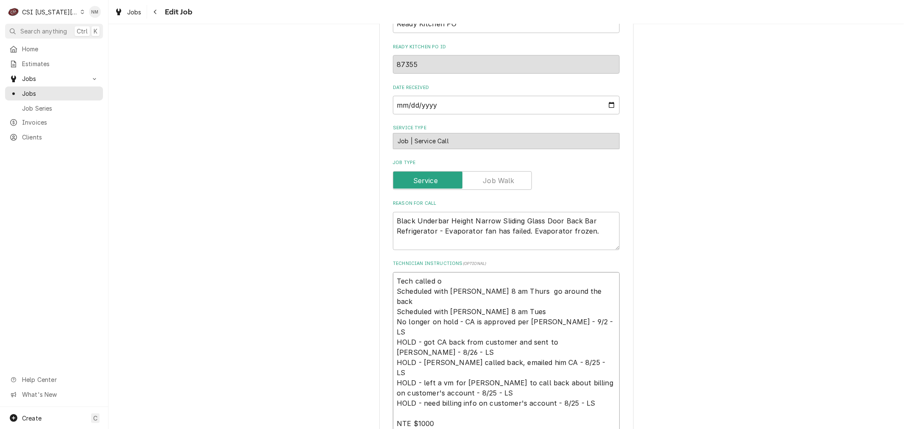
type textarea "Tech called ou Scheduled with Robert 8 am Thurs go around the back Scheduled wi…"
type textarea "x"
type textarea "Tech called out Scheduled with Robert 8 am Thurs go around the back Scheduled w…"
type textarea "x"
type textarea "Tech called out Scheduled with Robert 8 am Thurs go around the back Scheduled w…"
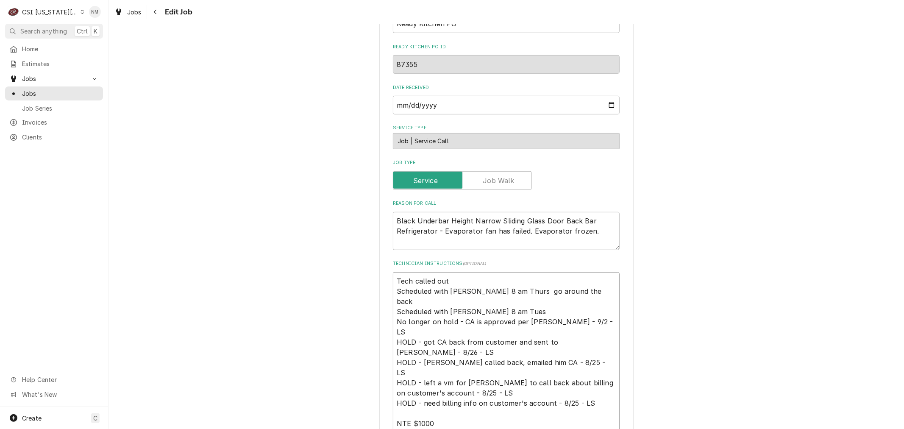
type textarea "x"
type textarea "Tech called out - Scheduled with Robert 8 am Thurs go around the back Scheduled…"
type textarea "x"
type textarea "Tech called out - Scheduled with Robert 8 am Thurs go around the back Scheduled…"
type textarea "x"
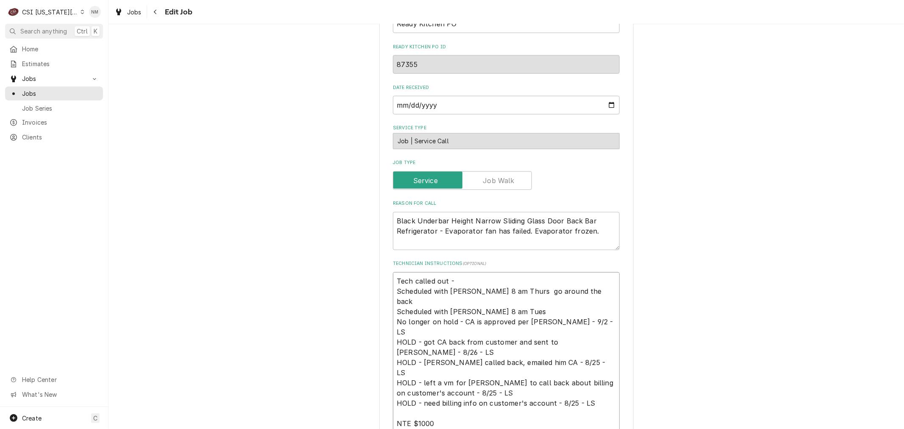
type textarea "Tech called out - N Scheduled with Robert 8 am Thurs go around the back Schedul…"
type textarea "x"
type textarea "Tech called out - NM Scheduled with Robert 8 am Thurs go around the back Schedu…"
type textarea "x"
type textarea "Tech called out - NM Scheduled with Robert 8 am Thurs go around the back Schedu…"
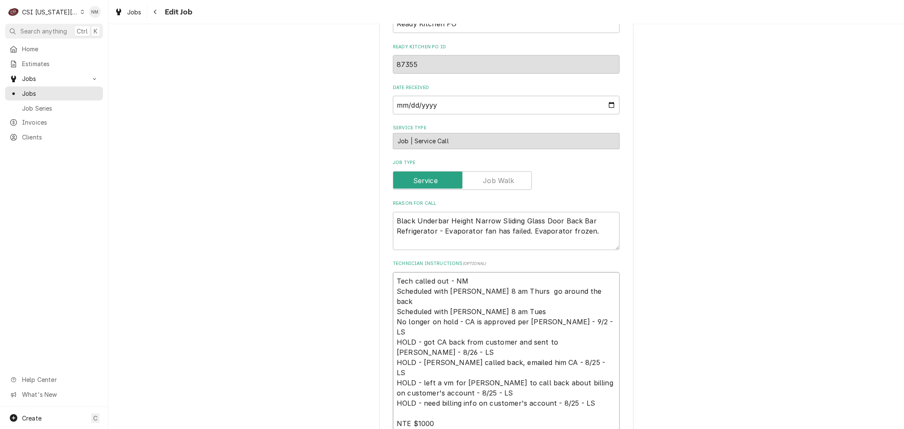
type textarea "x"
type textarea "Tech called out - NM s Scheduled with Robert 8 am Thurs go around the back Sche…"
type textarea "x"
type textarea "Tech called out - NM se Scheduled with Robert 8 am Thurs go around the back Sch…"
type textarea "x"
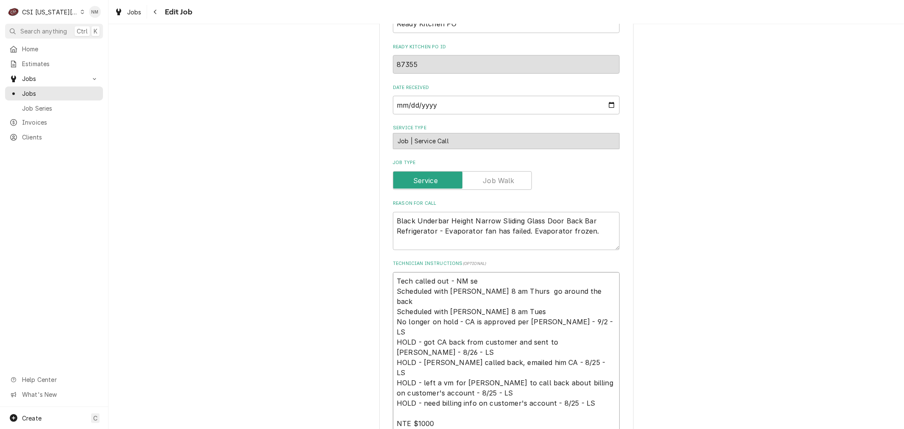
type textarea "Tech called out - NM sen Scheduled with Robert 8 am Thurs go around the back Sc…"
type textarea "x"
type textarea "Tech called out - NM sent Scheduled with Robert 8 am Thurs go around the back S…"
type textarea "x"
type textarea "Tech called out - NM sent Scheduled with Robert 8 am Thurs go around the back S…"
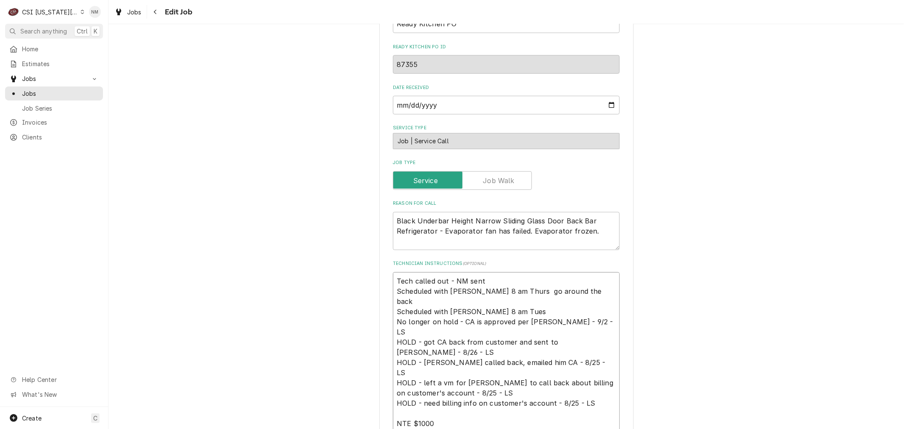
type textarea "x"
type textarea "Tech called out - NM sent e Scheduled with Robert 8 am Thurs go around the back…"
type textarea "x"
type textarea "Tech called out - NM sent em Scheduled with Robert 8 am Thurs go around the bac…"
type textarea "x"
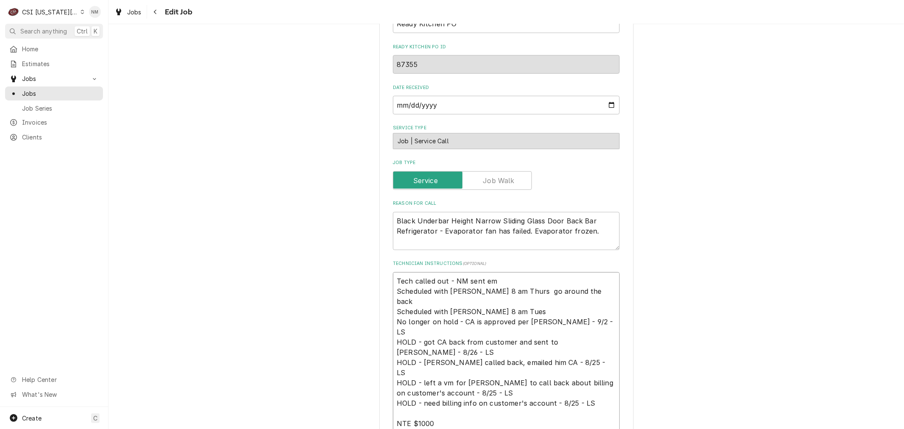
type textarea "Tech called out - NM sent ema Scheduled with Robert 8 am Thurs go around the ba…"
type textarea "x"
type textarea "Tech called out - NM sent emai Scheduled with Robert 8 am Thurs go around the b…"
type textarea "x"
type textarea "Tech called out - NM sent email Scheduled with Robert 8 am Thurs go around the …"
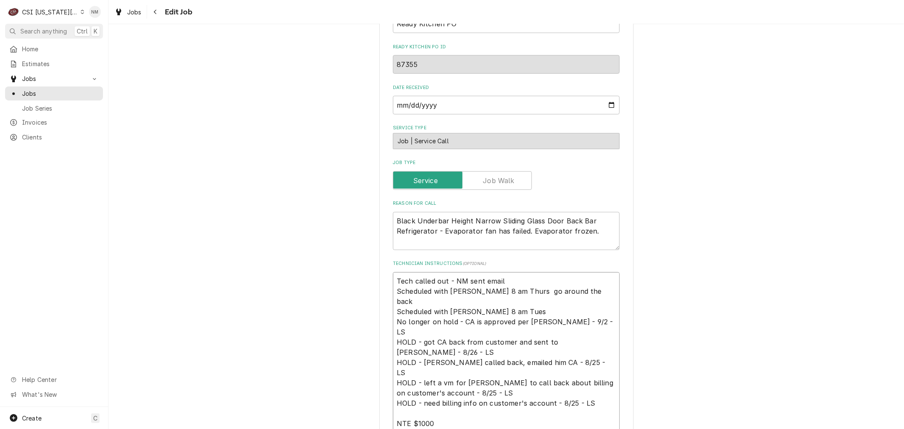
type textarea "x"
type textarea "Tech called out - NM sent email Scheduled with Robert 8 am Thurs go around the …"
type textarea "x"
type textarea "Tech called out - NM sent email a Scheduled with Robert 8 am Thurs go around th…"
type textarea "x"
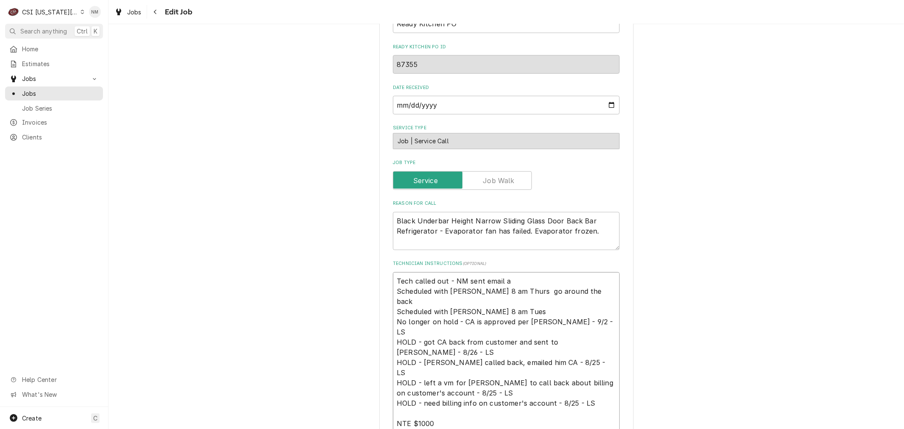
type textarea "Tech called out - NM sent email an Scheduled with Robert 8 am Thurs go around t…"
type textarea "x"
type textarea "Tech called out - NM sent email and Scheduled with Robert 8 am Thurs go around …"
type textarea "x"
type textarea "Tech called out - NM sent email and Scheduled with Robert 8 am Thurs go around …"
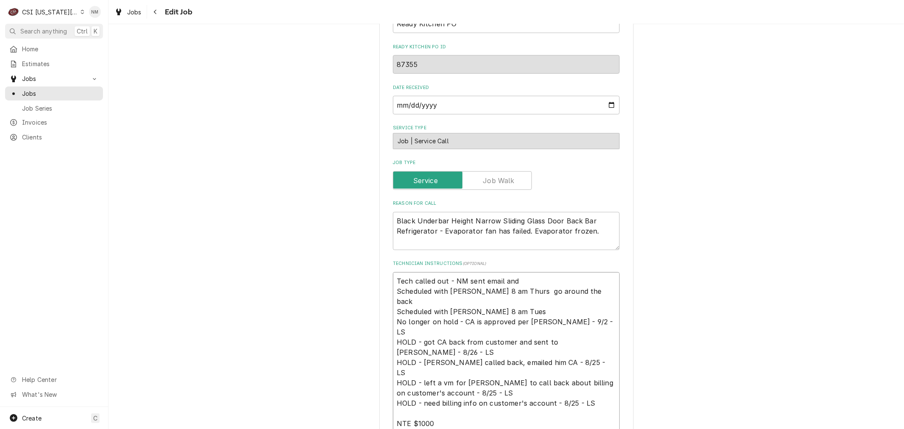
type textarea "x"
type textarea "Tech called out - NM sent email and l Scheduled with Robert 8 am Thurs go aroun…"
type textarea "x"
type textarea "Tech called out - NM sent email and lm Scheduled with Robert 8 am Thurs go arou…"
type textarea "x"
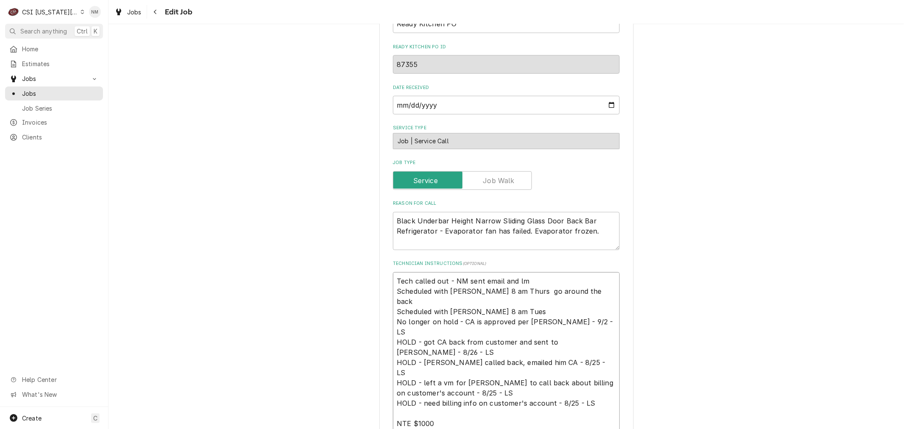
type textarea "Tech called out - NM sent email and l Scheduled with Robert 8 am Thurs go aroun…"
type textarea "x"
type textarea "Tech called out - NM sent email and lv Scheduled with Robert 8 am Thurs go arou…"
type textarea "x"
type textarea "Tech called out - NM sent email and lvm Scheduled with Robert 8 am Thurs go aro…"
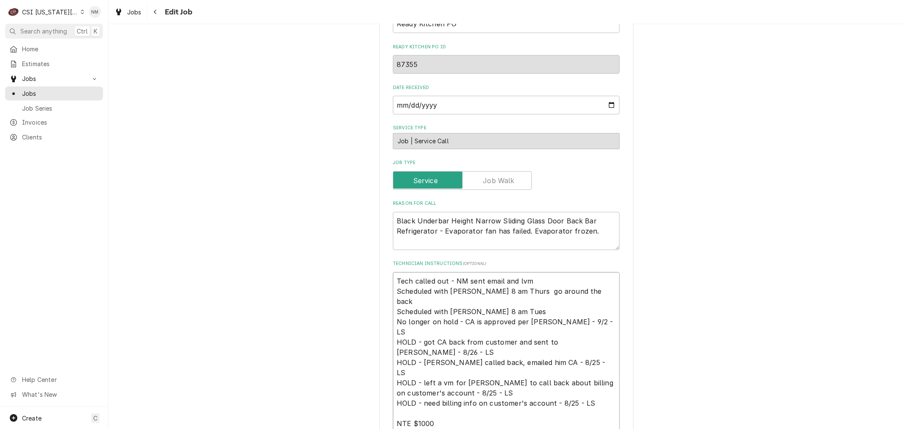
type textarea "x"
type textarea "Tech called out - NM sent email and lvm Scheduled with Robert 8 am Thurs go aro…"
type textarea "x"
type textarea "Tech called out - NM sent email and lvm f Scheduled with Robert 8 am Thurs go a…"
type textarea "x"
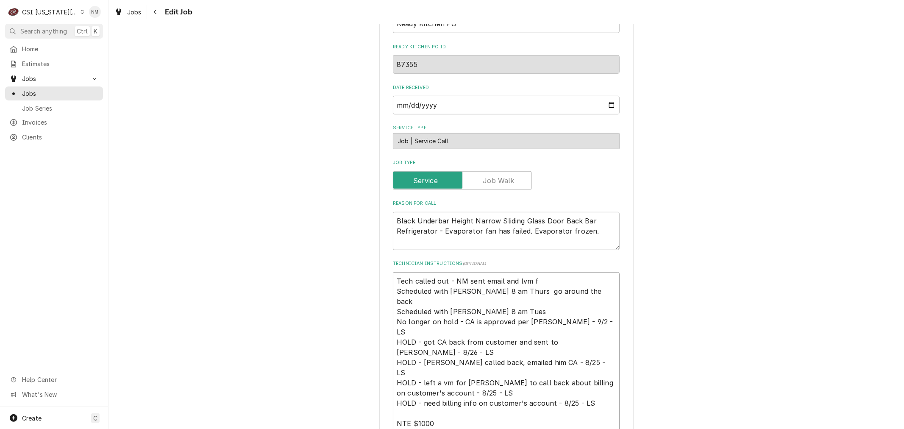
type textarea "Tech called out - NM sent email and lvm fo Scheduled with Robert 8 am Thurs go …"
type textarea "x"
type textarea "Tech called out - NM sent email and lvm for Scheduled with Robert 8 am Thurs go…"
type textarea "x"
type textarea "Tech called out - NM sent email and lvm for Scheduled with Robert 8 am Thurs go…"
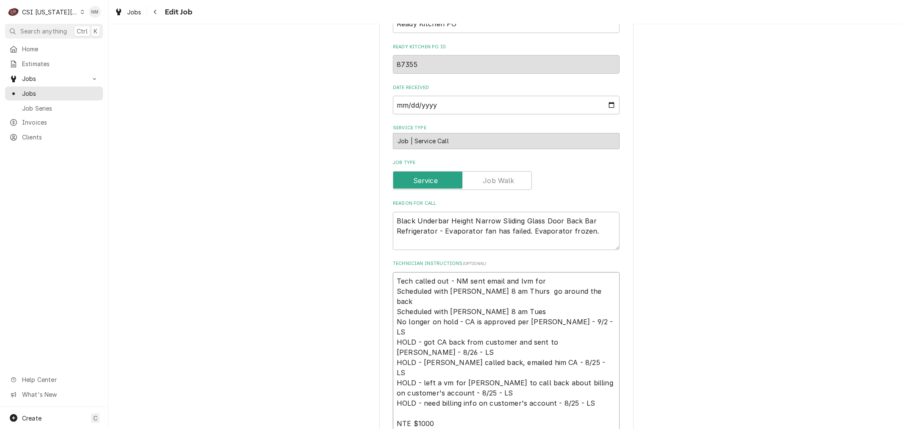
type textarea "x"
type textarea "Tech called out - NM sent email and lvm for B Scheduled with Robert 8 am Thurs …"
type textarea "x"
type textarea "Tech called out - NM sent email and lvm for BI Scheduled with Robert 8 am Thurs…"
type textarea "x"
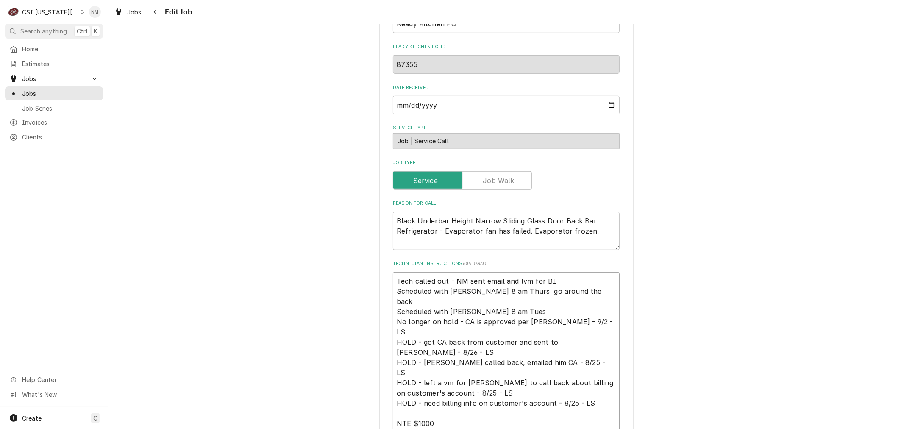
type textarea "Tech called out - NM sent email and lvm for BIO Scheduled with Robert 8 am Thur…"
type textarea "x"
type textarea "Tech called out - NM sent email and lvm for BIOB Scheduled with Robert 8 am Thu…"
type textarea "x"
type textarea "Tech called out - NM sent email and lvm for BIO Scheduled with Robert 8 am Thur…"
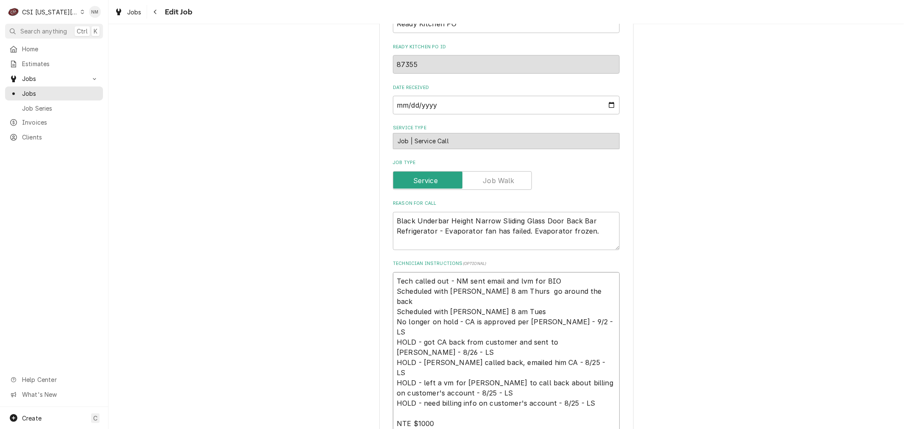
type textarea "x"
type textarea "Tech called out - NM sent email and lvm for BI Scheduled with Robert 8 am Thurs…"
type textarea "x"
type textarea "Tech called out - NM sent email and lvm for BIO Scheduled with Robert 8 am Thur…"
type textarea "x"
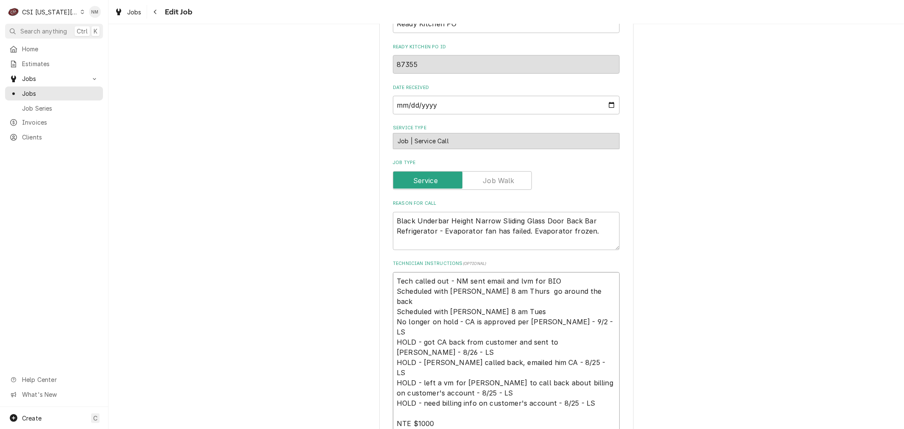
type textarea "Tech called out - NM sent email and lvm for BIOB Scheduled with Robert 8 am Thu…"
type textarea "x"
type textarea "Tech called out - NM sent email and lvm for BIO Scheduled with Robert 8 am Thur…"
type textarea "x"
type textarea "Tech called out - NM sent email and lvm for BI Scheduled with Robert 8 am Thurs…"
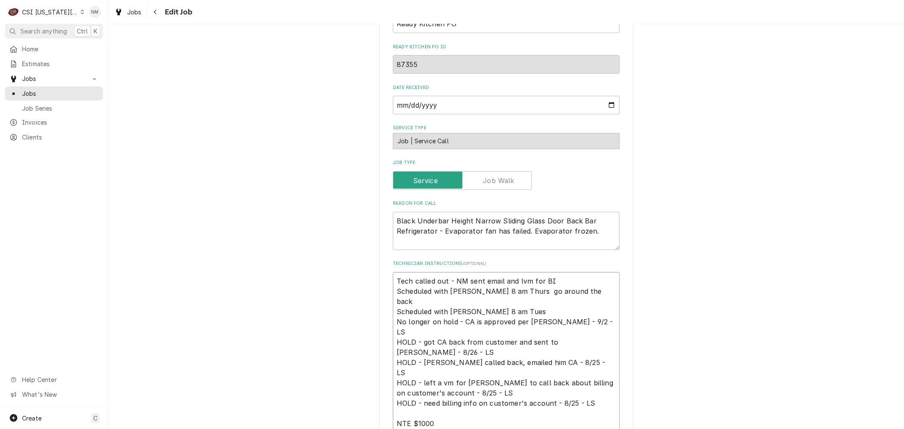
type textarea "x"
type textarea "Tech called out - NM sent email and lvm for B Scheduled with Robert 8 am Thurs …"
type textarea "x"
type textarea "Tech called out - NM sent email and lvm for Bb Scheduled with Robert 8 am Thurs…"
type textarea "x"
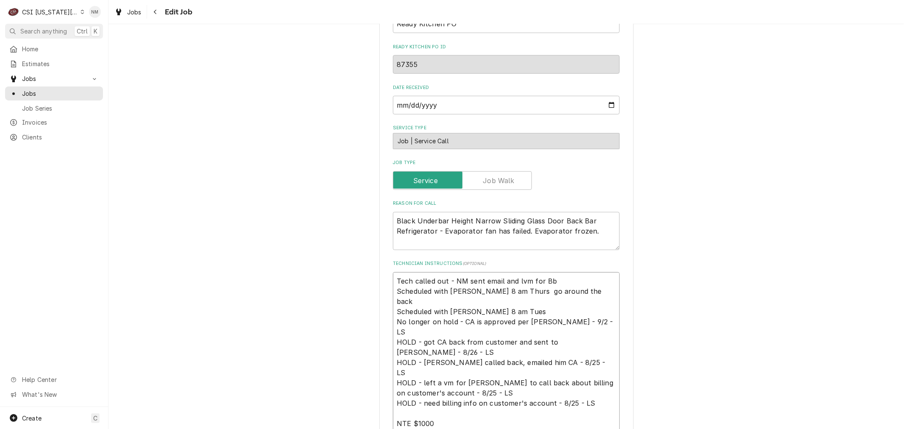
type textarea "Tech called out - NM sent email and lvm for Bbo Scheduled with Robert 8 am Thur…"
type textarea "x"
type textarea "Tech called out - NM sent email and lvm for Bbob Scheduled with Robert 8 am Thu…"
type textarea "x"
type textarea "Tech called out - NM sent email and lvm for Bbo Scheduled with Robert 8 am Thur…"
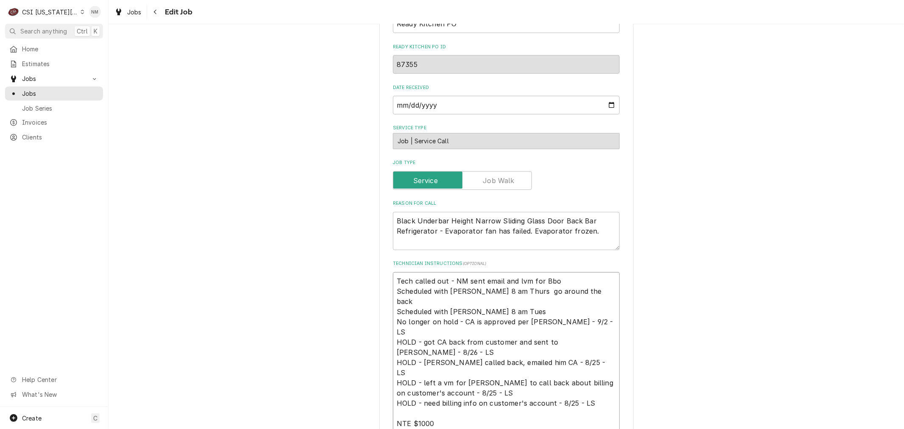
type textarea "x"
type textarea "Tech called out - NM sent email and lvm for Bb Scheduled with Robert 8 am Thurs…"
type textarea "x"
type textarea "Tech called out - NM sent email and lvm for B Scheduled with Robert 8 am Thurs …"
type textarea "x"
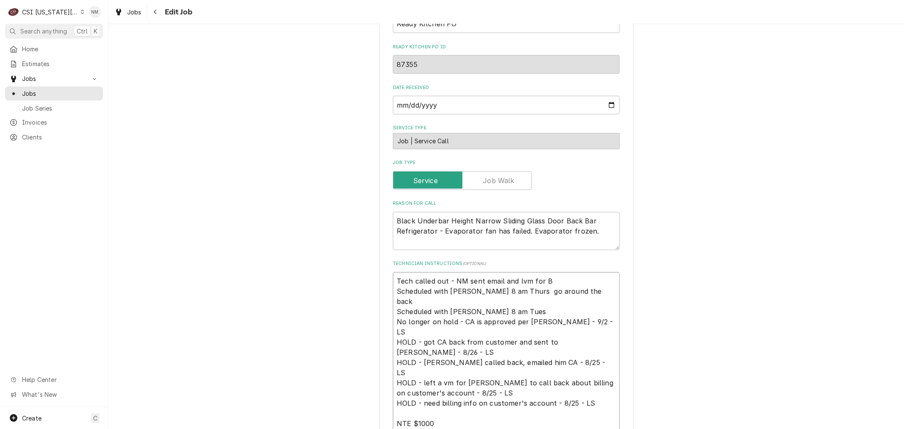
type textarea "Tech called out - NM sent email and lvm for Bo Scheduled with Robert 8 am Thurs…"
type textarea "x"
type textarea "Tech called out - NM sent email and lvm for Bob Scheduled with Robert 8 am Thur…"
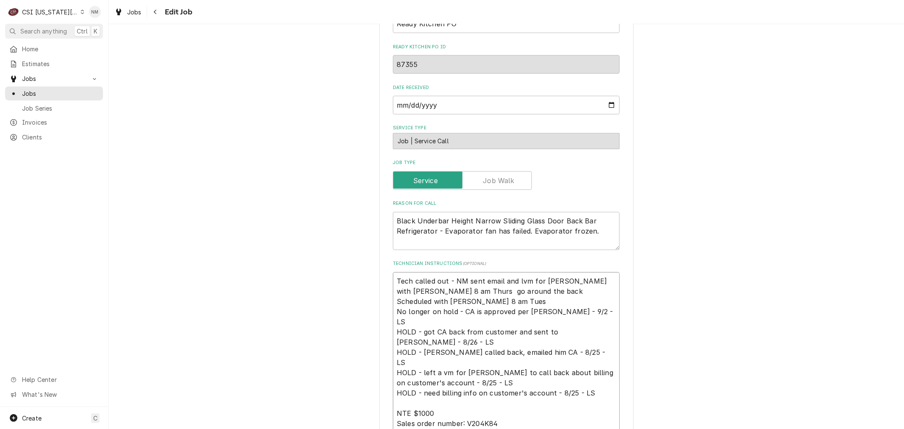
type textarea "x"
type textarea "Tech called out - NM sent email and lvm for Bob Scheduled with Robert 8 am Thur…"
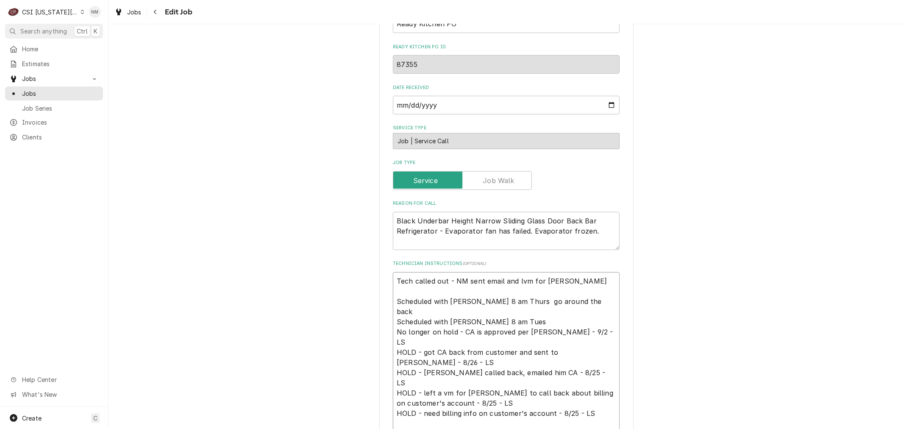
click at [393, 272] on textarea "Tech called out - NM sent email and lvm for Bob Scheduled with Robert 8 am Thur…" at bounding box center [506, 377] width 227 height 211
type textarea "x"
type textarea "Tech called out - NM sent email and lvm for Bob Scheduled with Robert 8 am Thur…"
type textarea "x"
type textarea "L Tech called out - NM sent email and lvm for Bob Scheduled with Robert 8 am Th…"
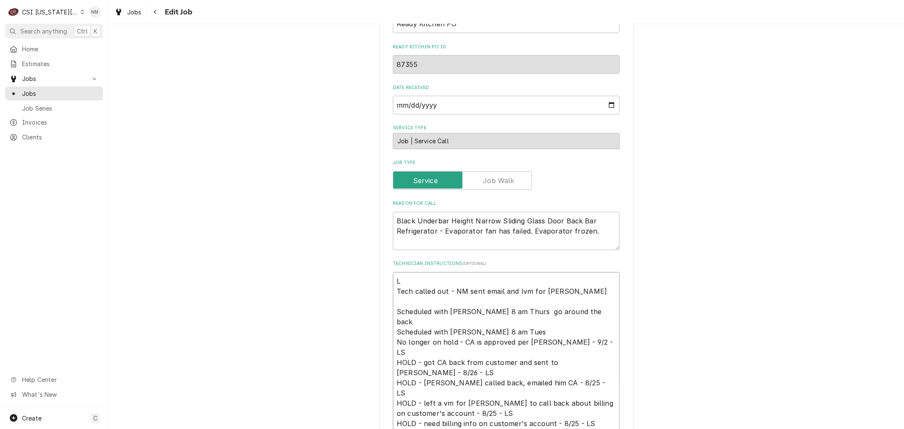
type textarea "x"
type textarea "LV Tech called out - NM sent email and lvm for Bob Scheduled with Robert 8 am T…"
type textarea "x"
type textarea "LVM Tech called out - NM sent email and lvm for Bob Scheduled with Robert 8 am …"
type textarea "x"
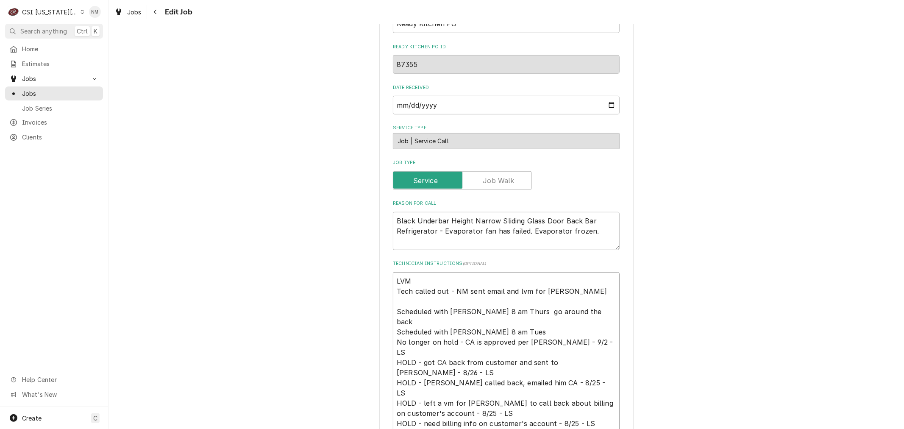
type textarea "LVM Tech called out - NM sent email and lvm for Bob Scheduled with Robert 8 am …"
type textarea "x"
type textarea "LVM f Tech called out - NM sent email and lvm for Bob Scheduled with Robert 8 a…"
type textarea "x"
type textarea "LVM fo Tech called out - NM sent email and lvm for Bob Scheduled with Robert 8 …"
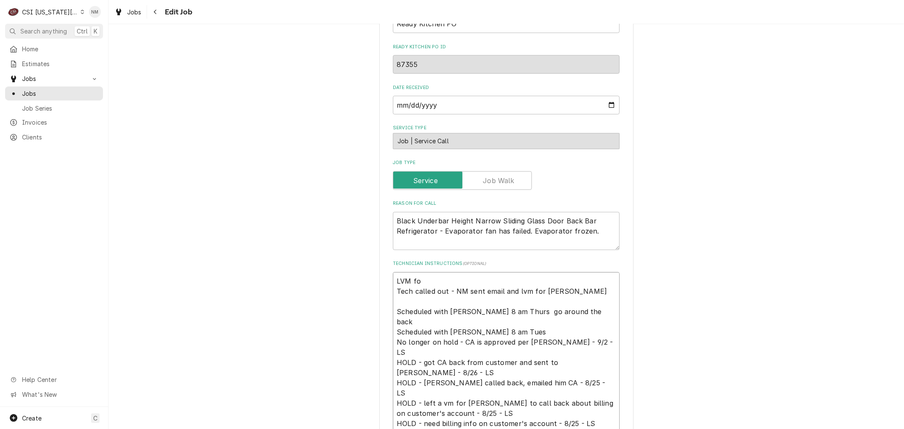
type textarea "x"
type textarea "LVM for Tech called out - NM sent email and lvm for Bob Scheduled with Robert 8…"
type textarea "x"
type textarea "LVM for Tech called out - NM sent email and lvm for Bob Scheduled with Robert 8…"
type textarea "x"
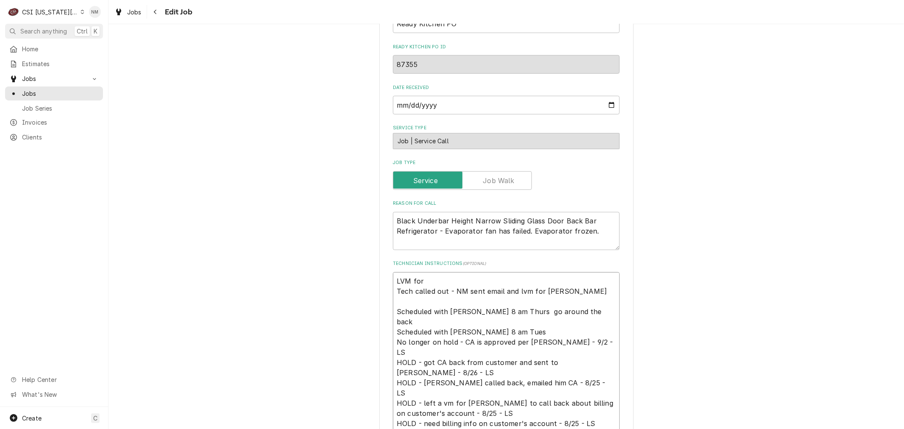
type textarea "LVM for B Tech called out - NM sent email and lvm for Bob Scheduled with Robert…"
type textarea "x"
type textarea "LVM for BO Tech called out - NM sent email and lvm for Bob Scheduled with Rober…"
type textarea "x"
type textarea "LVM for BOB Tech called out - NM sent email and lvm for Bob Scheduled with Robe…"
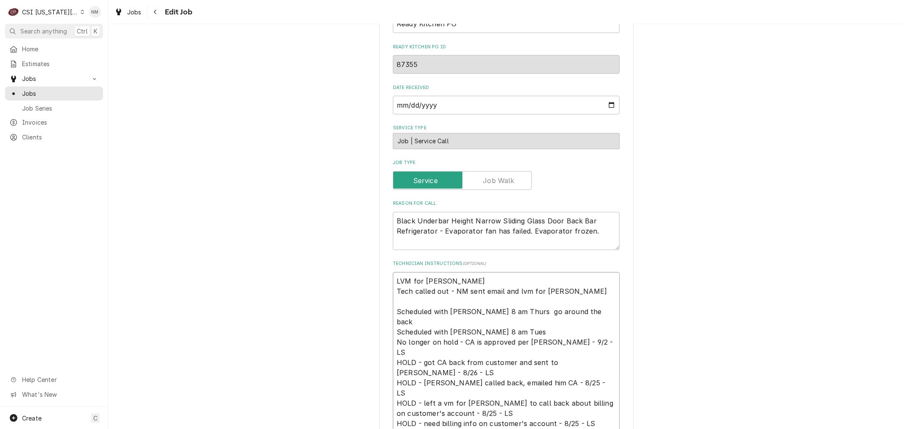
type textarea "x"
type textarea "LVM for BOB Tech called out - NM sent email and lvm for Bob Scheduled with Robe…"
type textarea "x"
type textarea "LVM for BOB 8 Tech called out - NM sent email and lvm for Bob Scheduled with Ro…"
type textarea "x"
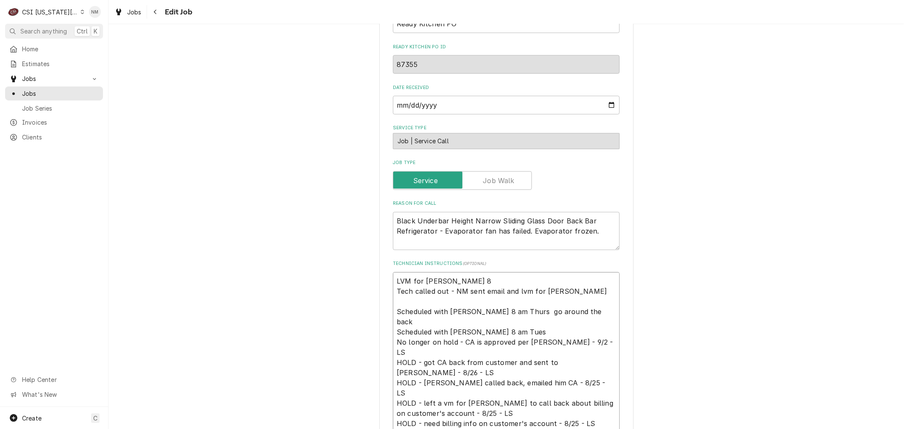
type textarea "LVM for BOB 8 Tech called out - NM sent email and lvm for Bob Scheduled with Ro…"
type textarea "x"
type textarea "LVM for BOB 8 a Tech called out - NM sent email and lvm for Bob Scheduled with …"
type textarea "x"
type textarea "LVM for BOB 8 am Tech called out - NM sent email and lvm for Bob Scheduled with…"
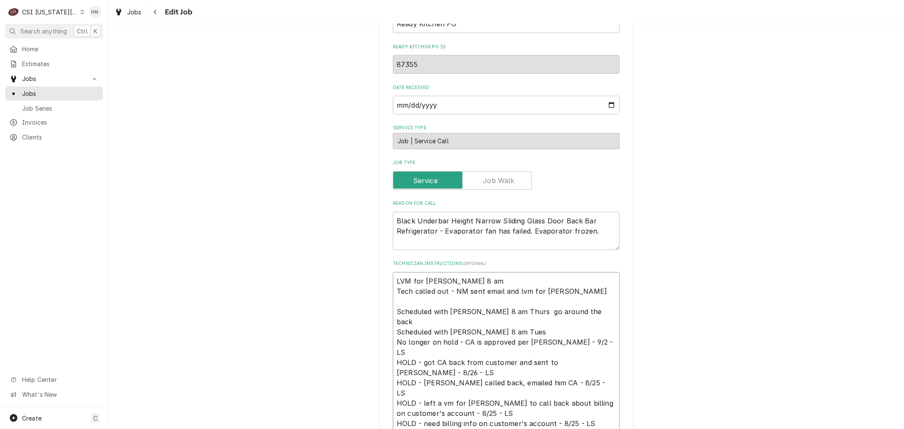
type textarea "x"
type textarea "LVM for BOB 8 am Tech called out - NM sent email and lvm for Bob Scheduled with…"
type textarea "x"
type textarea "LVM for BOB 8 am T Tech called out - NM sent email and lvm for Bob Scheduled wi…"
type textarea "x"
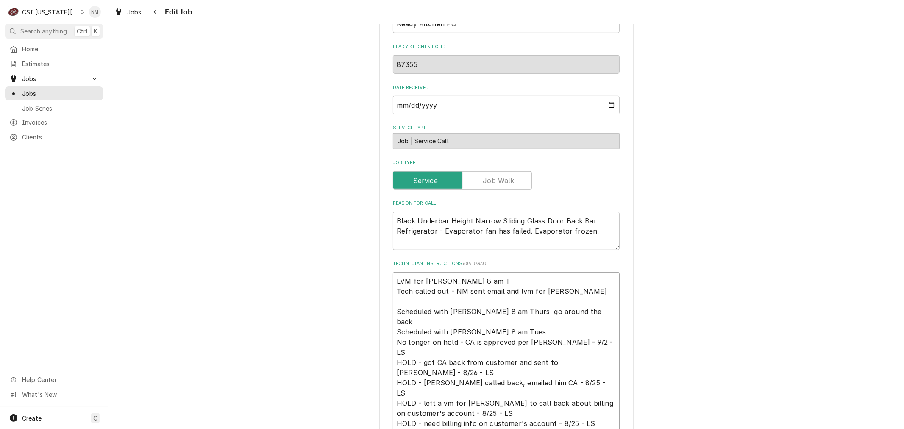
type textarea "LVM for BOB 8 am Th Tech called out - NM sent email and lvm for Bob Scheduled w…"
type textarea "x"
type textarea "LVM for BOB 8 am Thu Tech called out - NM sent email and lvm for Bob Scheduled …"
type textarea "x"
type textarea "LVM for BOB 8 am Thur Tech called out - NM sent email and lvm for Bob Scheduled…"
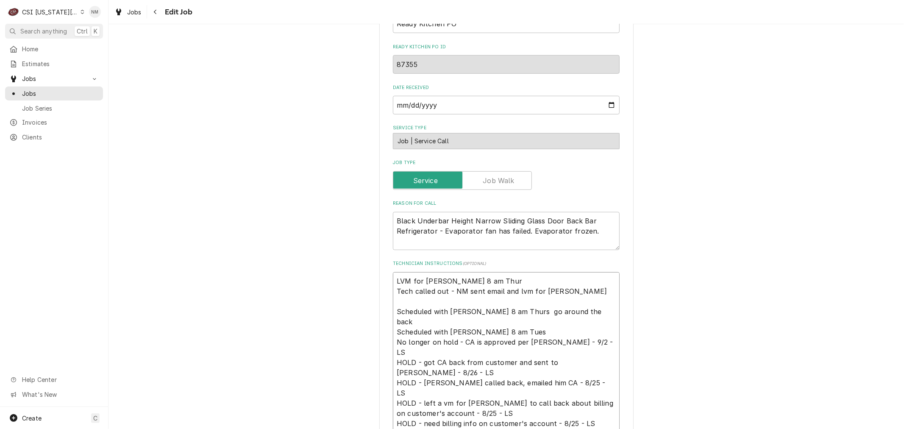
type textarea "x"
type textarea "LVM for BOB 8 am Thurs Tech called out - NM sent email and lvm for Bob Schedule…"
type textarea "x"
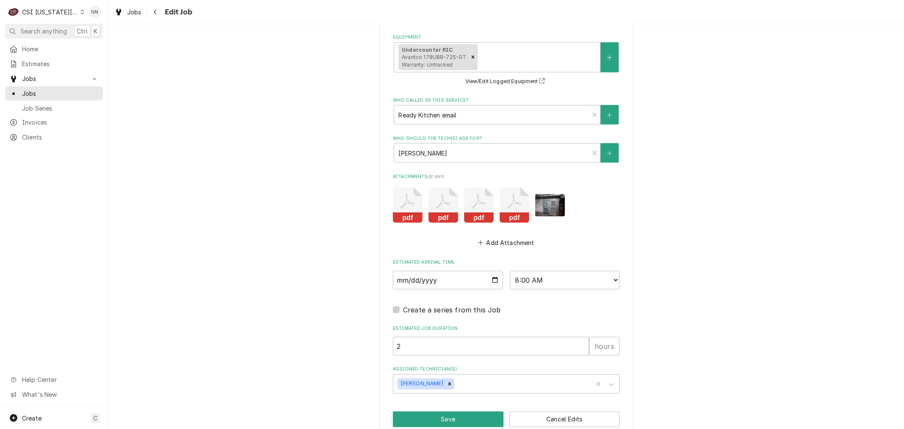
scroll to position [1006, 0]
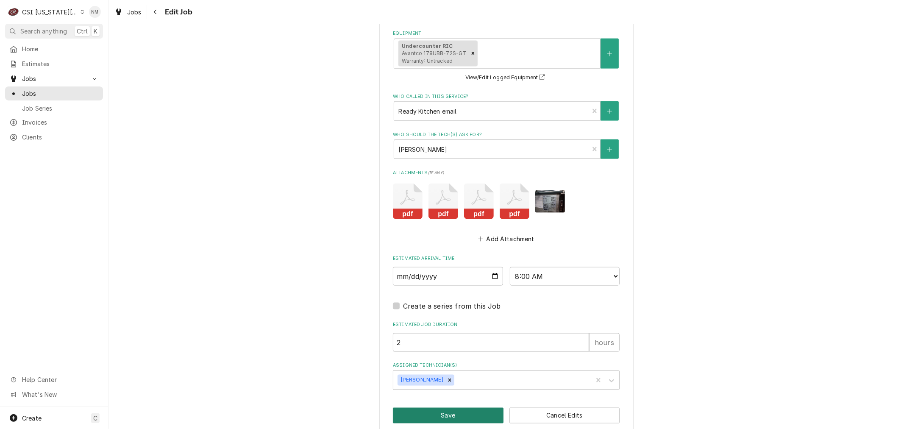
type textarea "LVM for BOB 8 am Thurs Tech called out - NM sent email and lvm for Bob Schedule…"
click at [464, 408] on button "Save" at bounding box center [448, 416] width 111 height 16
type textarea "x"
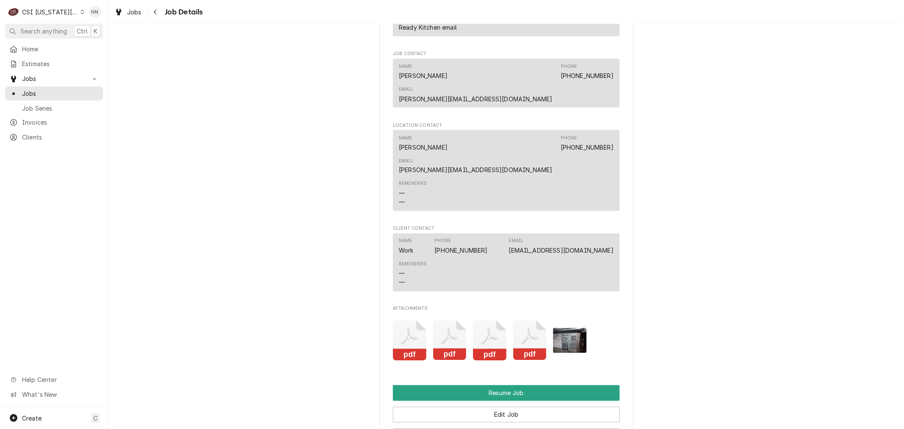
scroll to position [1223, 0]
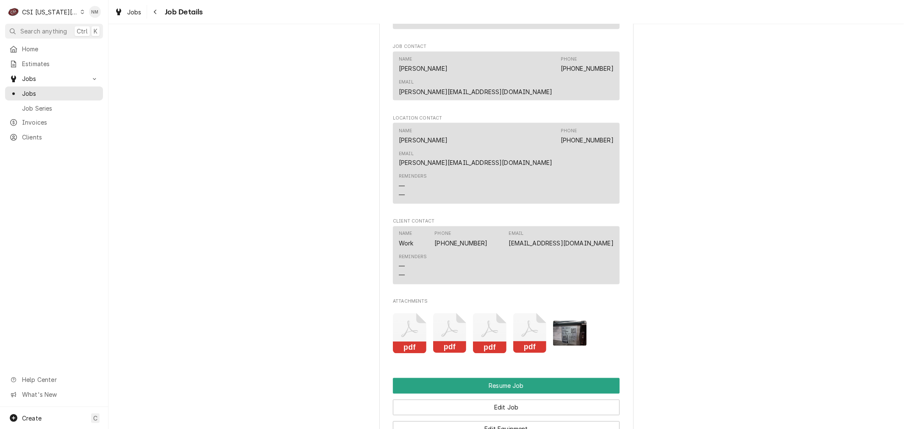
click at [80, 13] on icon "Dynamic Content Wrapper" at bounding box center [82, 12] width 4 height 4
click at [100, 32] on div "CSI Kentucky" at bounding box center [145, 31] width 124 height 9
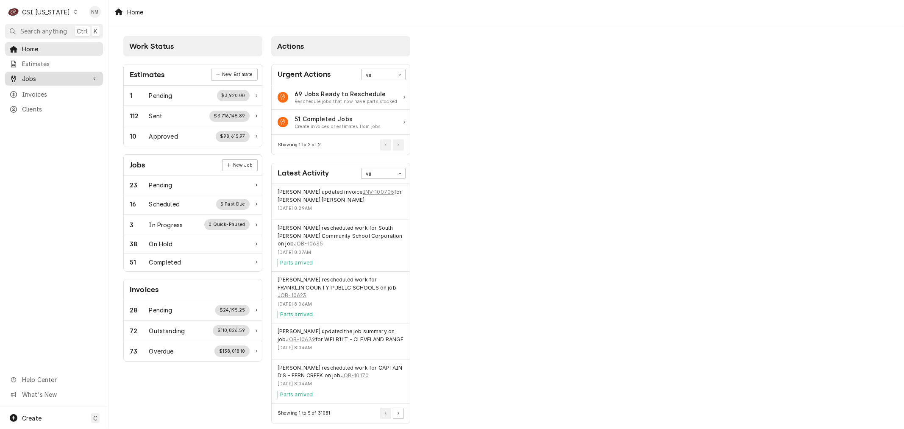
click at [29, 75] on span "Jobs" at bounding box center [54, 78] width 64 height 9
click at [31, 89] on span "Jobs" at bounding box center [60, 93] width 77 height 9
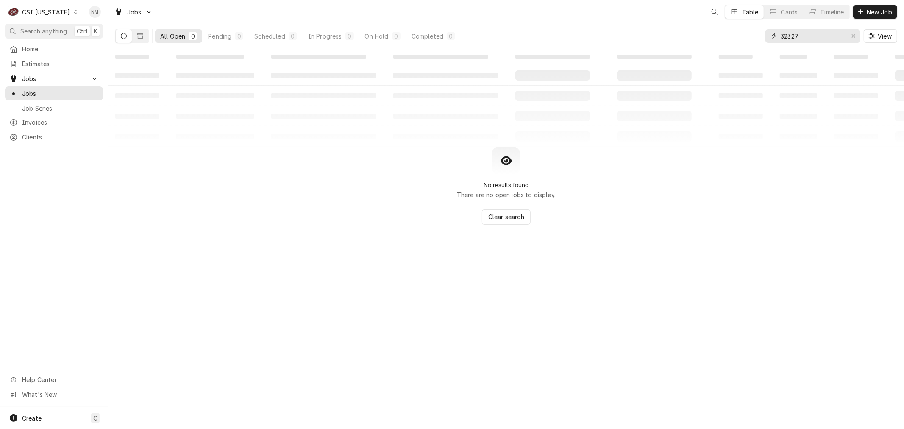
drag, startPoint x: 808, startPoint y: 36, endPoint x: 763, endPoint y: 35, distance: 45.3
click at [763, 35] on div "All Open 0 Pending 0 Scheduled 0 In Progress 0 On Hold 0 Completed 0 32327 View" at bounding box center [506, 36] width 782 height 24
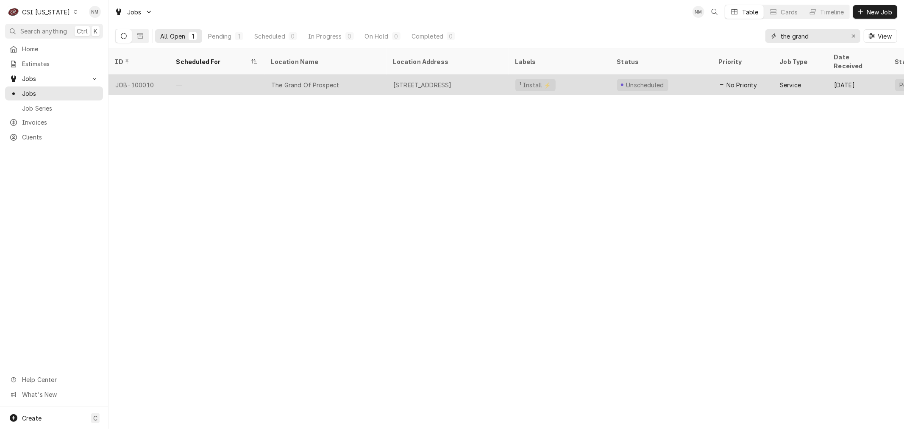
type input "the grand"
click at [373, 75] on div "The Grand Of Prospect" at bounding box center [325, 85] width 122 height 20
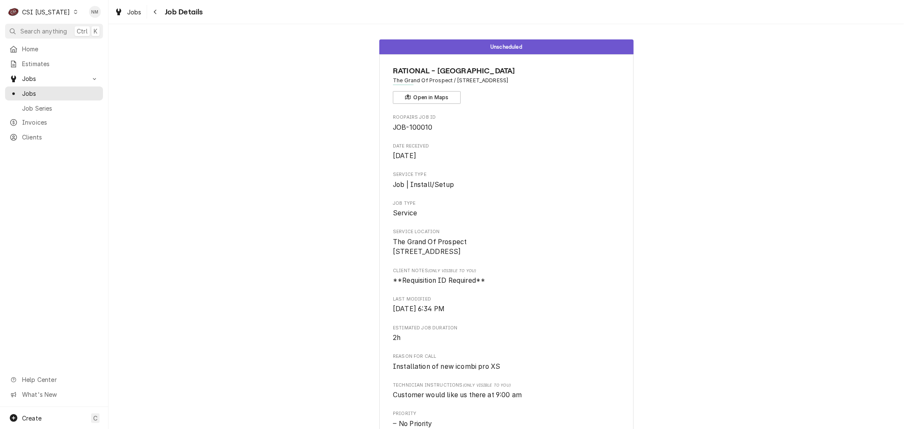
click at [74, 12] on icon "Dynamic Content Wrapper" at bounding box center [76, 12] width 4 height 4
click at [101, 19] on div "CSI [US_STATE][GEOGRAPHIC_DATA]" at bounding box center [132, 16] width 112 height 9
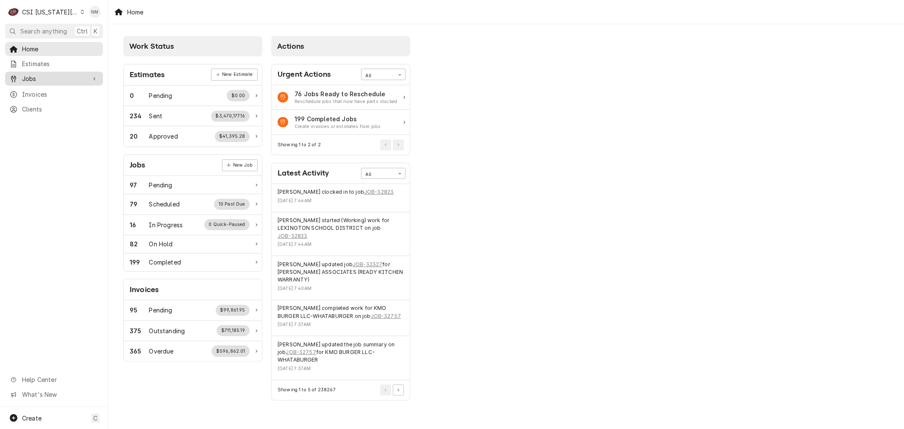
click at [34, 75] on span "Jobs" at bounding box center [54, 78] width 64 height 9
click at [38, 89] on span "Jobs" at bounding box center [60, 93] width 77 height 9
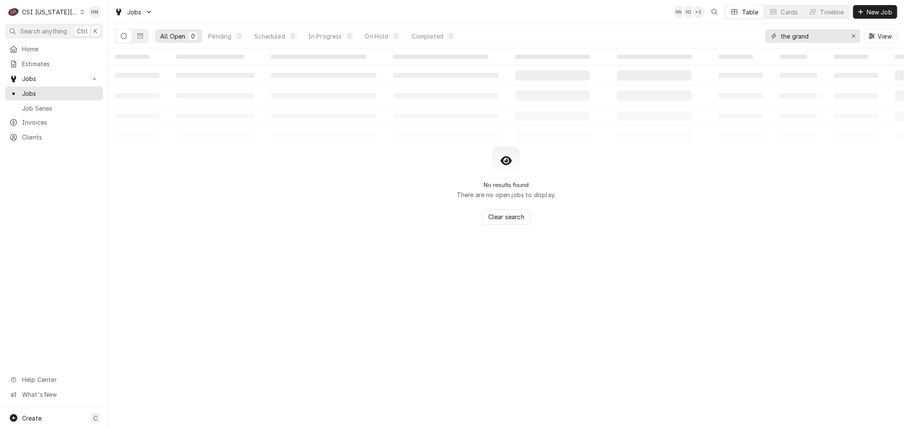
drag, startPoint x: 816, startPoint y: 38, endPoint x: 769, endPoint y: 36, distance: 46.6
click at [769, 36] on div "the grand" at bounding box center [812, 36] width 95 height 14
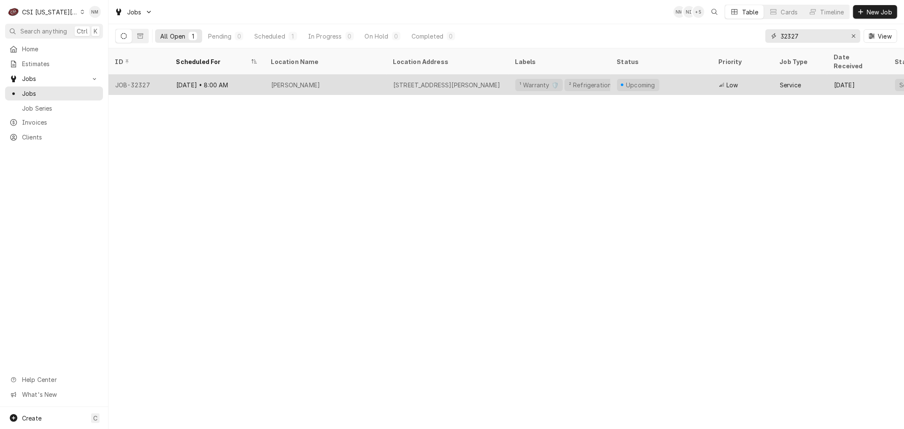
type input "32327"
click at [355, 75] on div "Jose Peppers" at bounding box center [325, 85] width 122 height 20
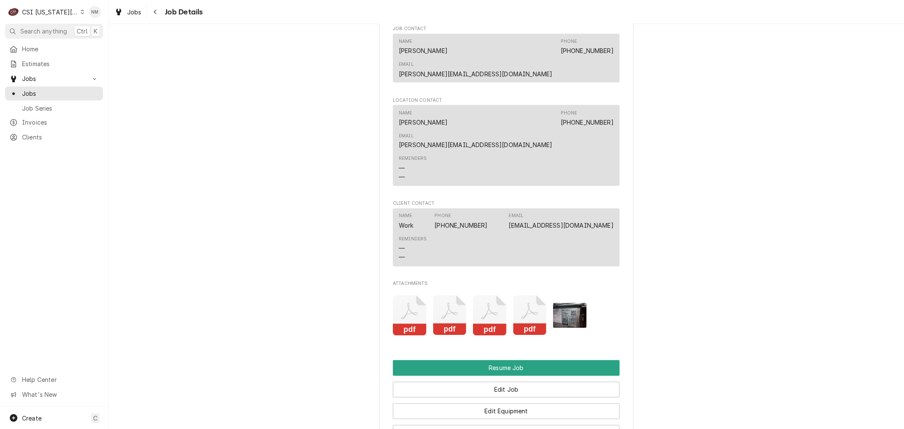
scroll to position [1271, 0]
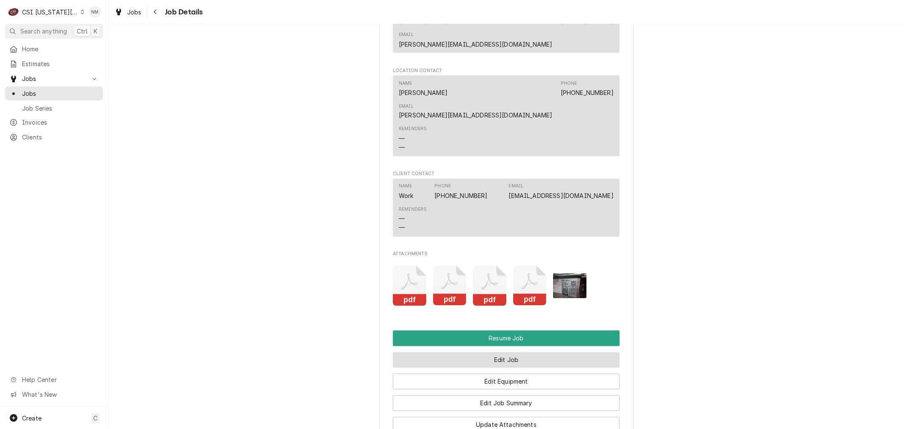
click at [489, 352] on button "Edit Job" at bounding box center [506, 360] width 227 height 16
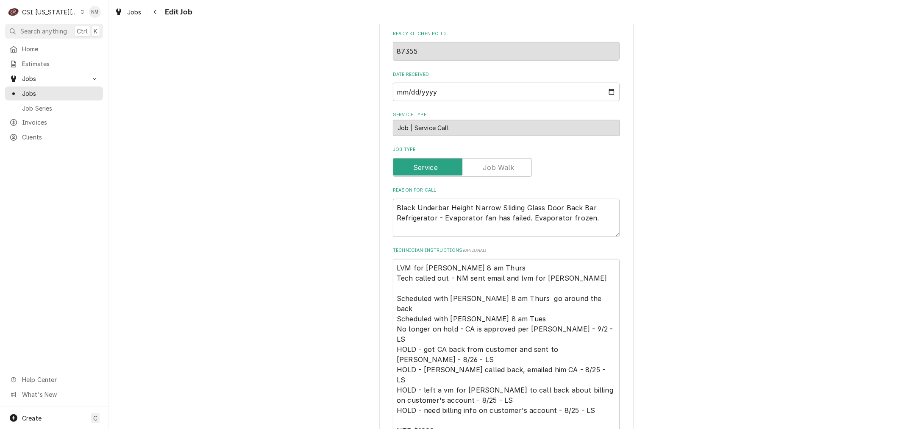
scroll to position [471, 0]
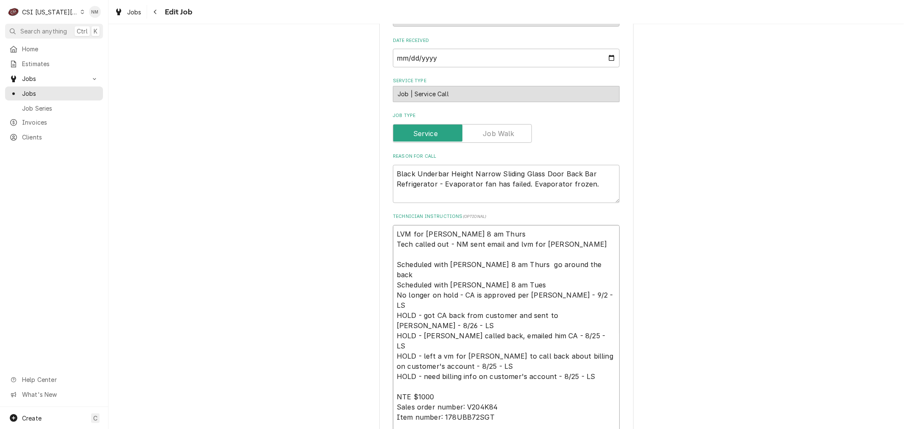
click at [393, 225] on textarea "LVM for [PERSON_NAME] 8 am Thurs Tech called out - NM sent email and lvm for [P…" at bounding box center [506, 335] width 227 height 221
type textarea "x"
type textarea "LVM for [PERSON_NAME] 8 am Thurs Tech called out - NM sent email and lvm for [P…"
type textarea "x"
type textarea "S LVM for [PERSON_NAME] 8 am Thurs Tech called out - NM sent email and lvm for …"
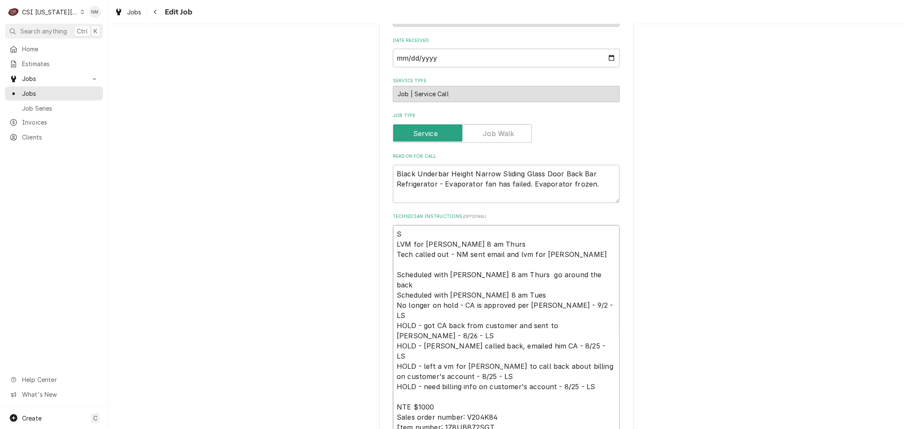
type textarea "x"
type textarea "Sc LVM for [PERSON_NAME] 8 am Thurs Tech called out - NM sent email and lvm for…"
type textarea "x"
type textarea "Sch LVM for [PERSON_NAME] 8 am Thurs Tech called out - NM sent email and lvm fo…"
type textarea "x"
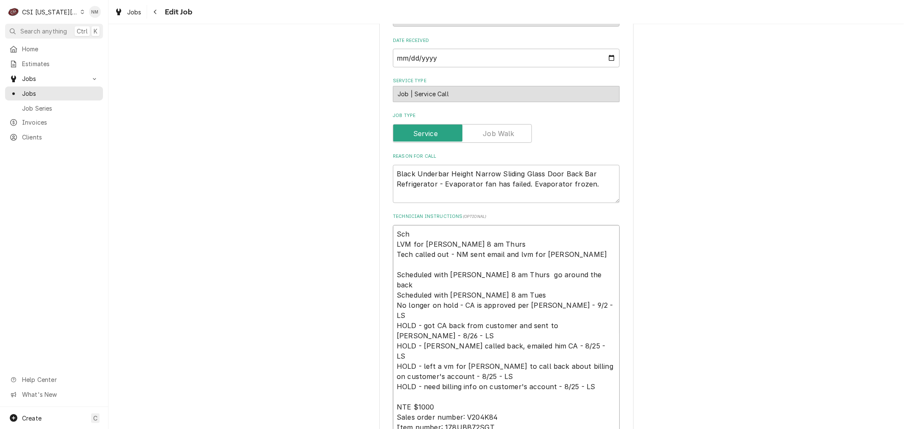
type textarea "Sche LVM for [PERSON_NAME] 8 am Thurs Tech called out - NM sent email and lvm f…"
type textarea "x"
type textarea "Sched LVM for [PERSON_NAME] 8 am Thurs Tech called out - NM sent email and lvm …"
type textarea "x"
type textarea "Schedu LVM for [PERSON_NAME] 8 am Thurs Tech called out - NM sent email and lvm…"
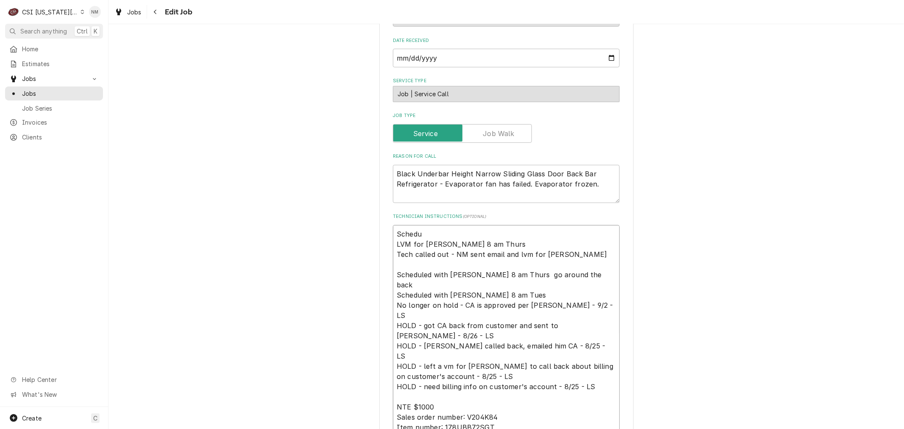
type textarea "x"
type textarea "Schedul LVM for [PERSON_NAME] 8 am Thurs Tech called out - NM sent email and lv…"
type textarea "x"
type textarea "Schedule LVM for [PERSON_NAME] 8 am Thurs Tech called out - NM sent email and l…"
type textarea "x"
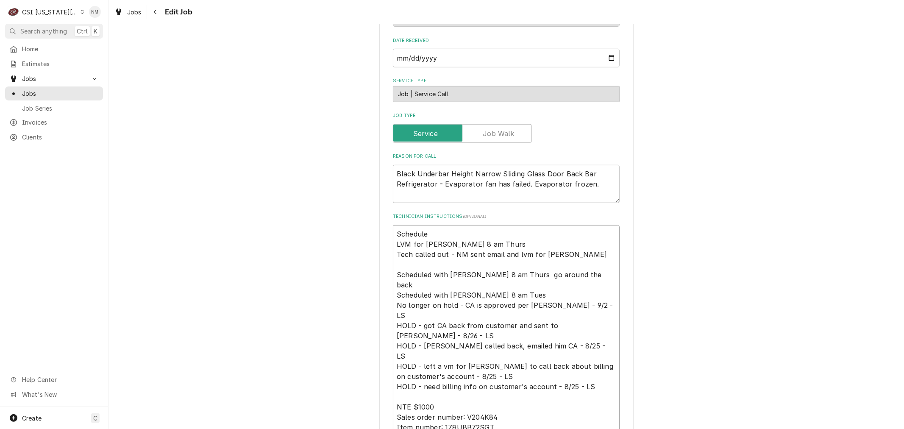
type textarea "Scheduled LVM for [PERSON_NAME] 8 am Thurs Tech called out - NM sent email and …"
type textarea "x"
type textarea "Scheduled LVM for [PERSON_NAME] 8 am Thurs Tech called out - NM sent email and …"
type textarea "x"
type textarea "Scheduled w LVM for [PERSON_NAME] 8 am Thurs Tech called out - NM sent email an…"
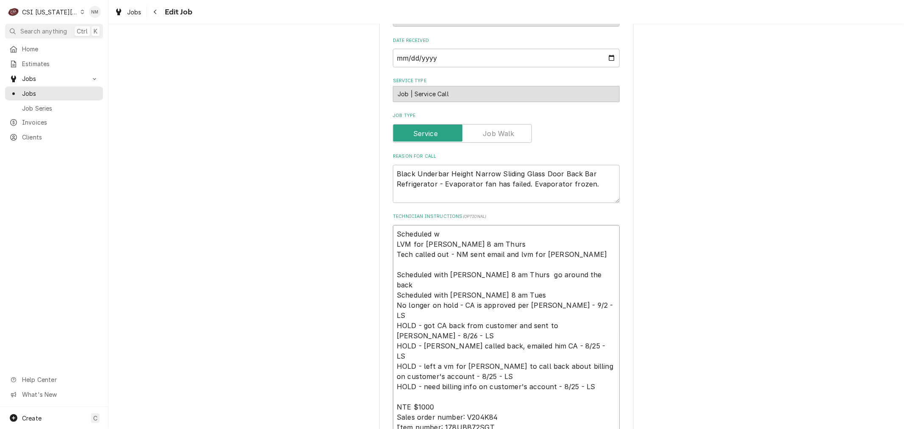
type textarea "x"
type textarea "Scheduled wi LVM for [PERSON_NAME] 8 am Thurs Tech called out - NM sent email a…"
type textarea "x"
type textarea "Scheduled wit LVM for [PERSON_NAME] 8 am Thurs Tech called out - NM sent email …"
type textarea "x"
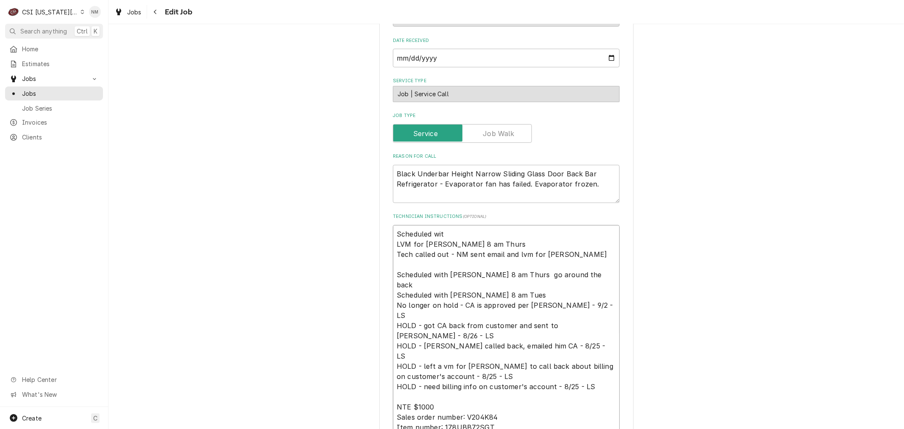
type textarea "Scheduled with LVM for [PERSON_NAME] 8 am Thurs Tech called out - NM sent email…"
type textarea "x"
type textarea "Scheduled with LVM for [PERSON_NAME] 8 am Thurs Tech called out - NM sent email…"
type textarea "x"
type textarea "Scheduled with B LVM for [PERSON_NAME] 8 am Thurs Tech called out - NM sent ema…"
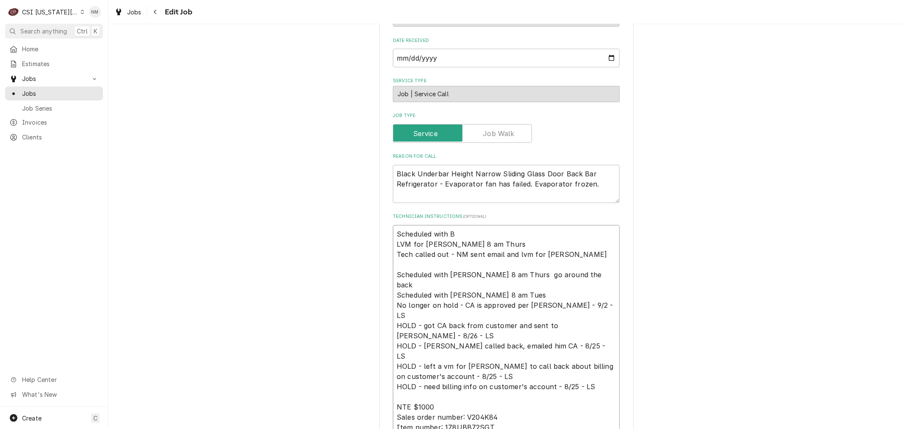
type textarea "x"
type textarea "Scheduled with BO LVM for [PERSON_NAME] 8 am Thurs Tech called out - NM sent em…"
type textarea "x"
type textarea "Scheduled with [PERSON_NAME] LVM for [PERSON_NAME] 8 am Thurs Tech called out -…"
type textarea "x"
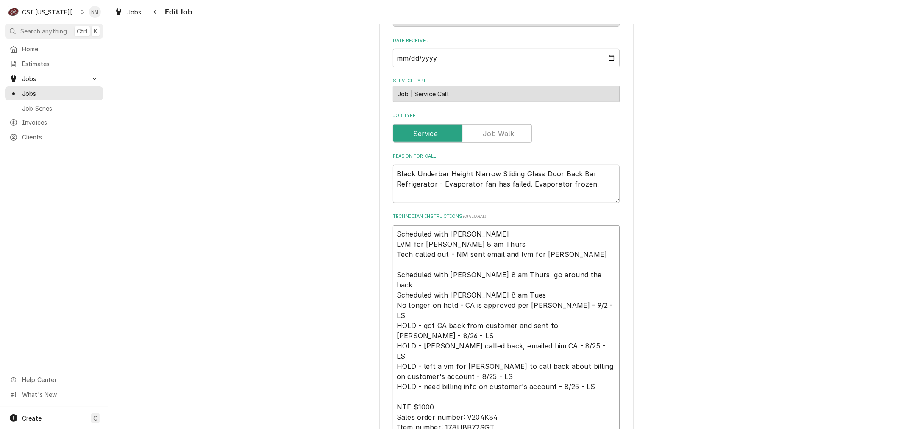
type textarea "Scheduled with [PERSON_NAME] LVM for [PERSON_NAME] 8 am Thurs Tech called out -…"
type textarea "x"
type textarea "Scheduled with [PERSON_NAME] 8 LVM for [PERSON_NAME] 8 am Thurs Tech called out…"
type textarea "x"
type textarea "Scheduled with [PERSON_NAME] 8 LVM for [PERSON_NAME] 8 am Thurs Tech called out…"
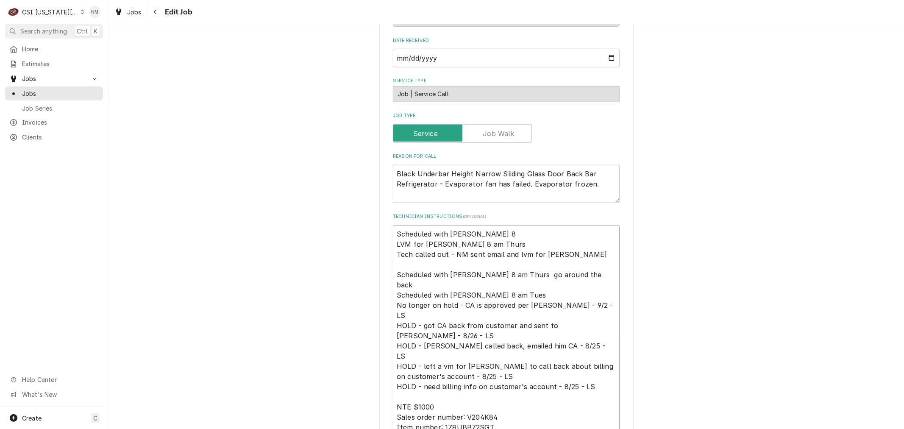
type textarea "x"
type textarea "Scheduled with BOB 8 a LVM for BOB 8 am Thurs Tech called out - NM sent email a…"
type textarea "x"
type textarea "Scheduled with BOB 8 am LVM for BOB 8 am Thurs Tech called out - NM sent email …"
type textarea "x"
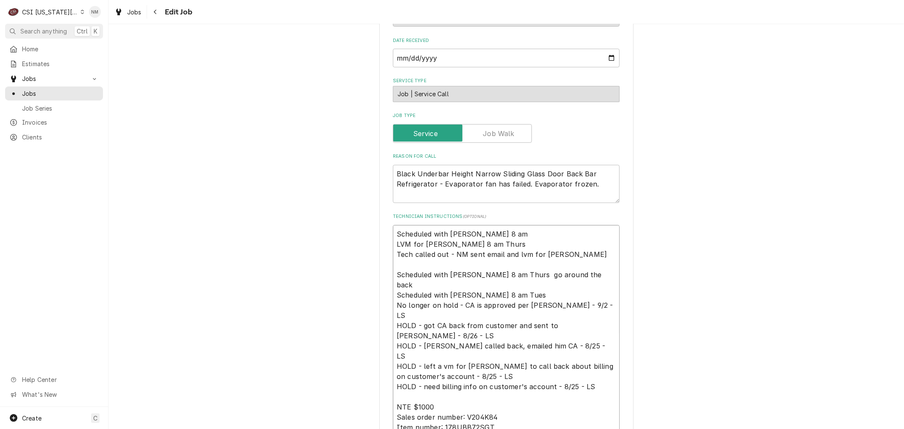
type textarea "Scheduled with BOB 8 am LVM for BOB 8 am Thurs Tech called out - NM sent email …"
type textarea "x"
type textarea "Scheduled with BOB 8 am F LVM for BOB 8 am Thurs Tech called out - NM sent emai…"
type textarea "x"
type textarea "Scheduled with BOB 8 am Fr LVM for BOB 8 am Thurs Tech called out - NM sent ema…"
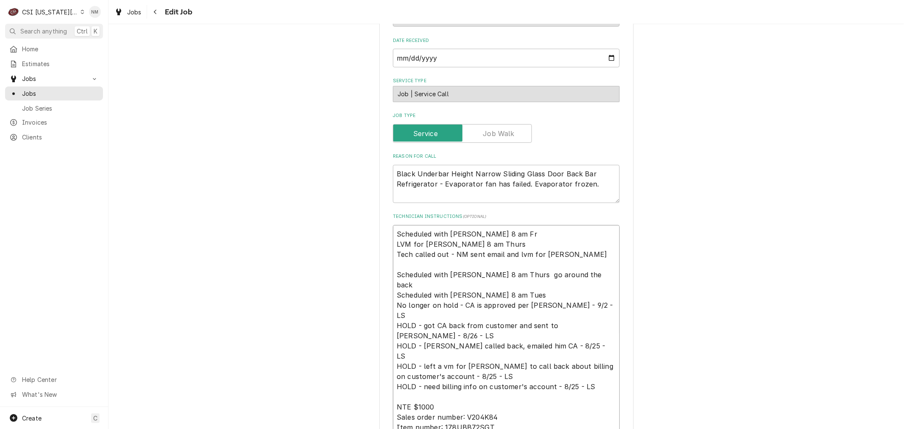
type textarea "x"
type textarea "Scheduled with [PERSON_NAME] 8 am Fri LVM for [PERSON_NAME] 8 am Thurs Tech cal…"
type textarea "x"
drag, startPoint x: 498, startPoint y: 221, endPoint x: 385, endPoint y: 221, distance: 113.5
click at [385, 221] on div "Use the fields below to edit this job: Client Details Client CLARK ASSOCIATES (…" at bounding box center [506, 275] width 254 height 1410
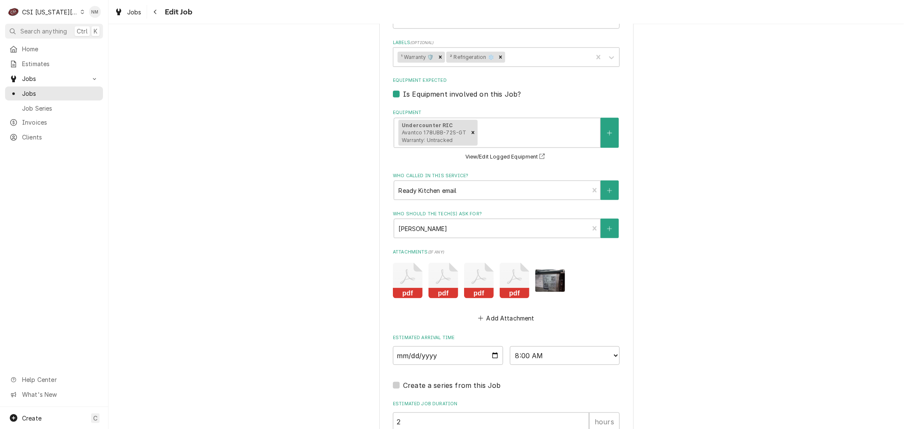
scroll to position [941, 0]
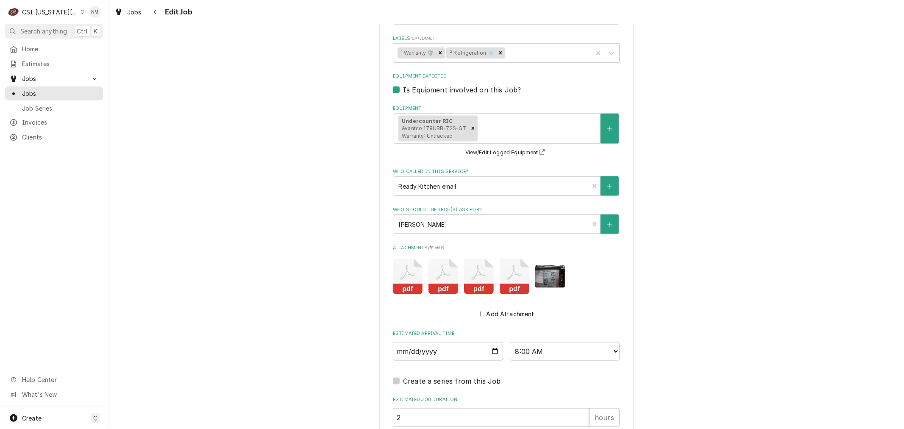
type textarea "Scheduled with BOB 8 am Fri LVM for BOB 8 am Thurs Tech called out - NM sent em…"
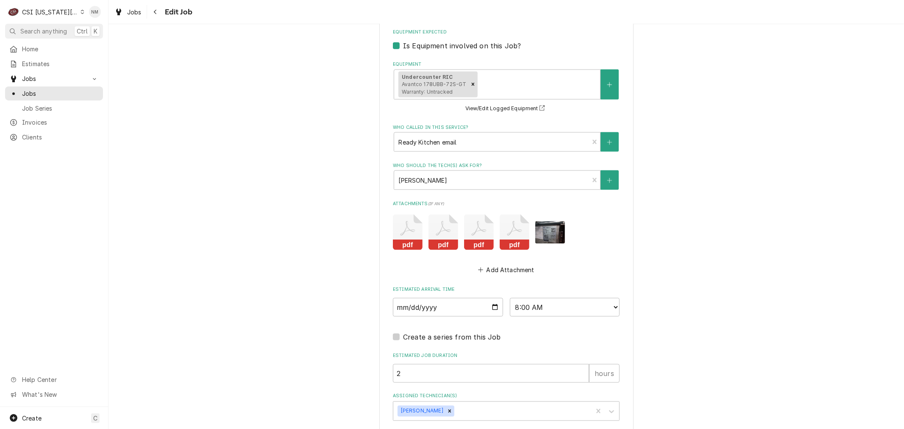
scroll to position [1017, 0]
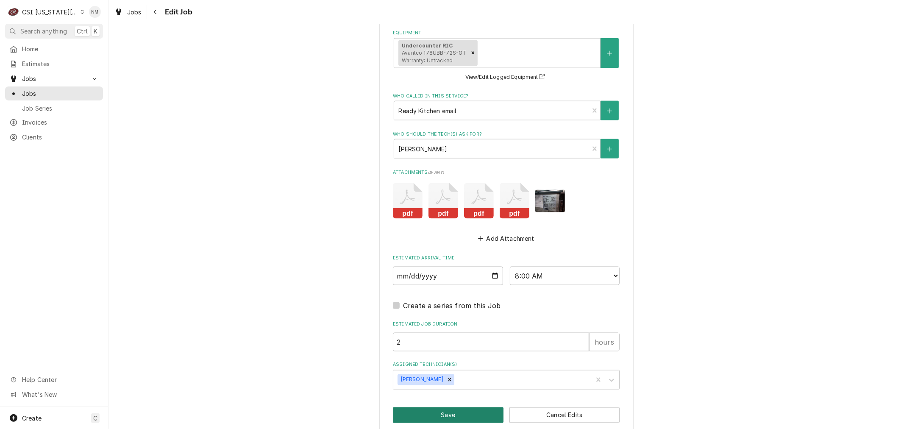
click at [440, 407] on button "Save" at bounding box center [448, 415] width 111 height 16
type textarea "x"
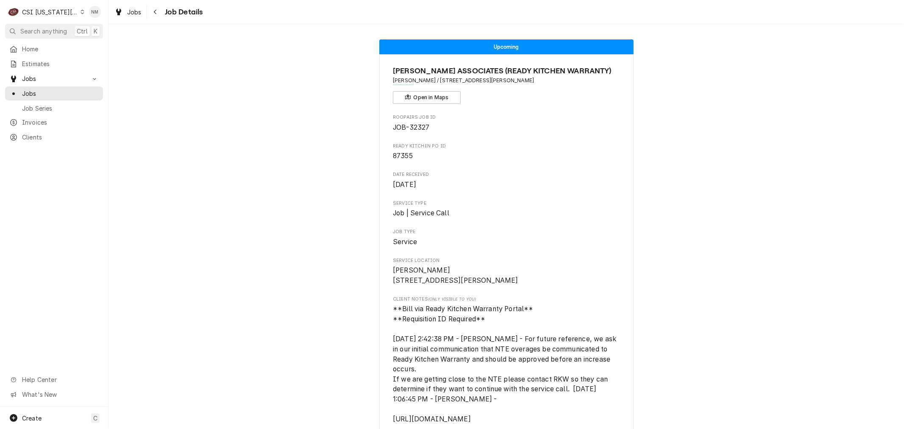
click at [80, 10] on icon "Dynamic Content Wrapper" at bounding box center [82, 12] width 4 height 4
click at [106, 44] on div "CSI St. [PERSON_NAME]" at bounding box center [145, 46] width 124 height 9
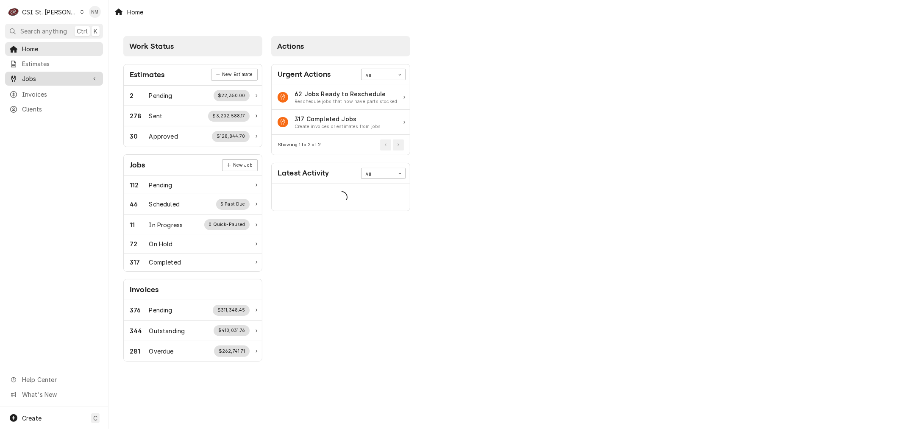
click at [31, 74] on span "Jobs" at bounding box center [54, 78] width 64 height 9
click at [34, 89] on span "Jobs" at bounding box center [60, 93] width 77 height 9
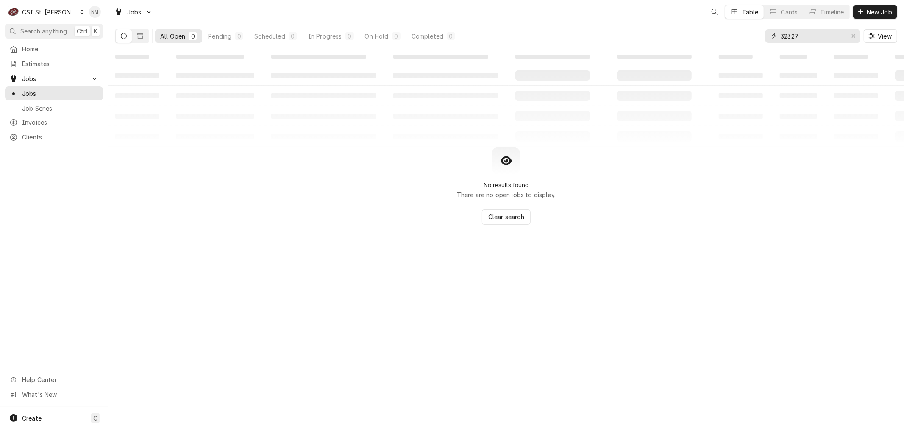
drag, startPoint x: 805, startPoint y: 38, endPoint x: 760, endPoint y: 37, distance: 45.3
click at [760, 37] on div "All Open 0 Pending 0 Scheduled 0 In Progress 0 On Hold 0 Completed 0 32327 View" at bounding box center [506, 36] width 782 height 24
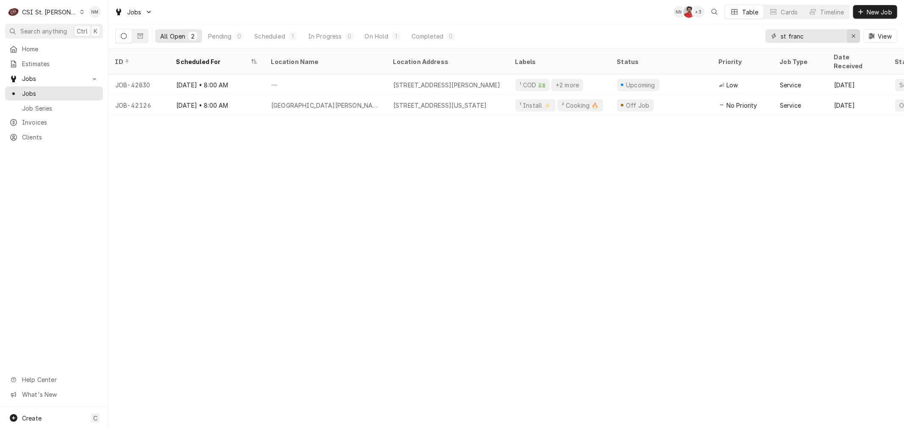
type input "st franc"
click at [853, 35] on icon "Erase input" at bounding box center [853, 36] width 5 height 6
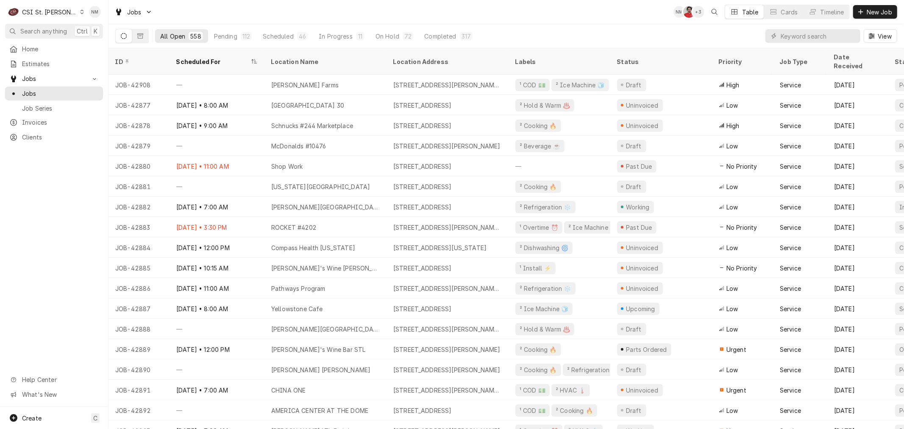
click at [80, 11] on icon "Dynamic Content Wrapper" at bounding box center [82, 12] width 4 height 4
click at [91, 32] on div "CSI [US_STATE]" at bounding box center [130, 31] width 112 height 9
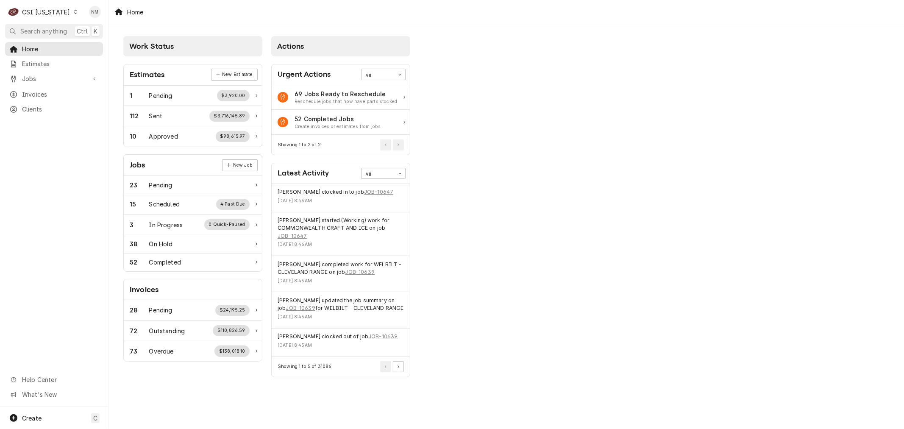
drag, startPoint x: 28, startPoint y: 75, endPoint x: 25, endPoint y: 83, distance: 8.0
click at [28, 76] on span "Jobs" at bounding box center [54, 78] width 64 height 9
click at [23, 92] on span "Jobs" at bounding box center [60, 93] width 77 height 9
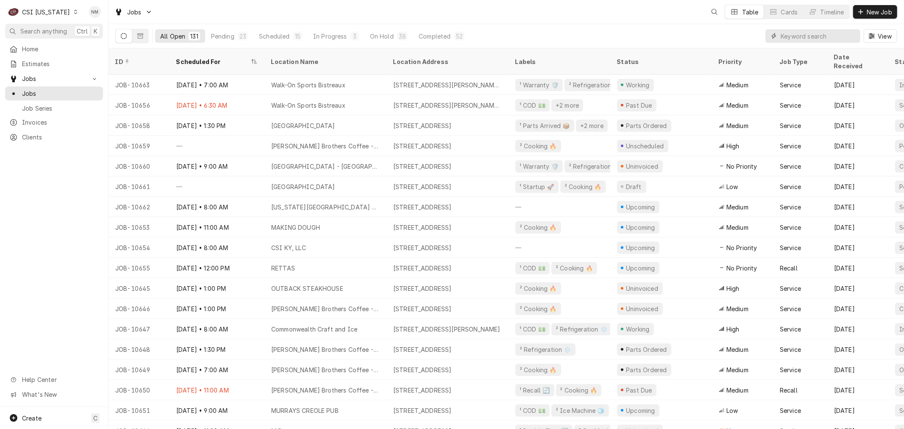
click at [787, 35] on input "Dynamic Content Wrapper" at bounding box center [817, 36] width 75 height 14
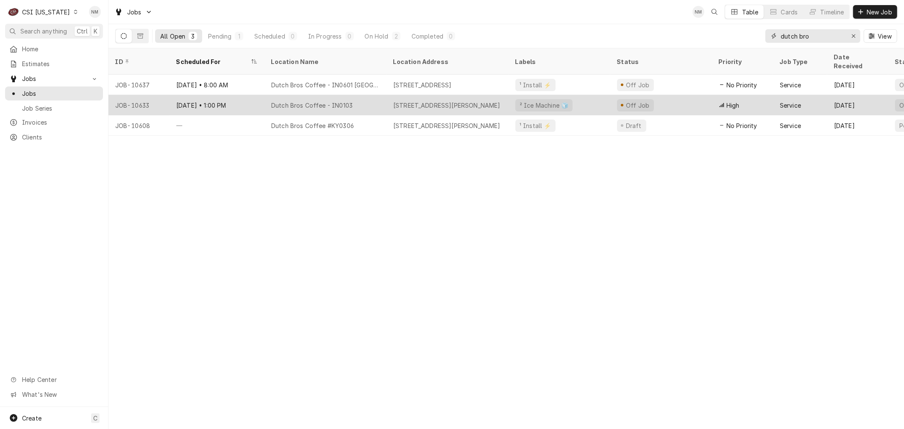
type input "dutch bro"
click at [244, 95] on div "Sep 18 • 1:00 PM" at bounding box center [216, 105] width 95 height 20
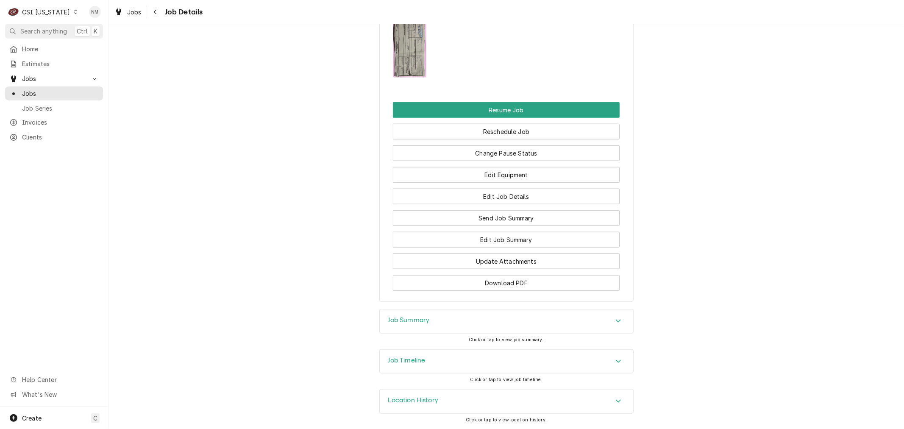
scroll to position [685, 0]
click at [417, 357] on h3 "Job Timeline" at bounding box center [406, 360] width 37 height 8
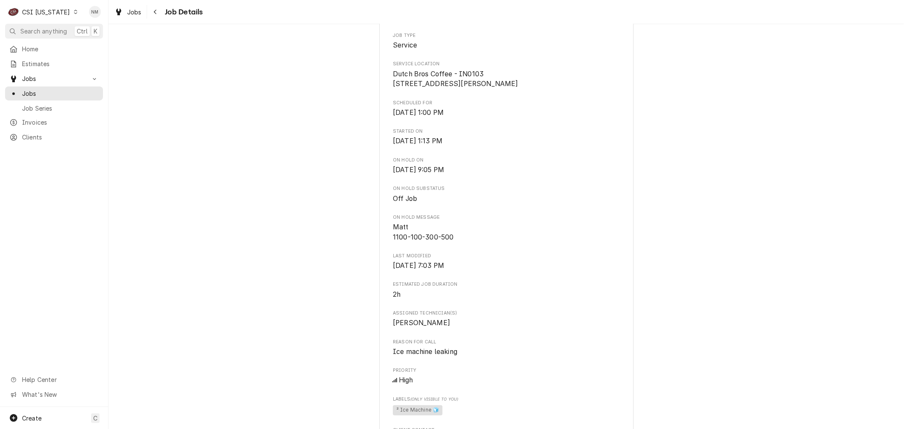
scroll to position [0, 0]
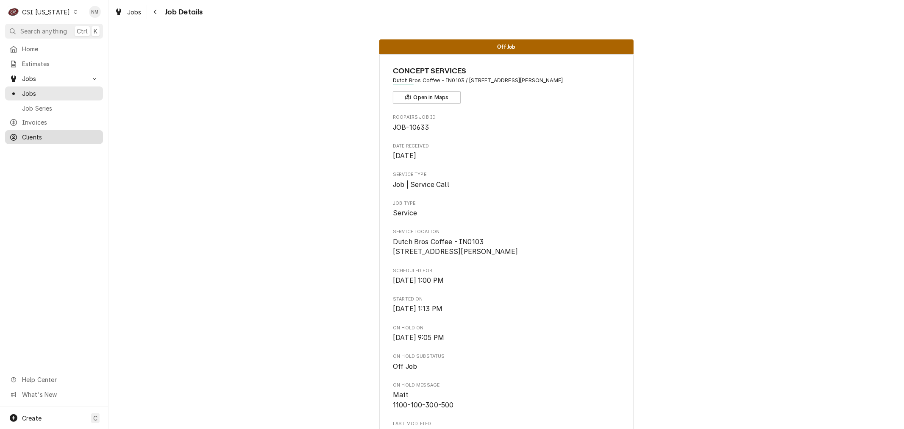
click at [30, 133] on span "Clients" at bounding box center [60, 137] width 77 height 9
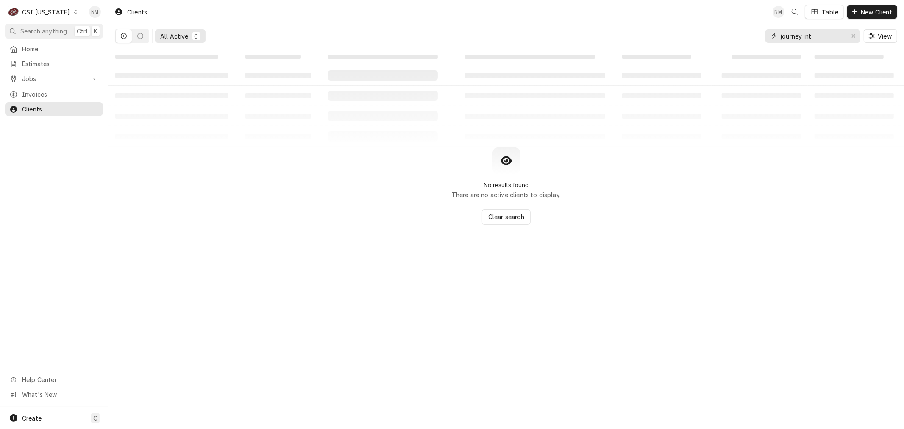
drag, startPoint x: 820, startPoint y: 35, endPoint x: 739, endPoint y: 28, distance: 81.7
click at [739, 28] on div "All Active 0 journey int View" at bounding box center [506, 36] width 782 height 24
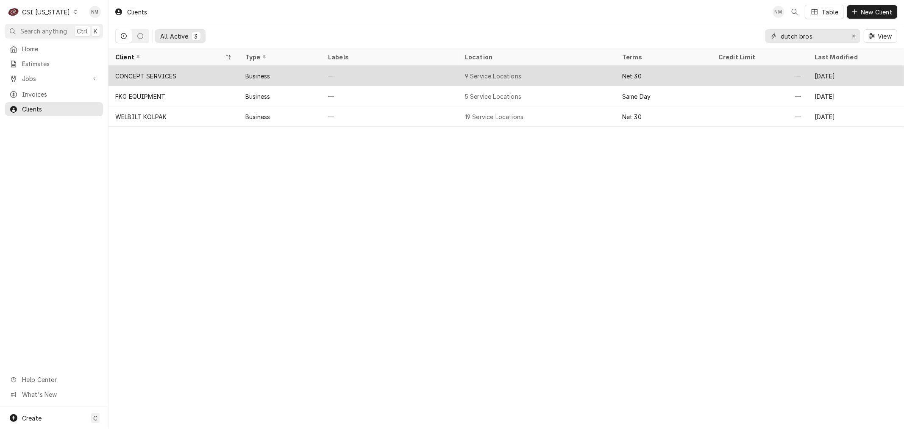
type input "dutch bros"
click at [424, 78] on div "—" at bounding box center [389, 76] width 137 height 20
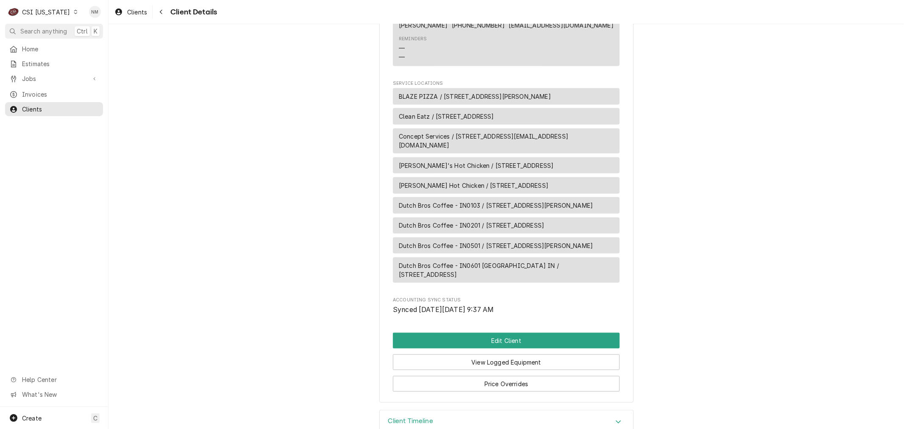
scroll to position [659, 0]
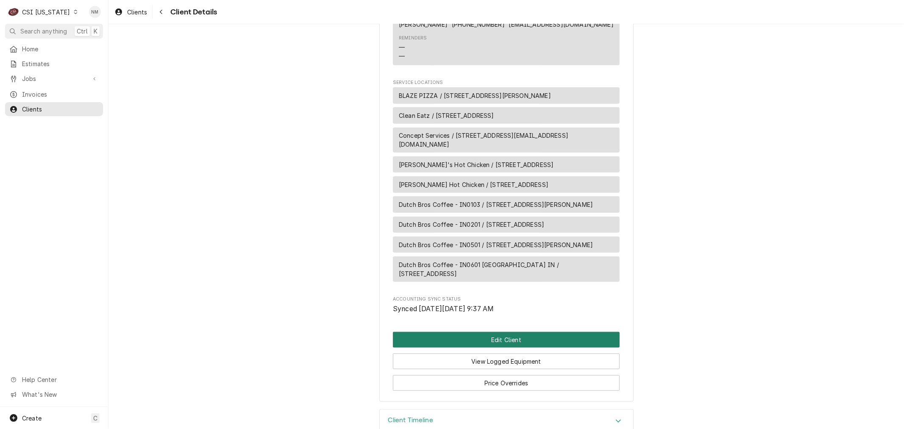
click at [507, 334] on button "Edit Client" at bounding box center [506, 340] width 227 height 16
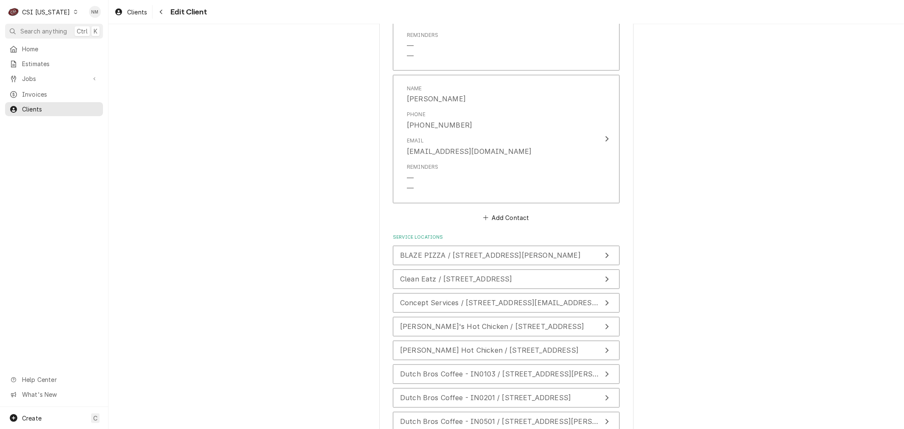
scroll to position [1318, 0]
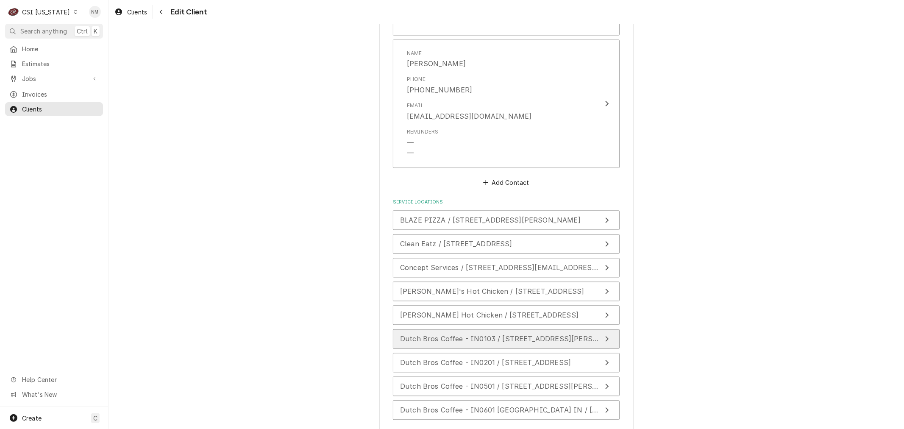
click at [492, 335] on span "Dutch Bros Coffee - IN0103 / [STREET_ADDRESS][PERSON_NAME]" at bounding box center [515, 339] width 230 height 8
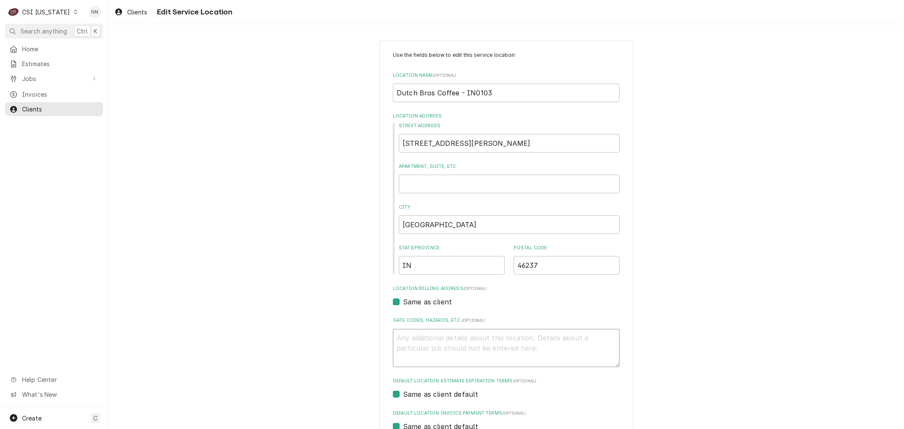
click at [466, 347] on textarea "Gate Codes, Hazards, etc. ( optional )" at bounding box center [506, 348] width 227 height 38
type textarea "x"
type textarea "e"
type textarea "x"
type textarea "ex"
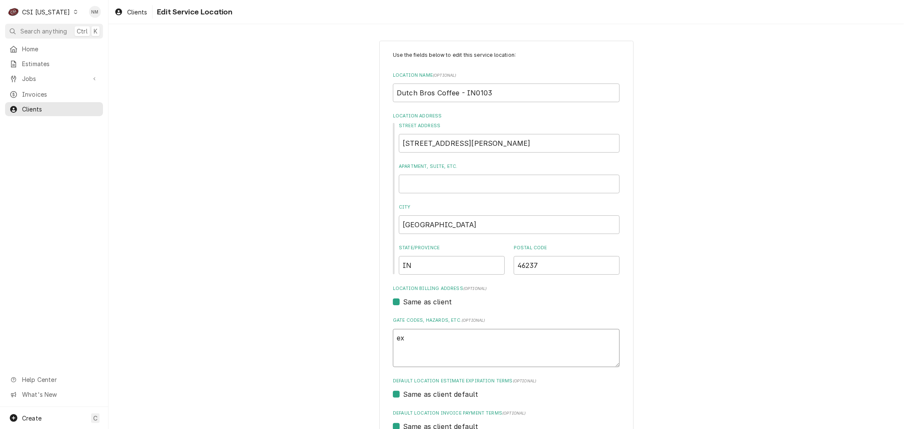
type textarea "x"
type textarea "ext"
type textarea "x"
type textarea "ext"
type textarea "x"
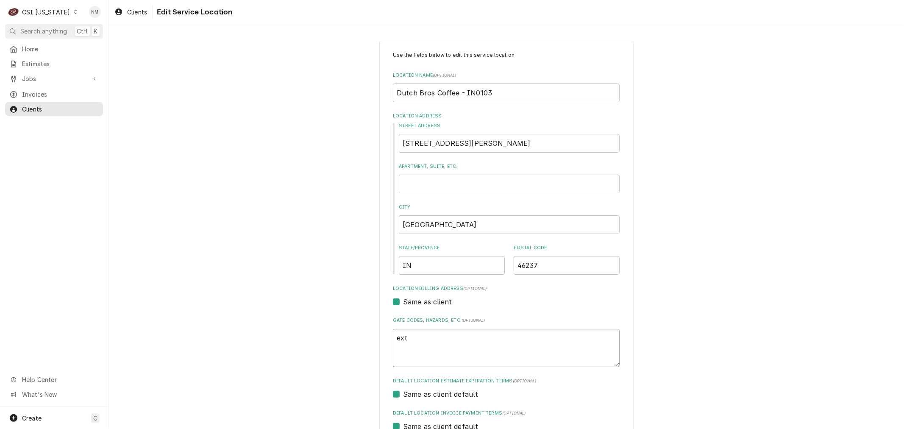
type textarea "ext t"
type textarea "x"
type textarea "ext tr"
type textarea "x"
type textarea "ext tra"
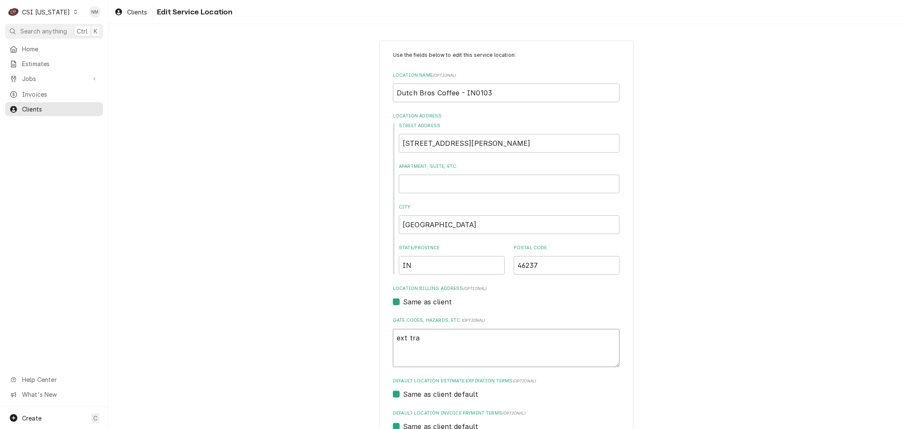
type textarea "x"
type textarea "ext trav"
type textarea "x"
type textarea "ext trave"
type textarea "x"
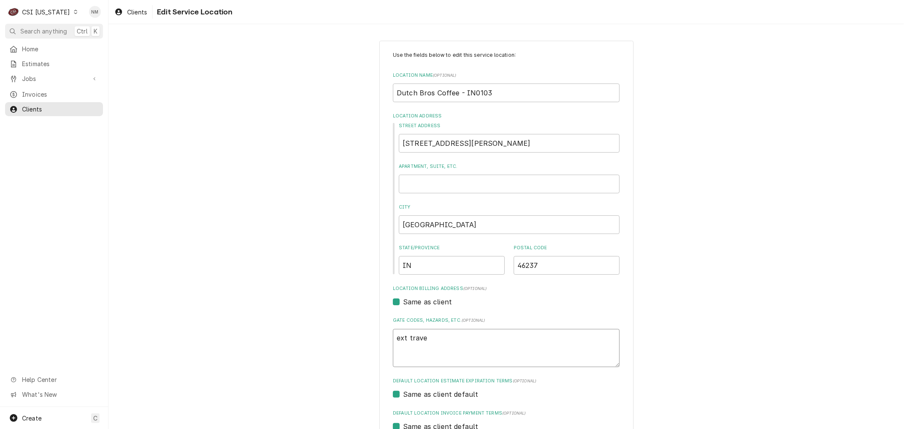
type textarea "ext travel"
type textarea "x"
type textarea "ext travel"
type textarea "x"
type textarea "ext travel n"
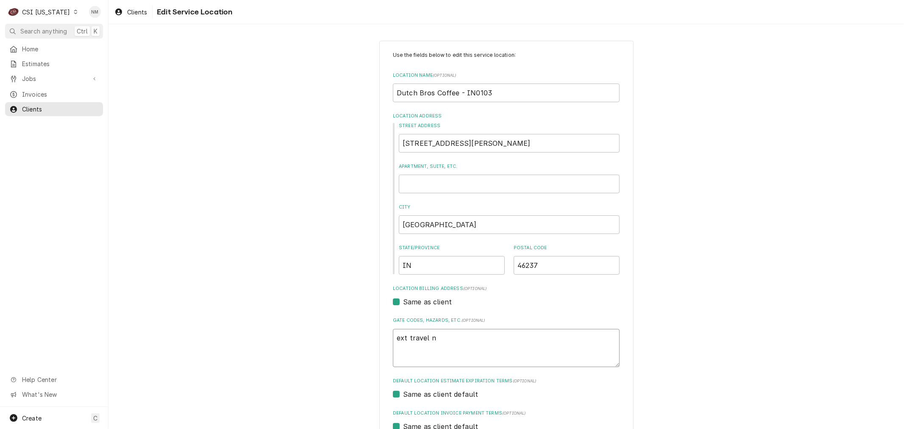
type textarea "x"
type textarea "ext travel ne"
type textarea "x"
type textarea "ext travel nee"
type textarea "x"
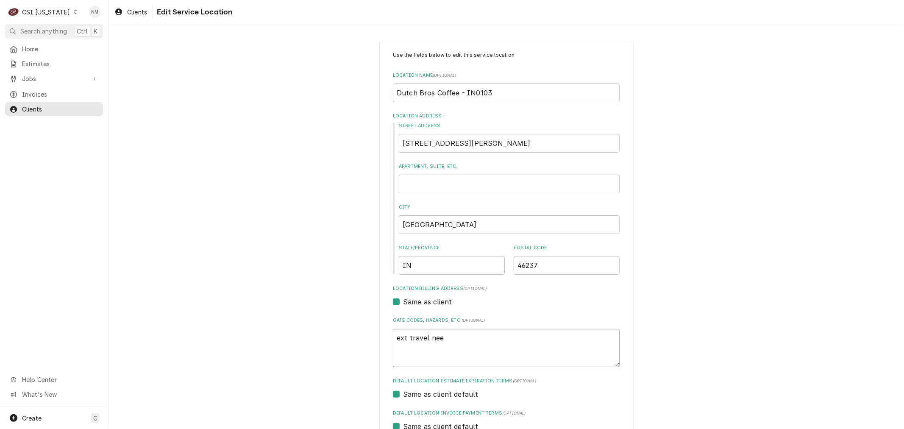
type textarea "ext travel need"
type textarea "x"
type textarea "ext travel needs"
type textarea "x"
type textarea "ext travel needs"
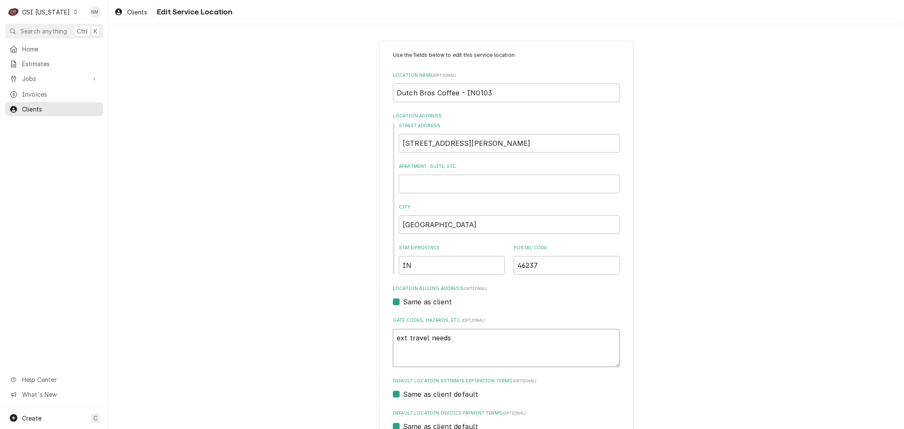
type textarea "x"
type textarea "ext travel needs a"
type textarea "x"
type textarea "ext travel needs ap"
type textarea "x"
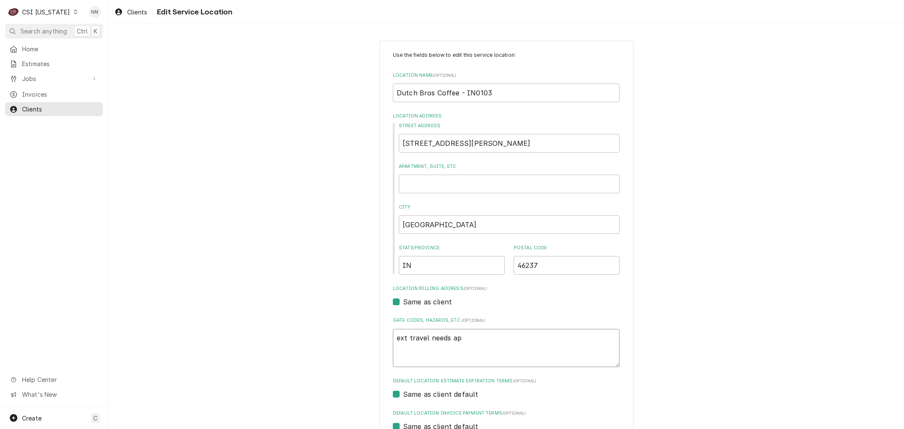
type textarea "ext travel needs app"
type textarea "x"
type textarea "ext travel needs appr"
type textarea "x"
type textarea "ext travel needs appro"
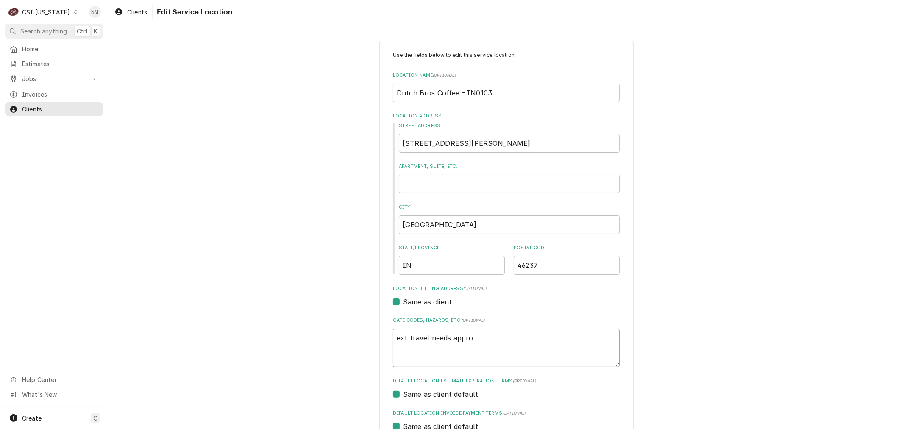
type textarea "x"
type textarea "ext travel needs approv"
type textarea "x"
type textarea "ext travel needs approva"
type textarea "x"
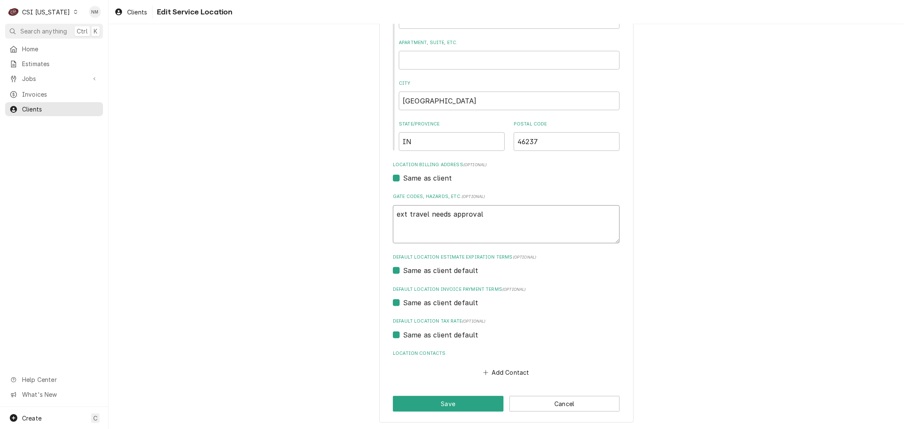
scroll to position [124, 0]
type textarea "ext travel needs approval"
click at [437, 404] on button "Save" at bounding box center [448, 403] width 111 height 16
type textarea "x"
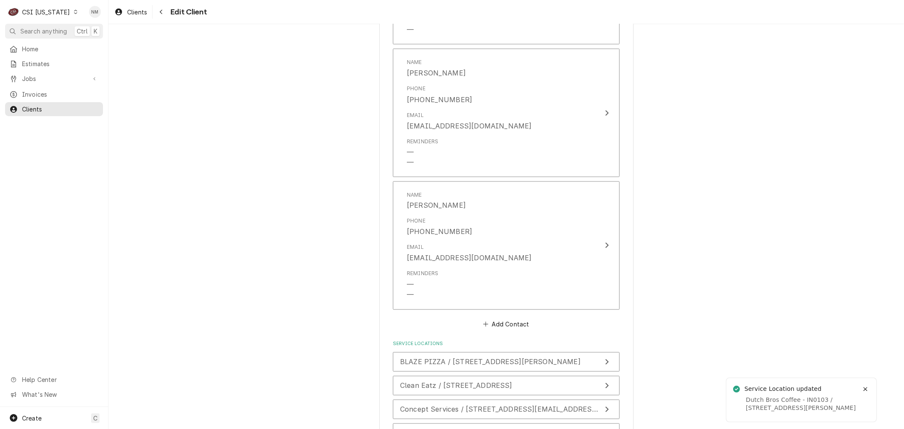
scroll to position [1177, 0]
click at [36, 75] on span "Jobs" at bounding box center [54, 78] width 64 height 9
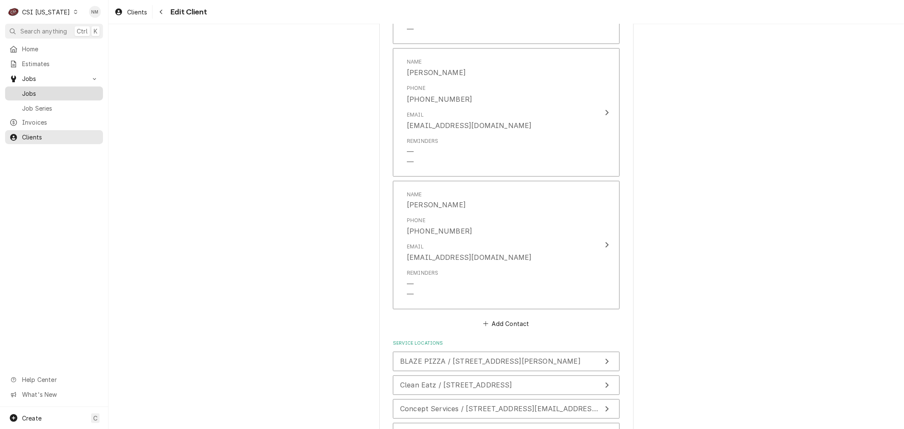
click at [38, 92] on span "Jobs" at bounding box center [60, 93] width 77 height 9
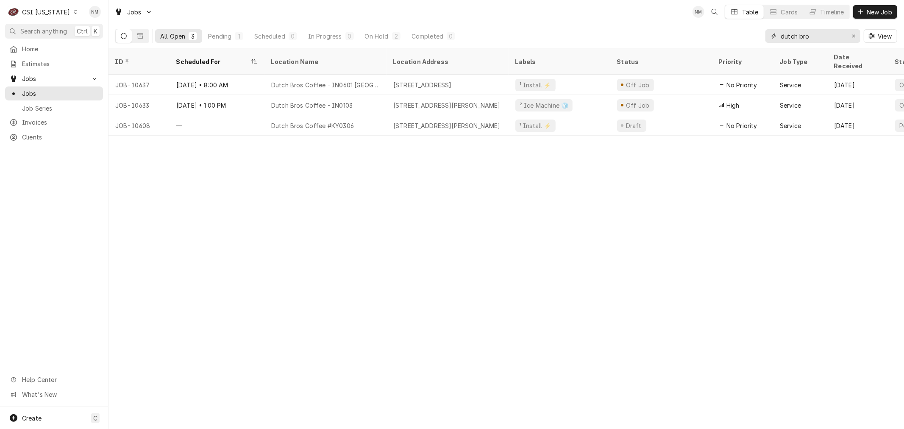
drag, startPoint x: 814, startPoint y: 36, endPoint x: 729, endPoint y: 39, distance: 84.7
click at [729, 39] on div "All Open 3 Pending 1 Scheduled 0 In Progress 0 On Hold 2 Completed 0 dutch bro …" at bounding box center [506, 36] width 782 height 24
